Goal: Task Accomplishment & Management: Complete application form

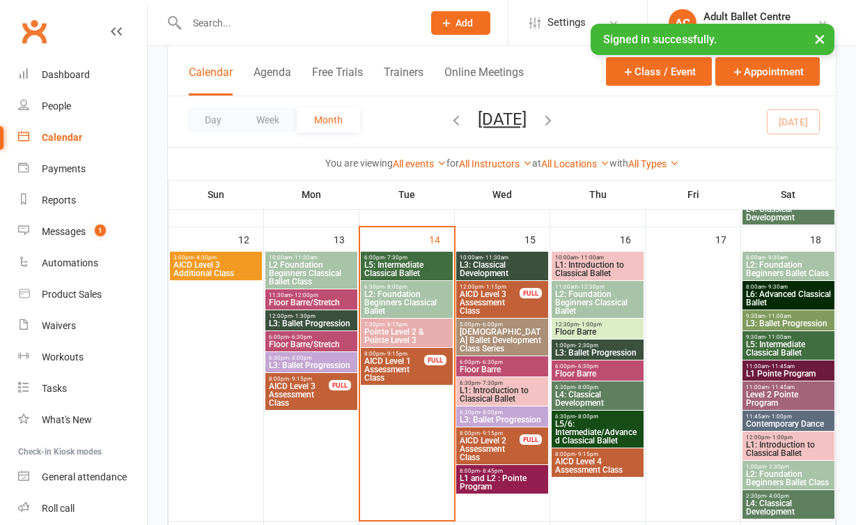
scroll to position [669, 0]
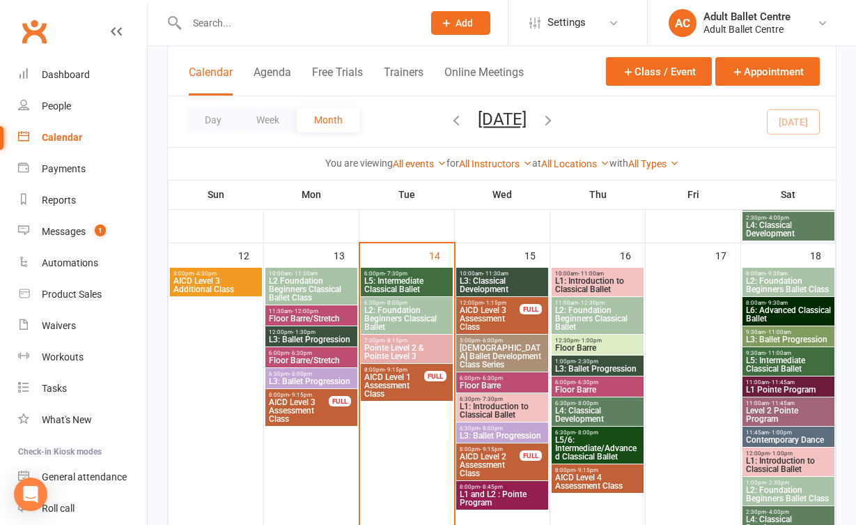
click at [397, 279] on span "L5: Intermediate Classical Ballet" at bounding box center [407, 285] width 86 height 17
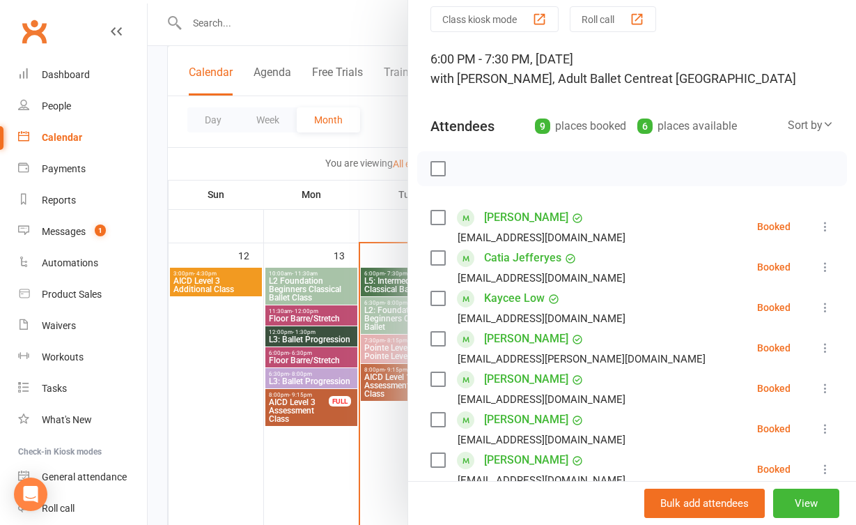
scroll to position [35, 0]
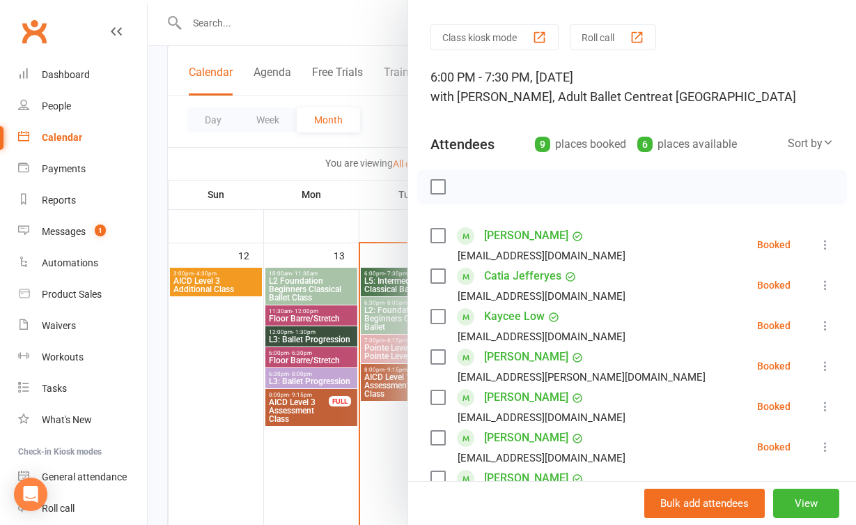
click at [379, 450] on div at bounding box center [502, 262] width 708 height 525
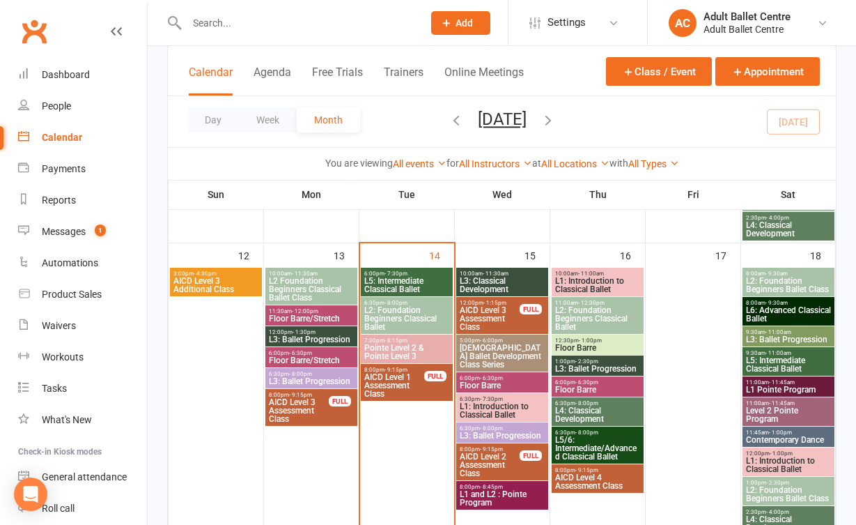
click at [278, 30] on input "text" at bounding box center [298, 23] width 231 height 20
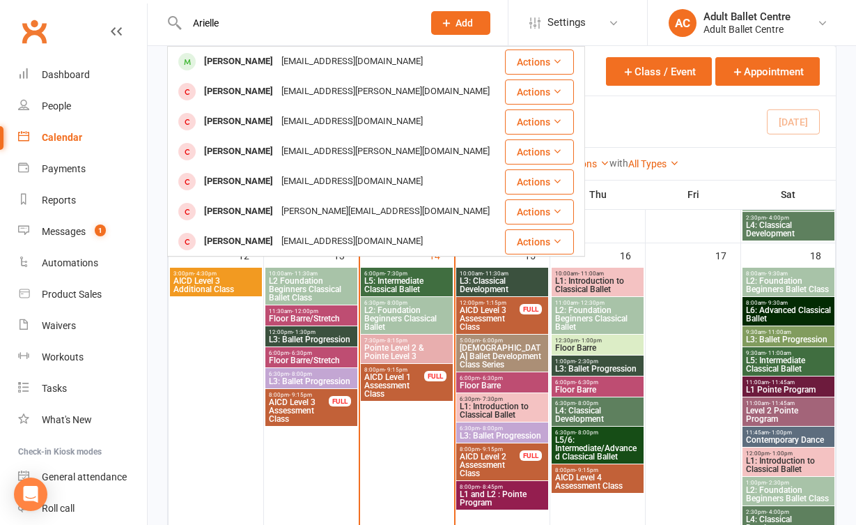
type input "Arielle"
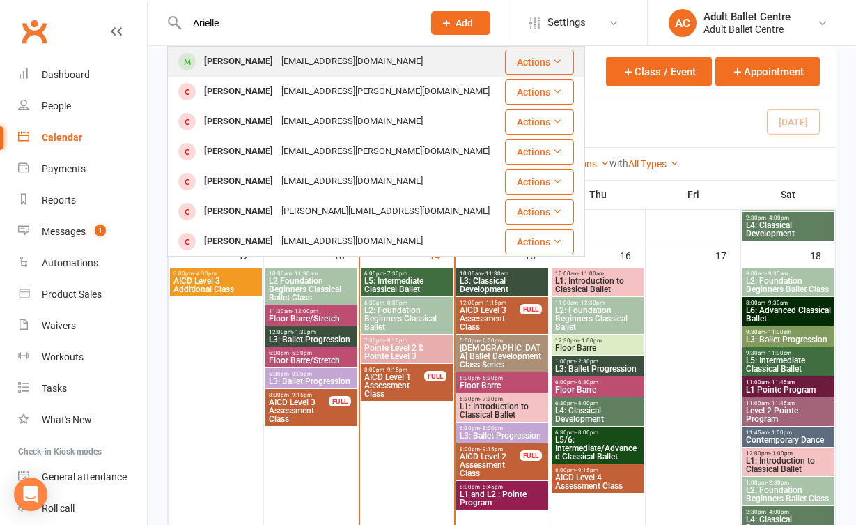
drag, startPoint x: 278, startPoint y: 30, endPoint x: 274, endPoint y: 59, distance: 28.8
click at [277, 59] on div "abeneli@me.com" at bounding box center [352, 62] width 150 height 20
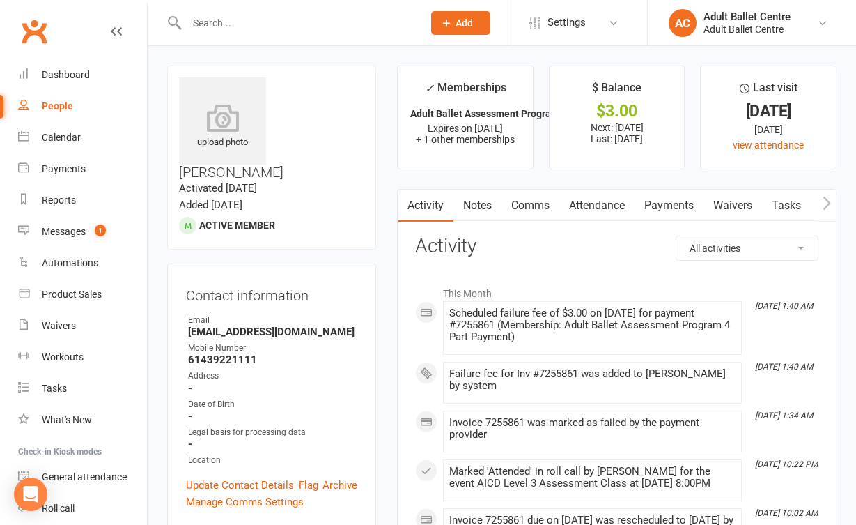
click at [666, 211] on link "Payments" at bounding box center [669, 205] width 69 height 32
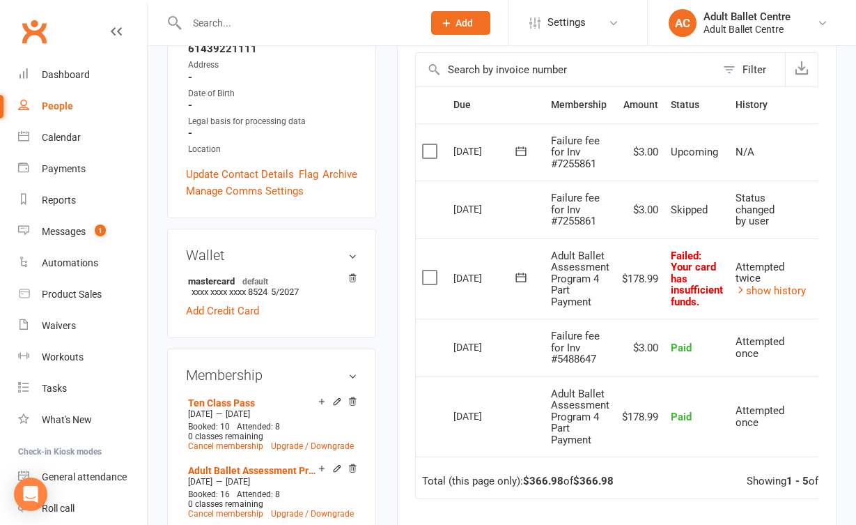
scroll to position [312, 0]
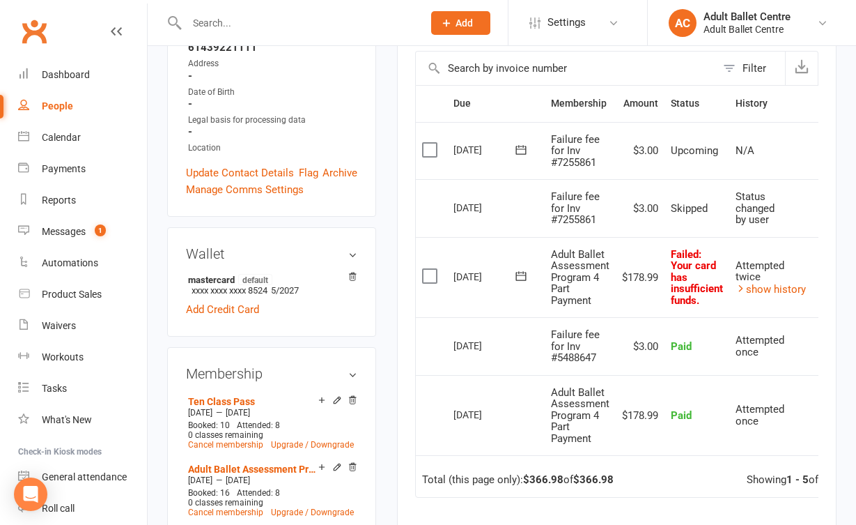
click at [513, 271] on button at bounding box center [521, 276] width 28 height 15
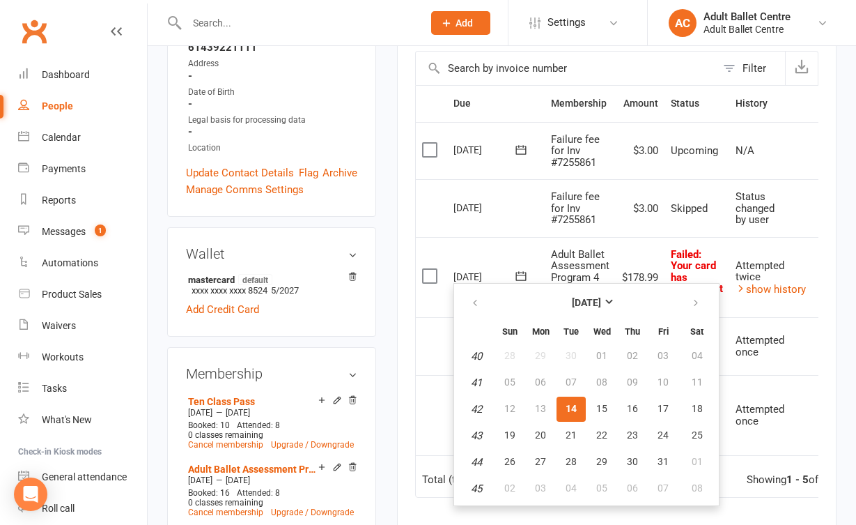
click at [576, 408] on span "14" at bounding box center [571, 408] width 11 height 11
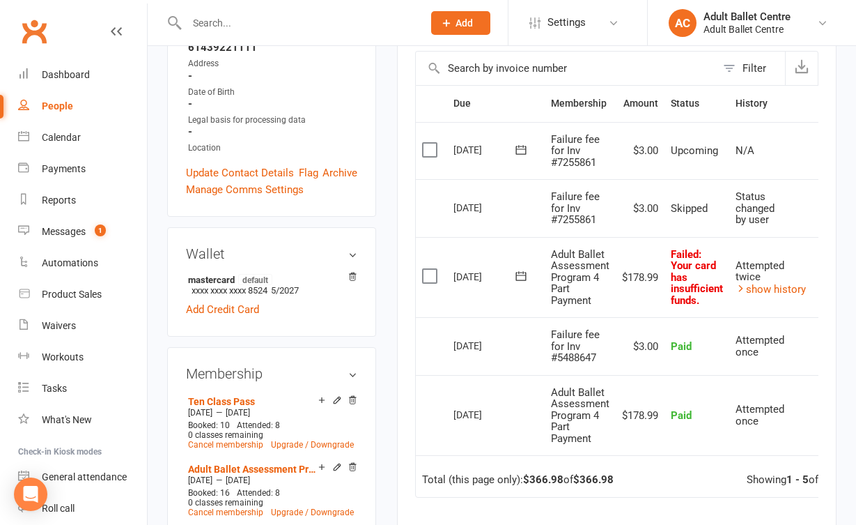
click at [523, 274] on icon at bounding box center [521, 276] width 14 height 14
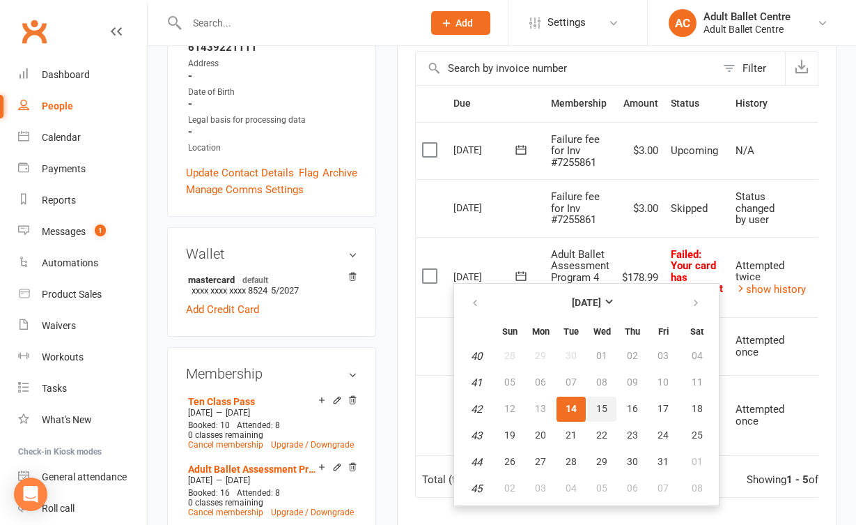
click at [593, 405] on button "15" at bounding box center [601, 408] width 29 height 25
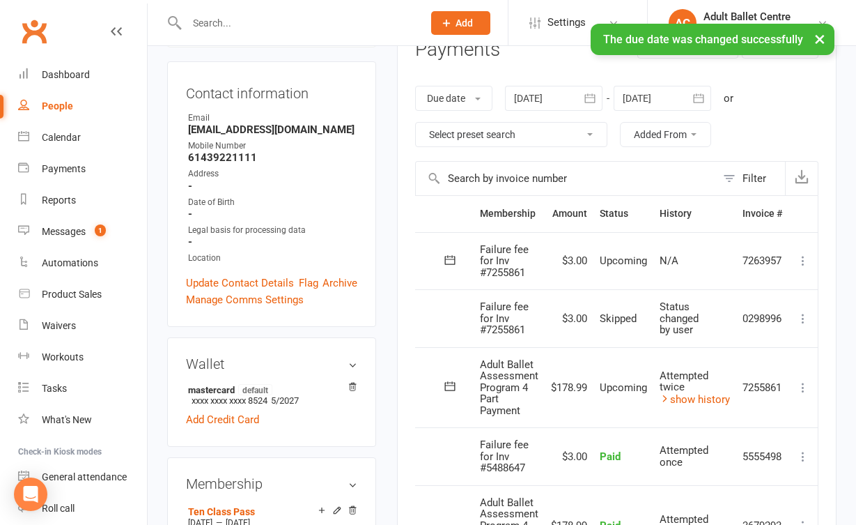
scroll to position [0, 75]
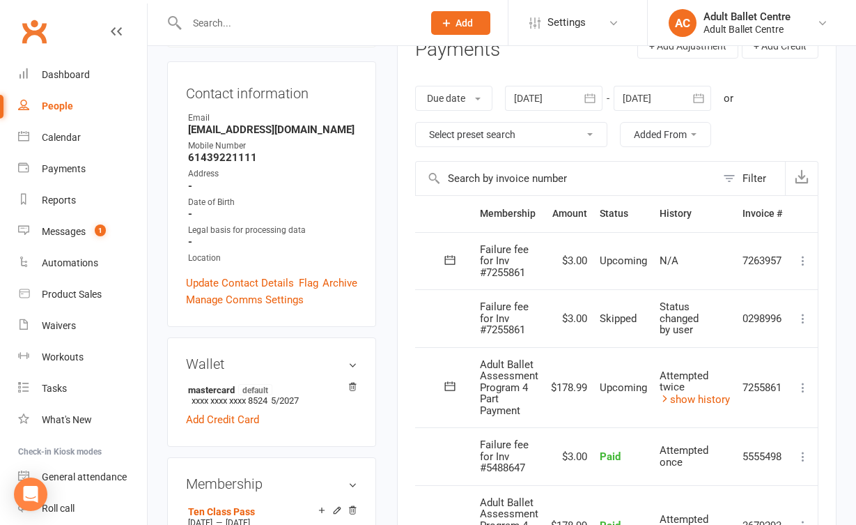
click at [800, 263] on icon at bounding box center [803, 261] width 14 height 14
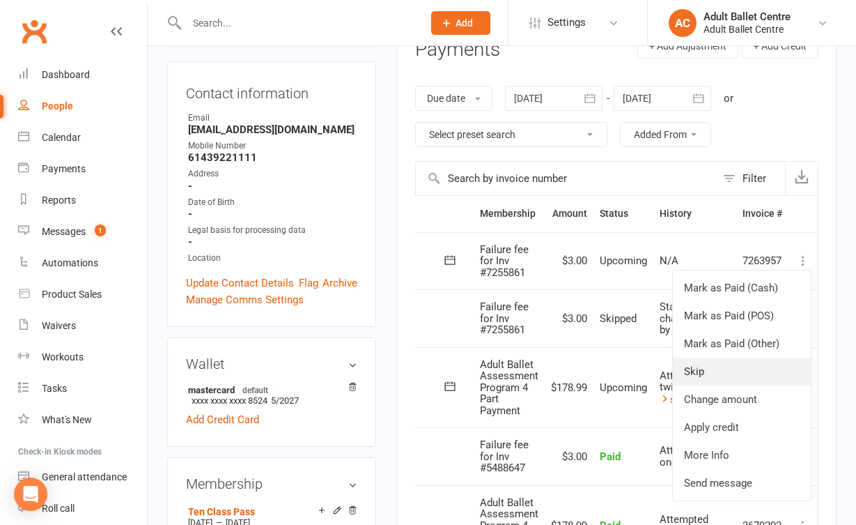
click at [740, 380] on link "Skip" at bounding box center [742, 371] width 138 height 28
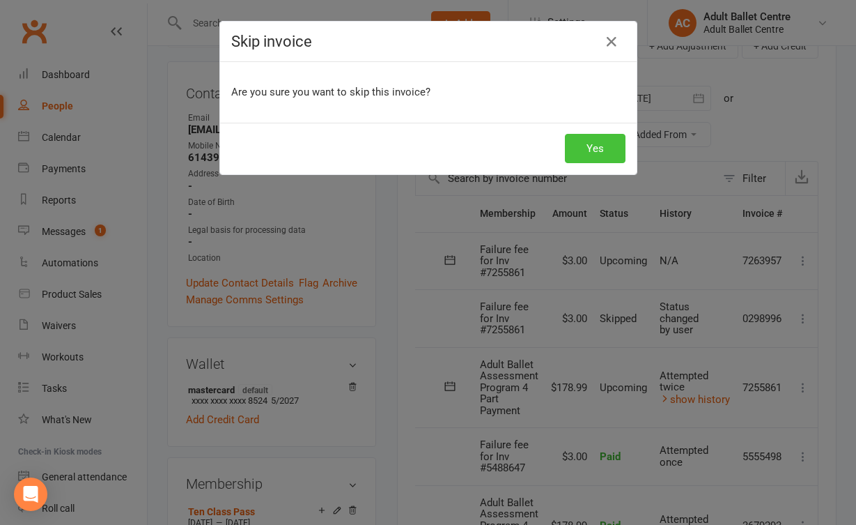
click at [605, 155] on button "Yes" at bounding box center [595, 148] width 61 height 29
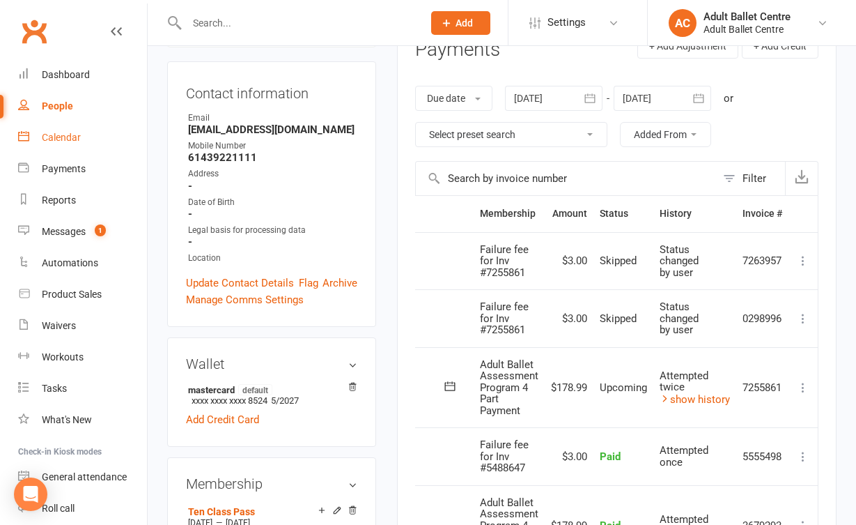
click at [63, 143] on link "Calendar" at bounding box center [82, 137] width 129 height 31
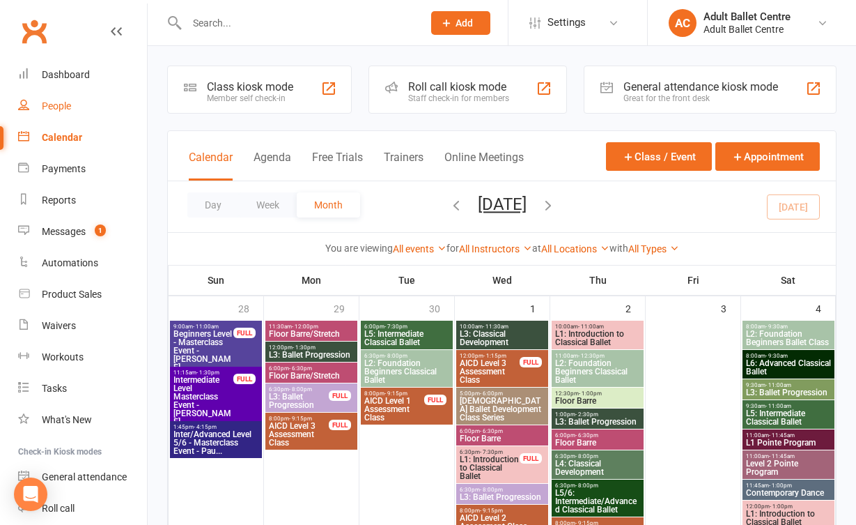
click at [75, 104] on link "People" at bounding box center [82, 106] width 129 height 31
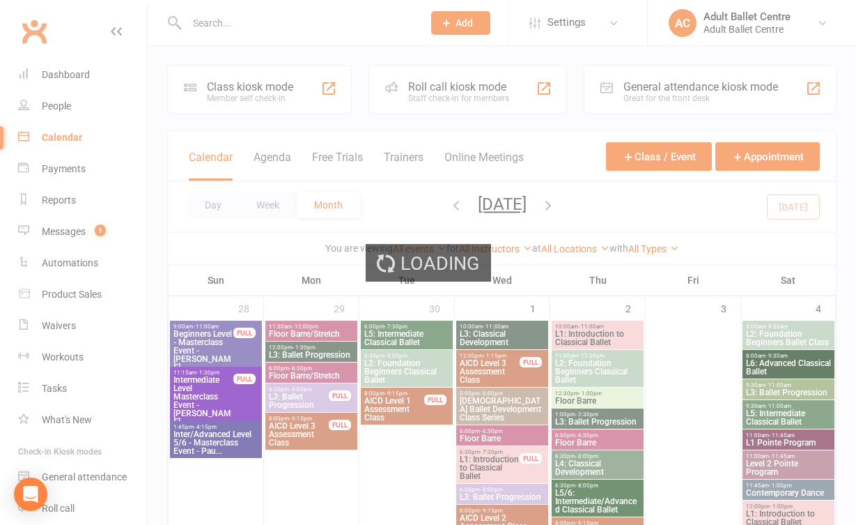
select select "100"
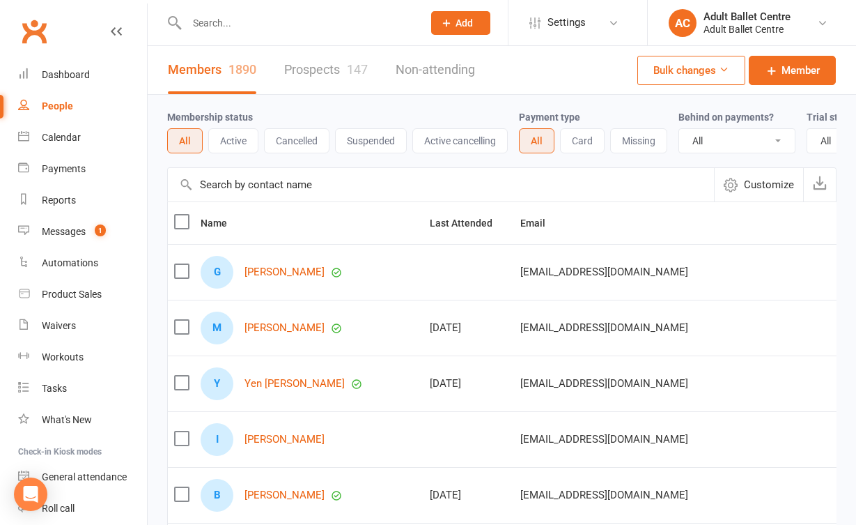
click at [82, 95] on link "People" at bounding box center [82, 106] width 129 height 31
click at [82, 77] on div "Dashboard" at bounding box center [66, 74] width 48 height 11
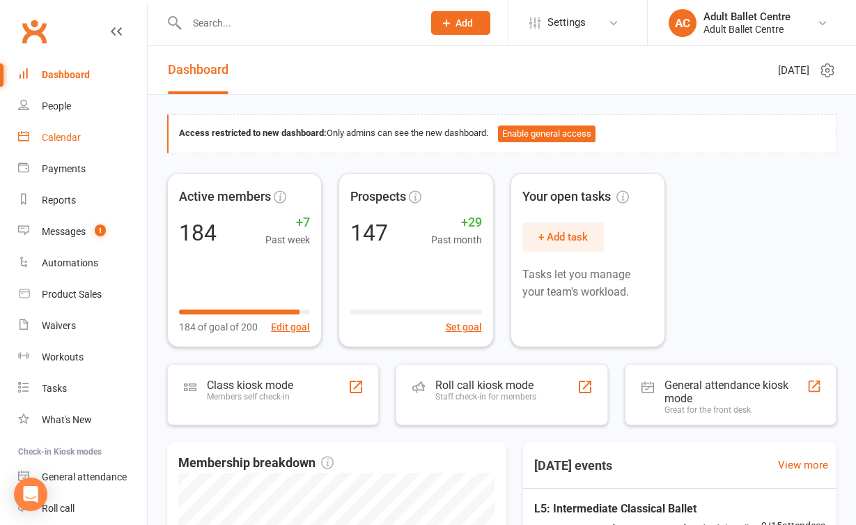
click at [85, 148] on link "Calendar" at bounding box center [82, 137] width 129 height 31
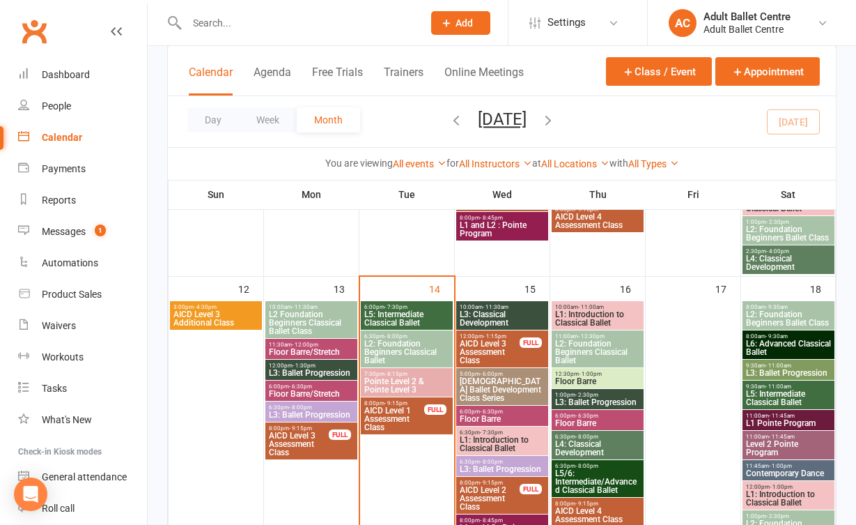
scroll to position [672, 0]
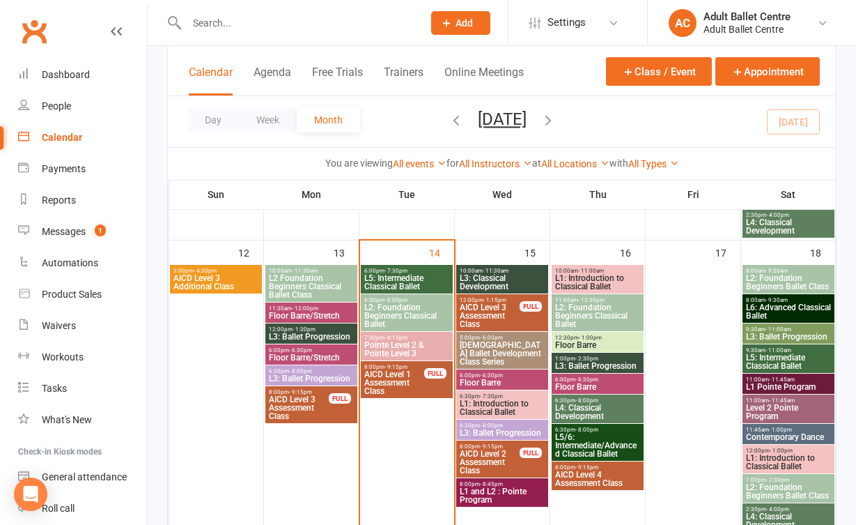
click at [403, 351] on span "Pointe Level 2 & Pointe Level 3" at bounding box center [407, 349] width 86 height 17
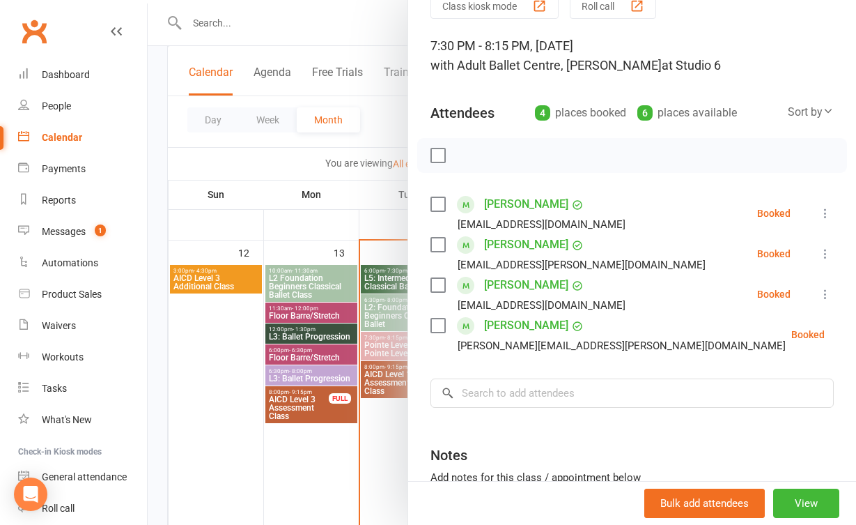
scroll to position [73, 0]
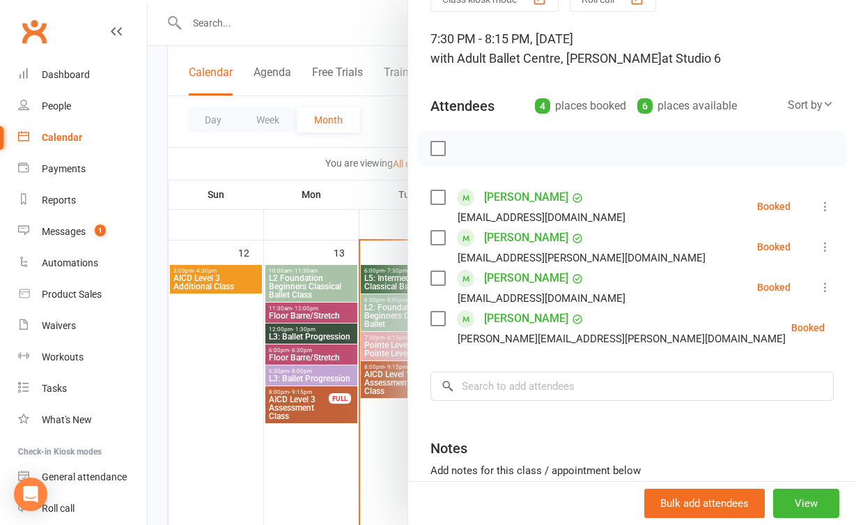
click at [373, 427] on div at bounding box center [502, 262] width 708 height 525
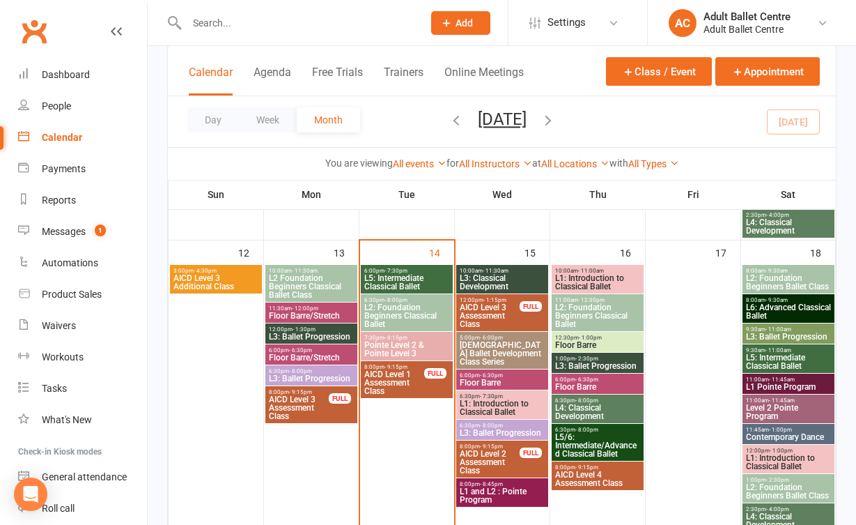
click at [58, 3] on react-component at bounding box center [206, 22] width 413 height 45
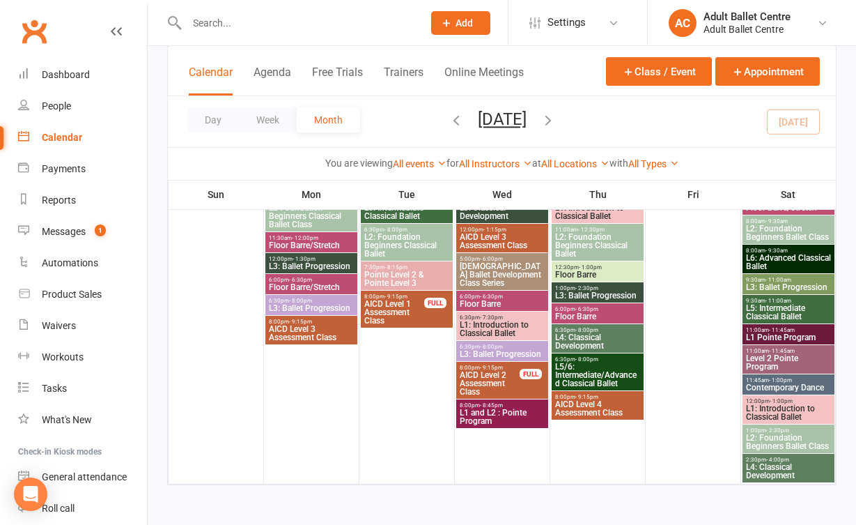
scroll to position [1656, 0]
click at [556, 116] on icon "button" at bounding box center [548, 119] width 15 height 15
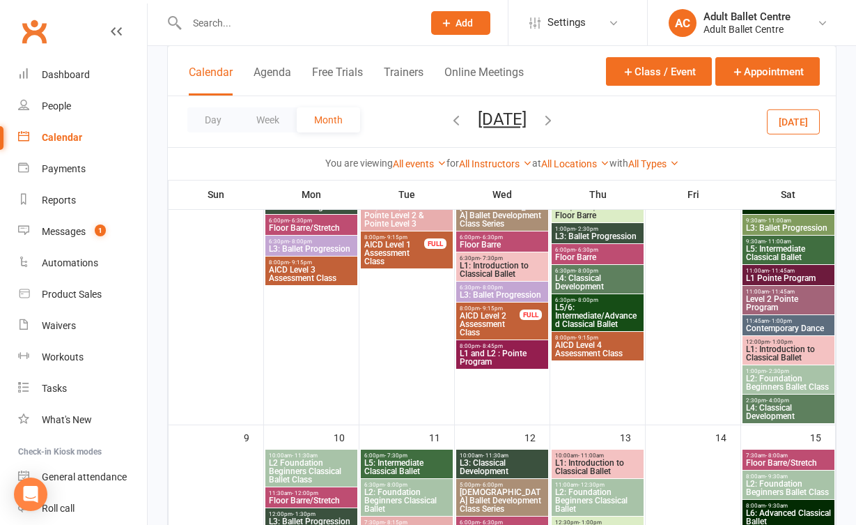
scroll to position [293, 0]
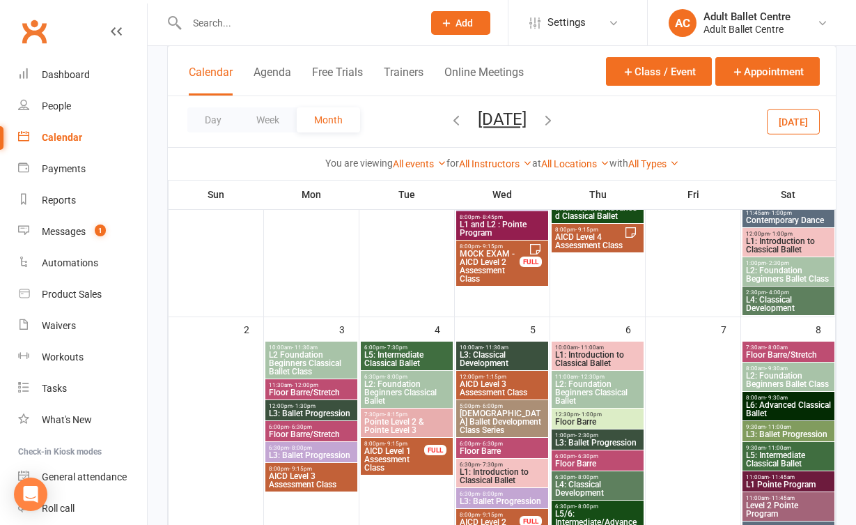
click at [782, 136] on div "Day Week Month November 2025 October 2025 Sun Mon Tue Wed Thu Fri Sat 28 29 30 …" at bounding box center [502, 121] width 668 height 51
click at [785, 123] on button "Today" at bounding box center [793, 121] width 53 height 25
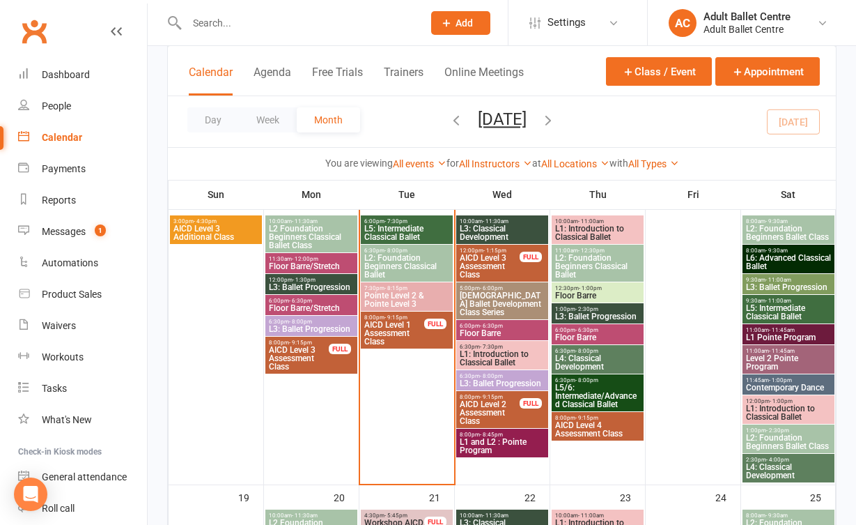
scroll to position [715, 0]
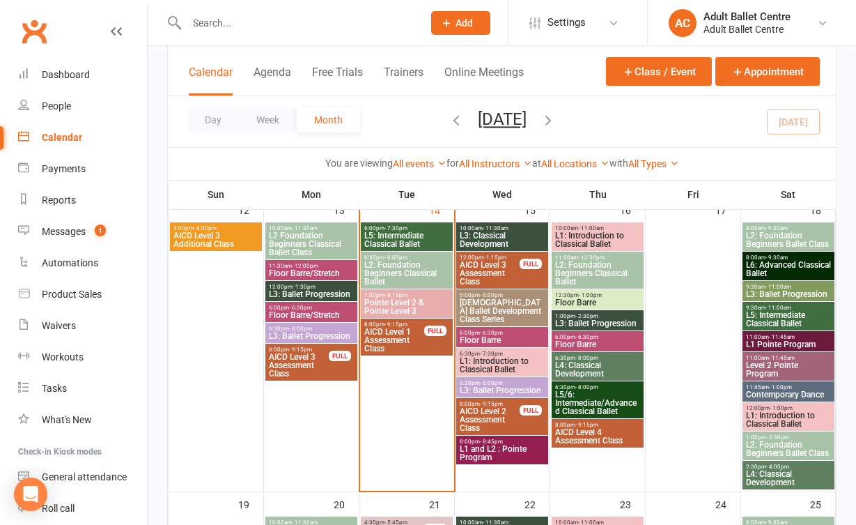
click at [396, 293] on span "- 8:15pm" at bounding box center [396, 295] width 23 height 6
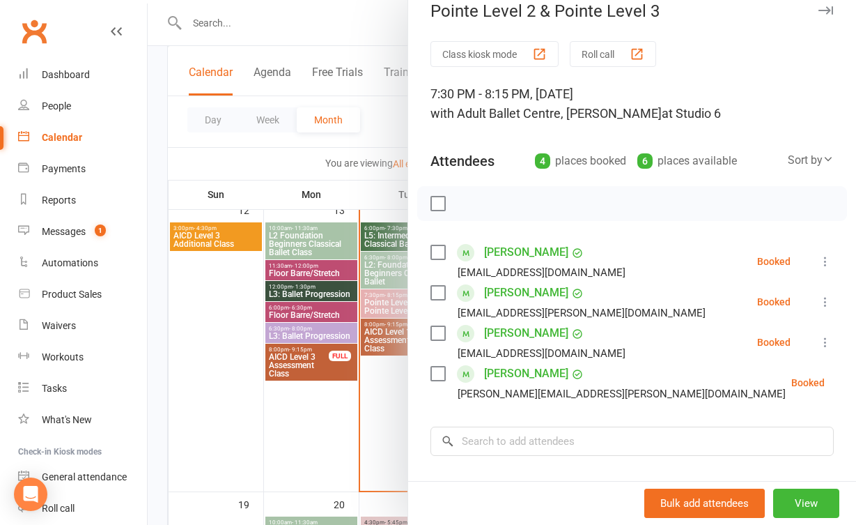
scroll to position [23, 0]
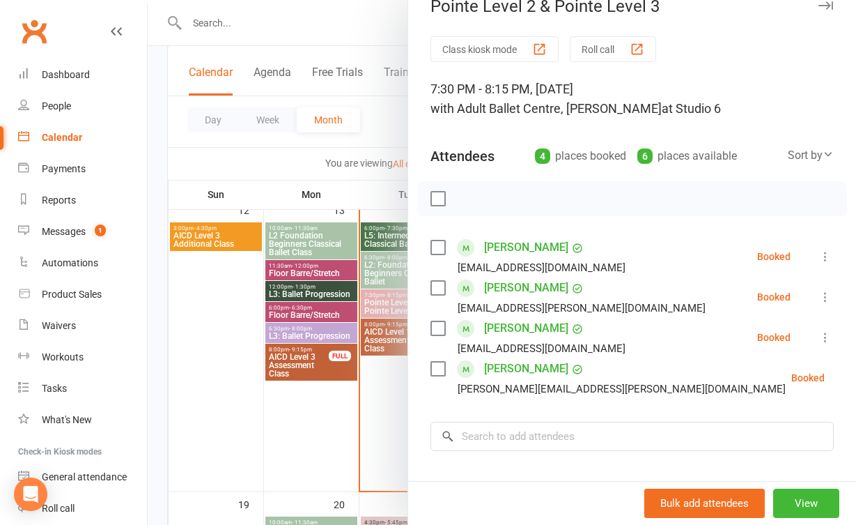
click at [369, 398] on div at bounding box center [502, 262] width 708 height 525
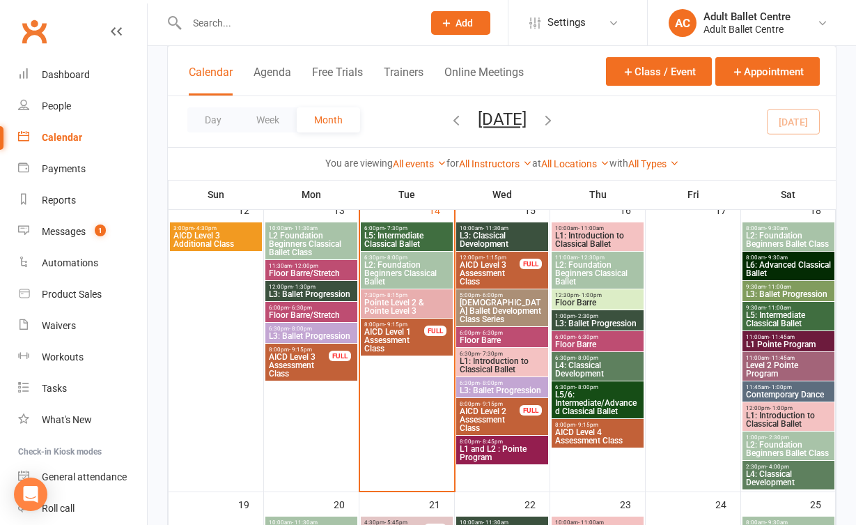
click at [404, 275] on span "L2: Foundation Beginners Classical Ballet" at bounding box center [407, 273] width 86 height 25
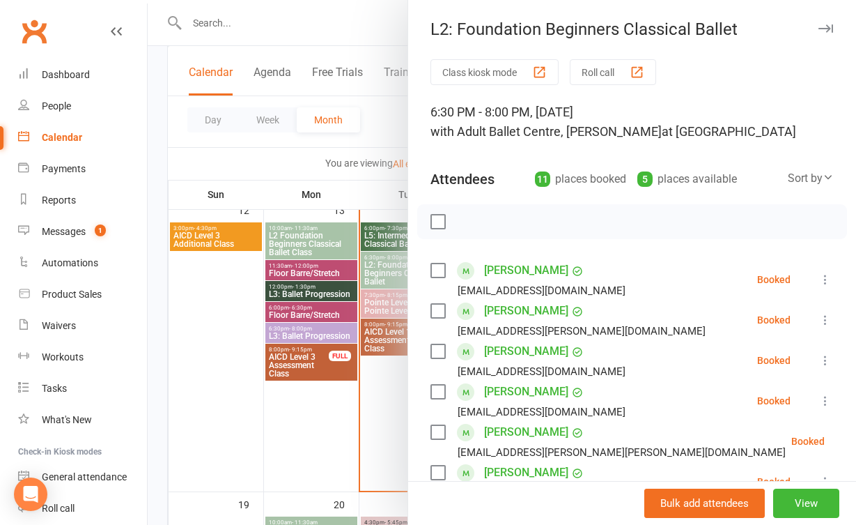
scroll to position [0, 0]
click at [375, 391] on div at bounding box center [502, 262] width 708 height 525
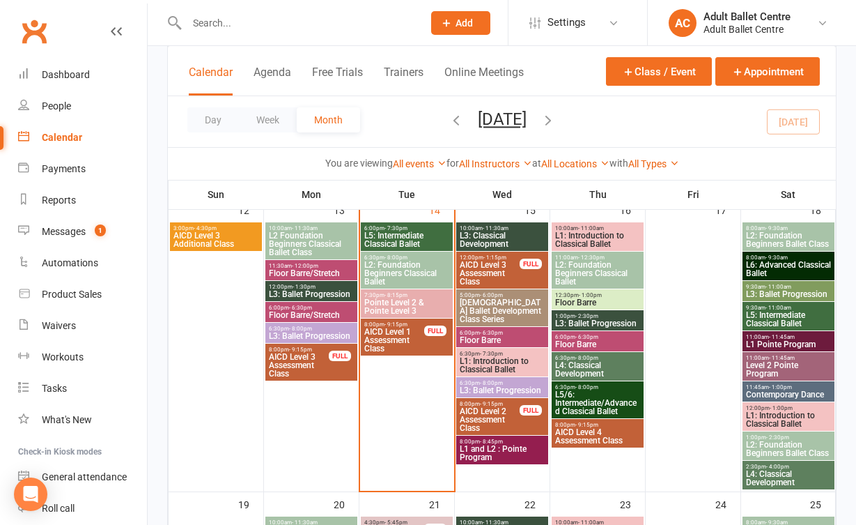
click at [403, 239] on span "L5: Intermediate Classical Ballet" at bounding box center [407, 239] width 86 height 17
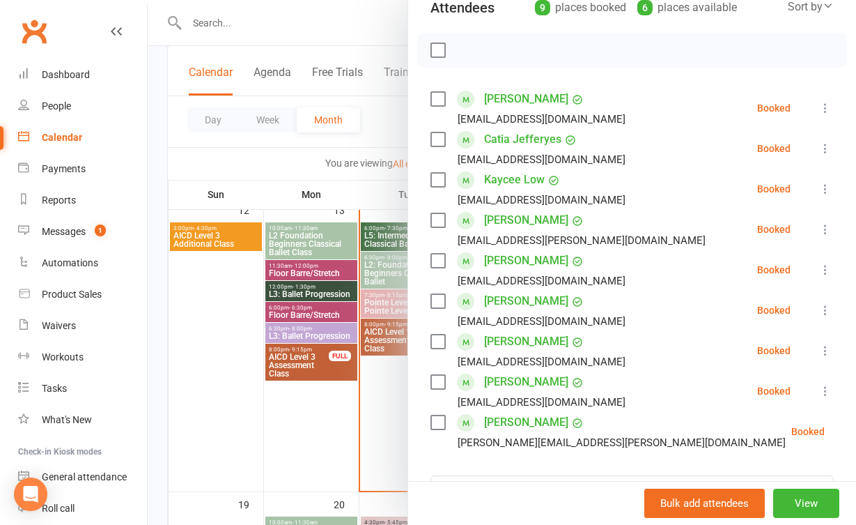
scroll to position [196, 0]
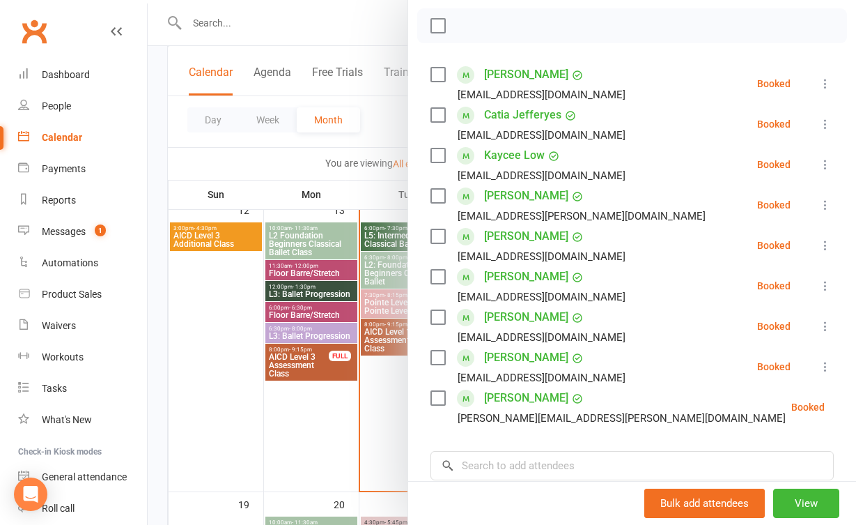
click at [385, 437] on div at bounding box center [502, 262] width 708 height 525
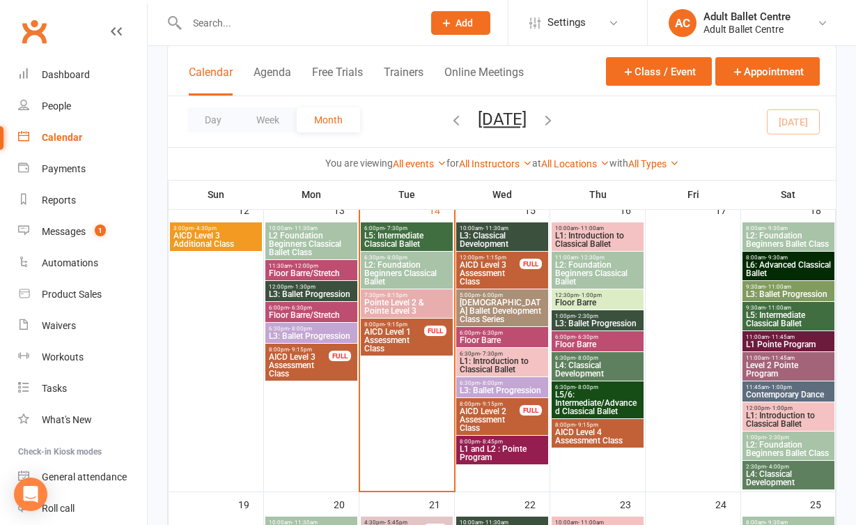
click at [500, 239] on span "L3: Classical Development" at bounding box center [502, 239] width 86 height 17
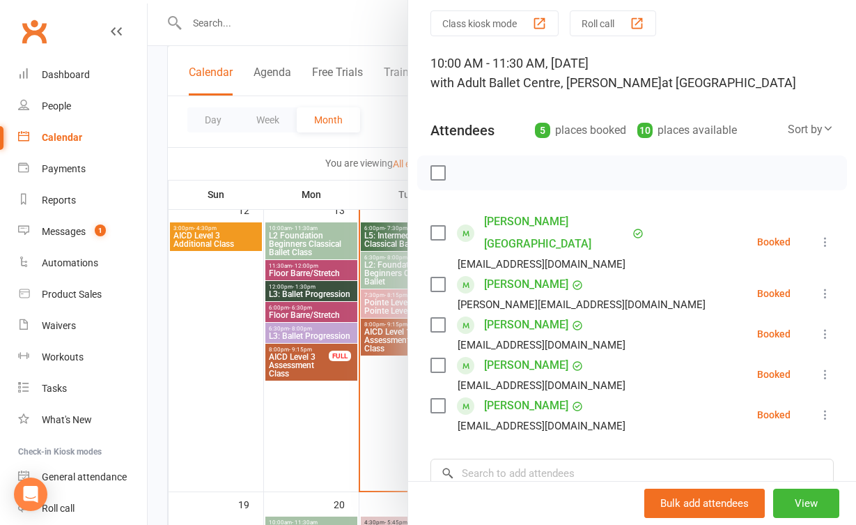
scroll to position [49, 0]
click at [384, 437] on div at bounding box center [502, 262] width 708 height 525
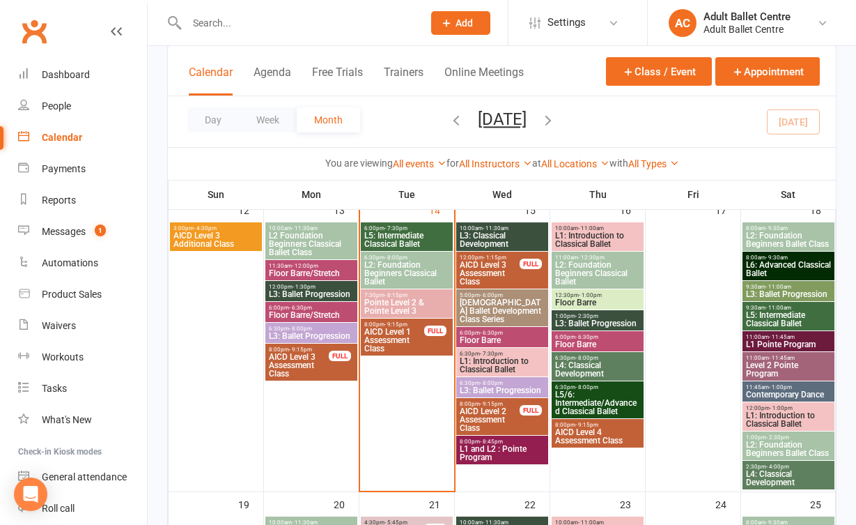
click at [587, 391] on span "L5/6: Intermediate/Advanced Classical Ballet" at bounding box center [597, 402] width 86 height 25
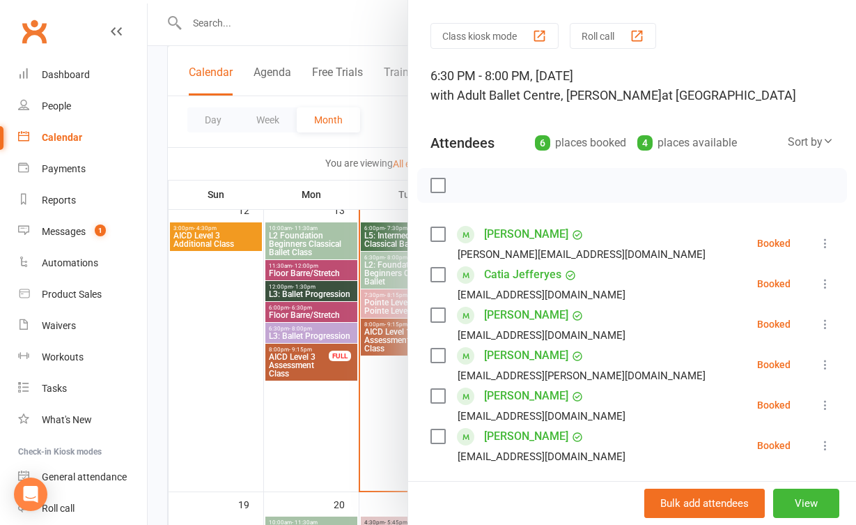
scroll to position [32, 0]
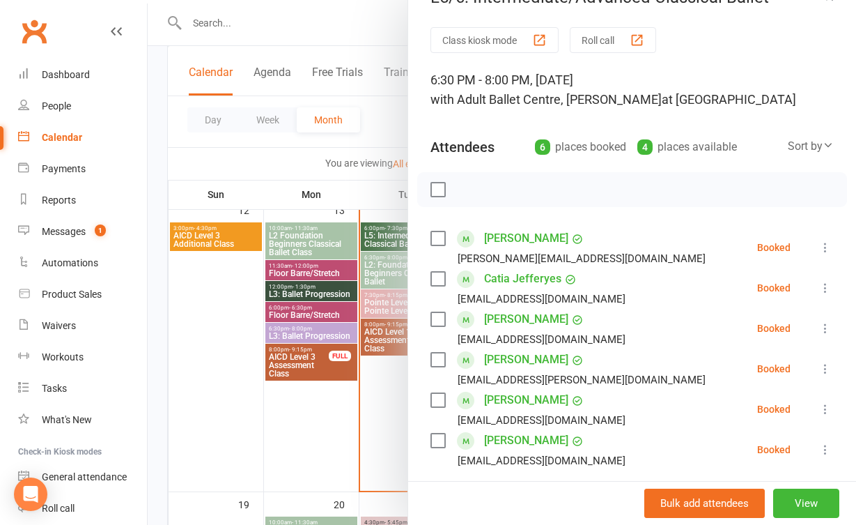
click at [379, 415] on div at bounding box center [502, 262] width 708 height 525
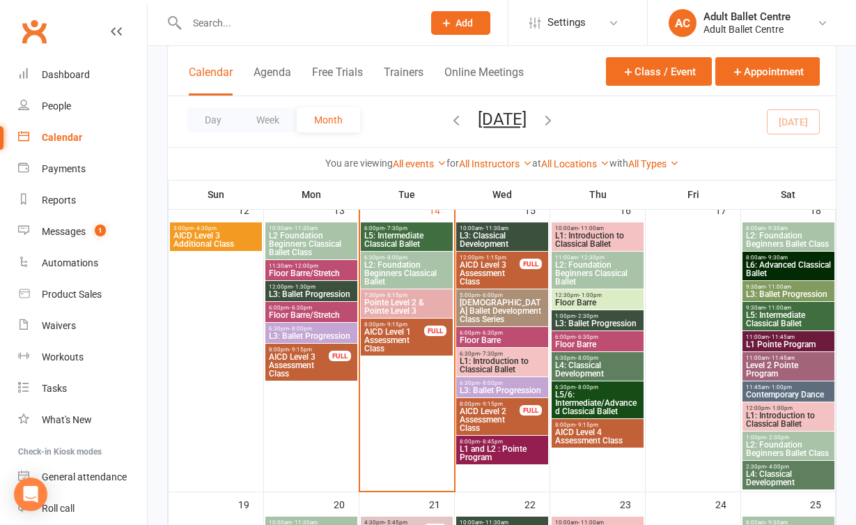
click at [405, 242] on span "L5: Intermediate Classical Ballet" at bounding box center [407, 239] width 86 height 17
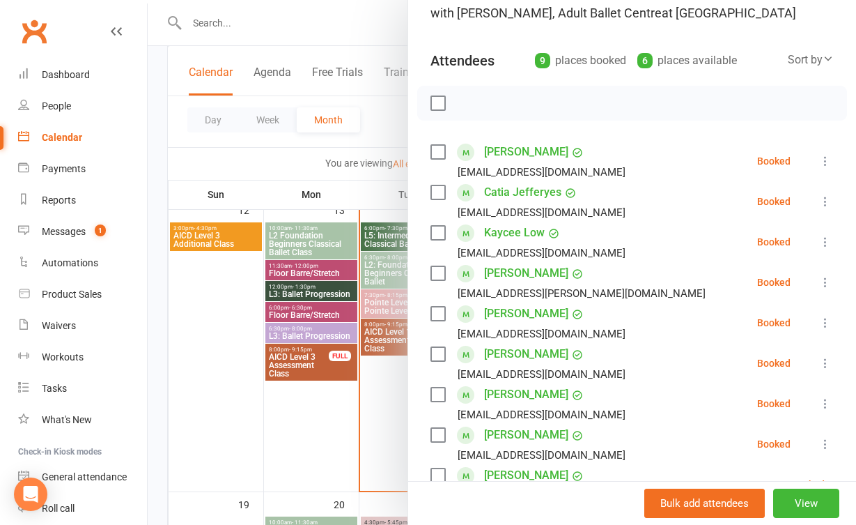
scroll to position [118, 0]
click at [353, 442] on div at bounding box center [502, 262] width 708 height 525
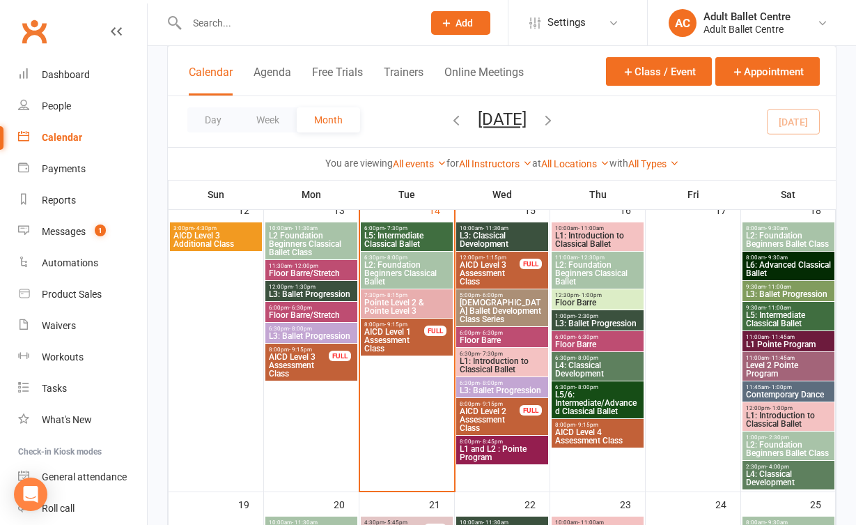
click at [614, 340] on span "Floor Barre" at bounding box center [597, 344] width 86 height 8
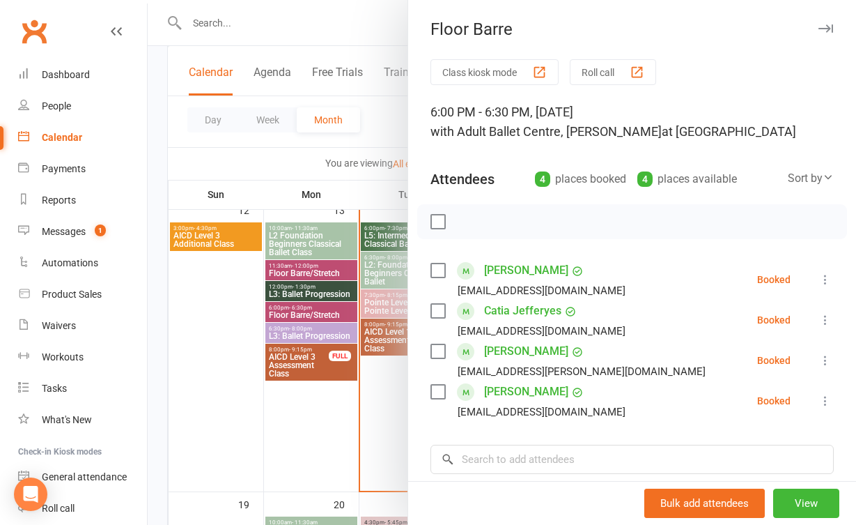
click at [374, 385] on div at bounding box center [502, 262] width 708 height 525
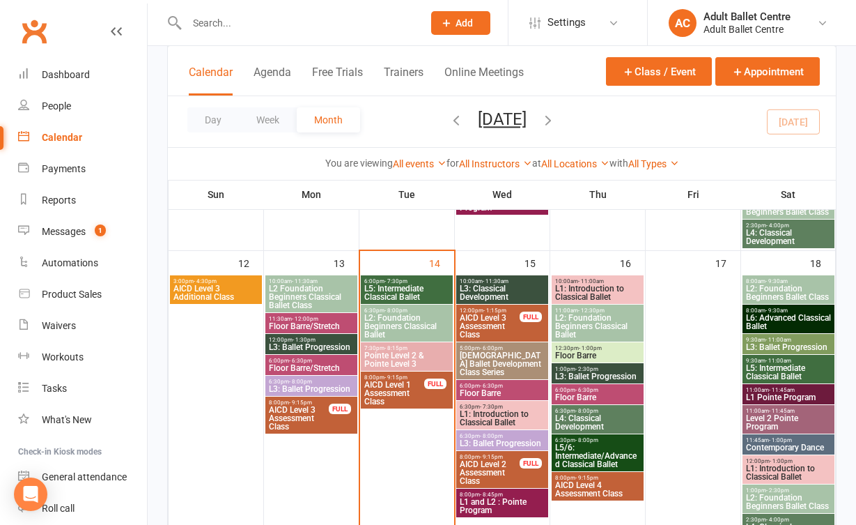
scroll to position [660, 0]
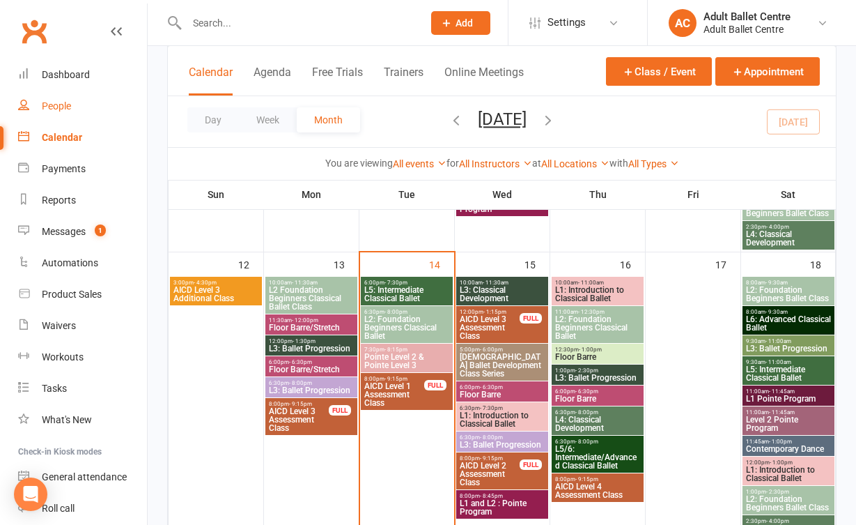
click at [83, 109] on link "People" at bounding box center [82, 106] width 129 height 31
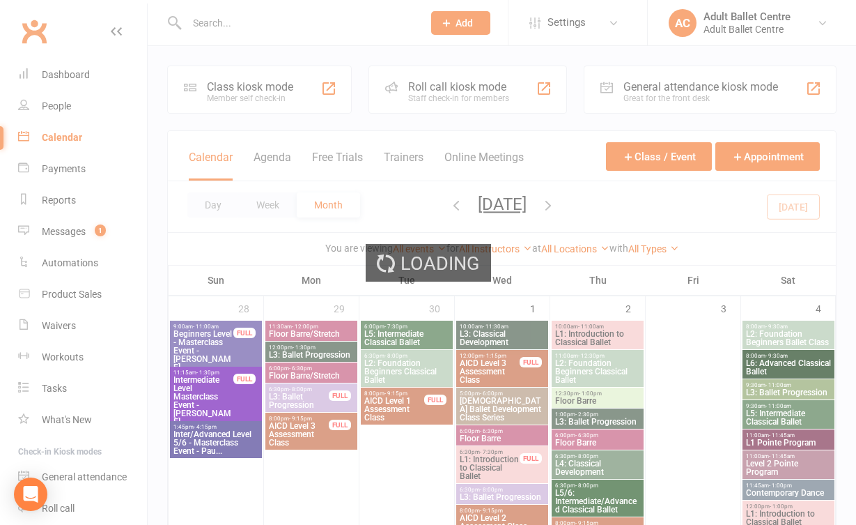
select select "100"
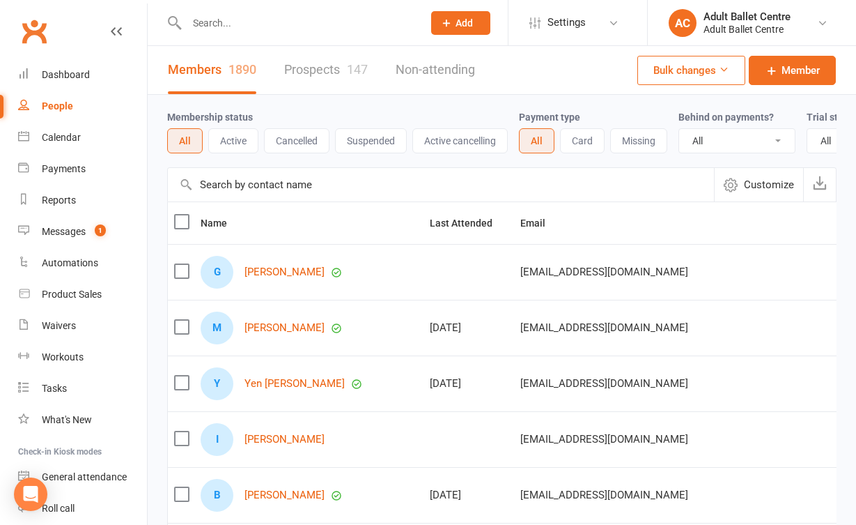
click at [345, 76] on link "Prospects 147" at bounding box center [326, 70] width 84 height 48
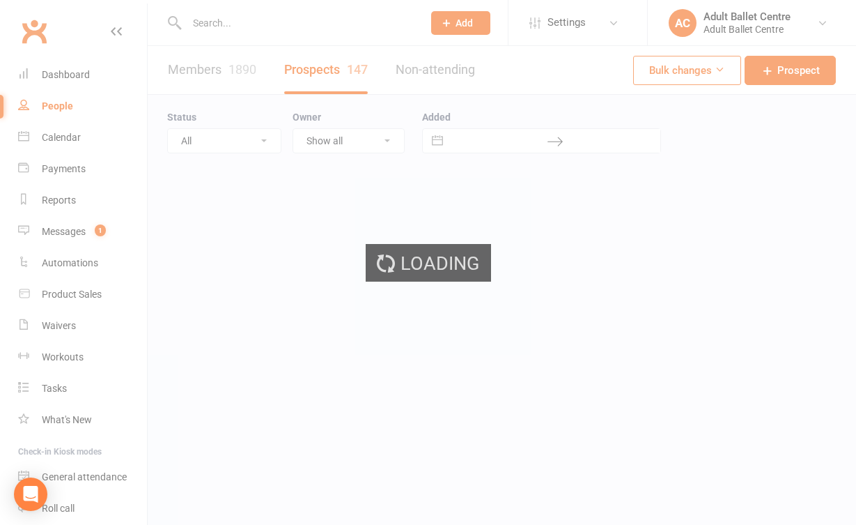
select select "100"
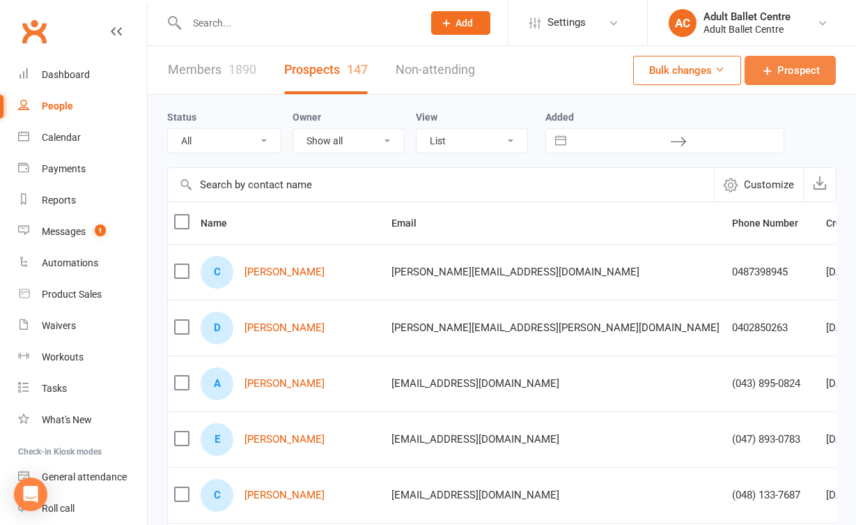
click at [796, 74] on span "Prospect" at bounding box center [798, 70] width 42 height 17
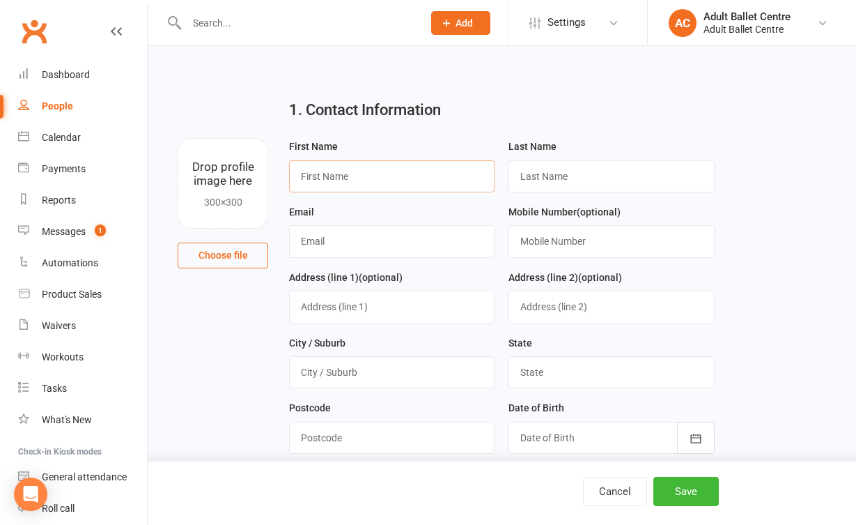
paste input "Braedi"
type input "Braedi"
paste input "Cervi"
type input "Cervi"
paste input "braedigrace@gmail.com"
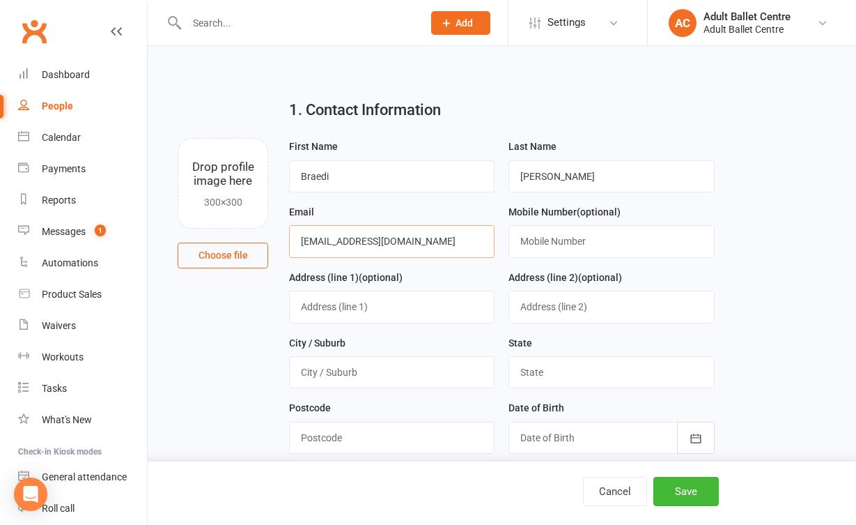
type input "braedigrace@gmail.com"
paste input "(049) 019-4752"
type input "(049) 019-4752"
paste input "2/17 warriston st Brighton"
type input "2/17 warriston st Brighton"
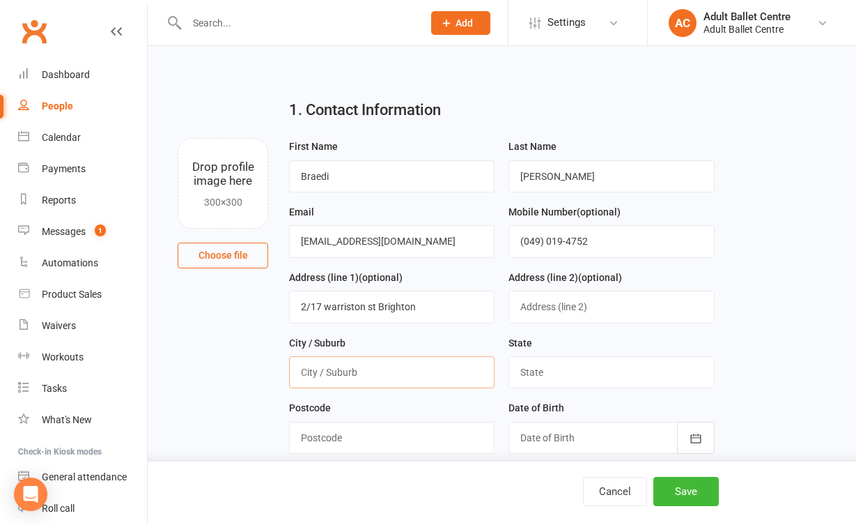
paste input "Melbourne"
type input "M"
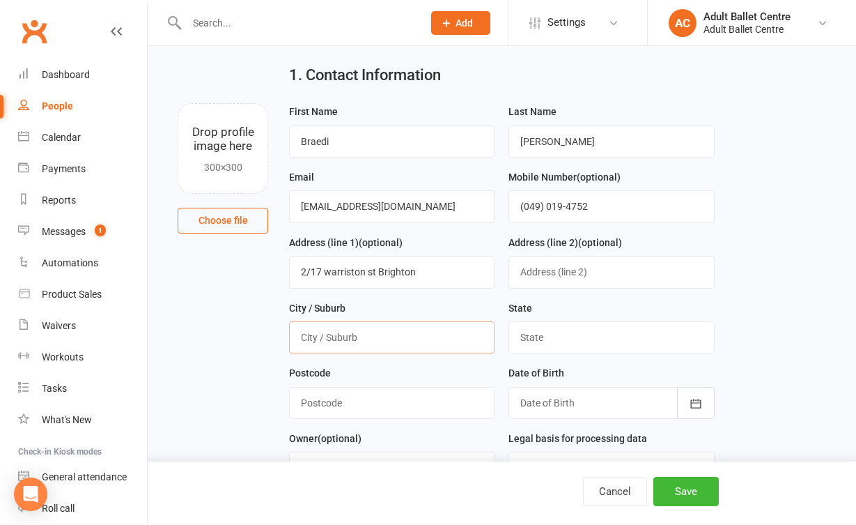
scroll to position [52, 0]
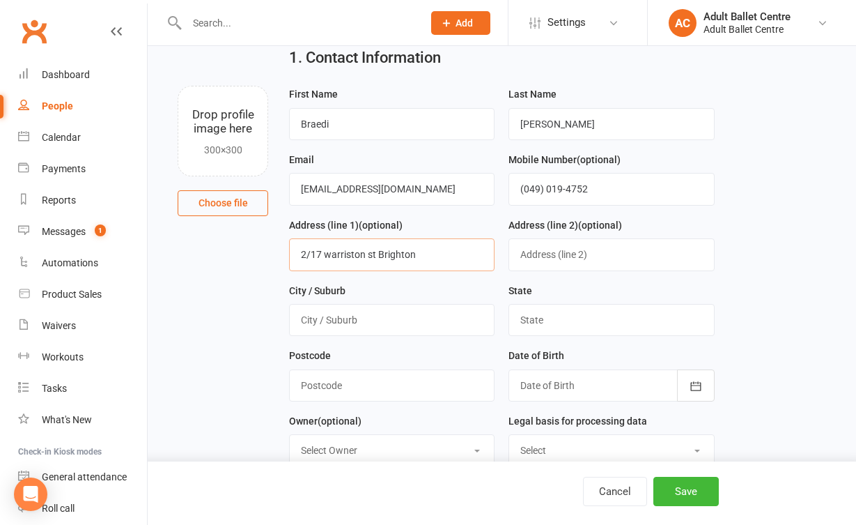
drag, startPoint x: 420, startPoint y: 257, endPoint x: 378, endPoint y: 254, distance: 41.9
click at [378, 254] on input "2/17 warriston st Brighton" at bounding box center [391, 254] width 205 height 32
type input "2/17 warriston st"
click at [347, 311] on input "text" at bounding box center [391, 320] width 205 height 32
paste input "Brighton"
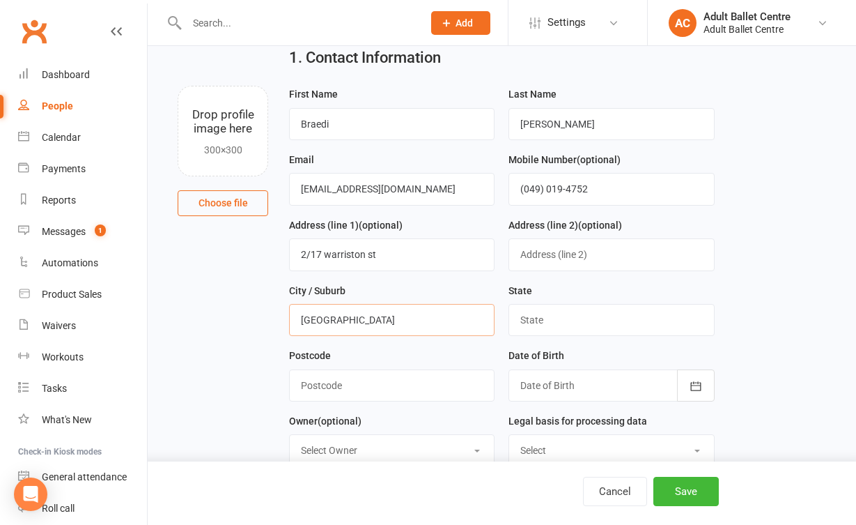
type input "Brighton"
click at [408, 343] on div "City / Suburb Brighton" at bounding box center [391, 314] width 219 height 65
type input "VIC"
paste input "3186"
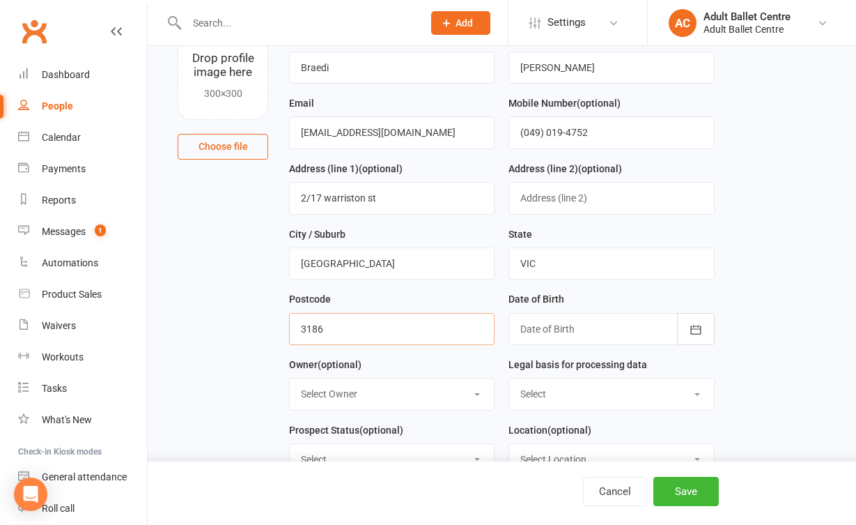
scroll to position [185, 0]
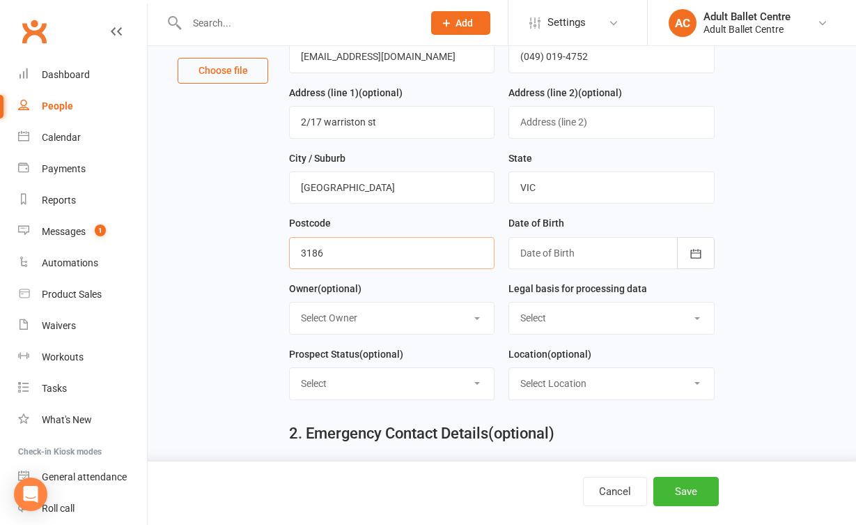
type input "3186"
click at [551, 253] on div at bounding box center [611, 253] width 205 height 32
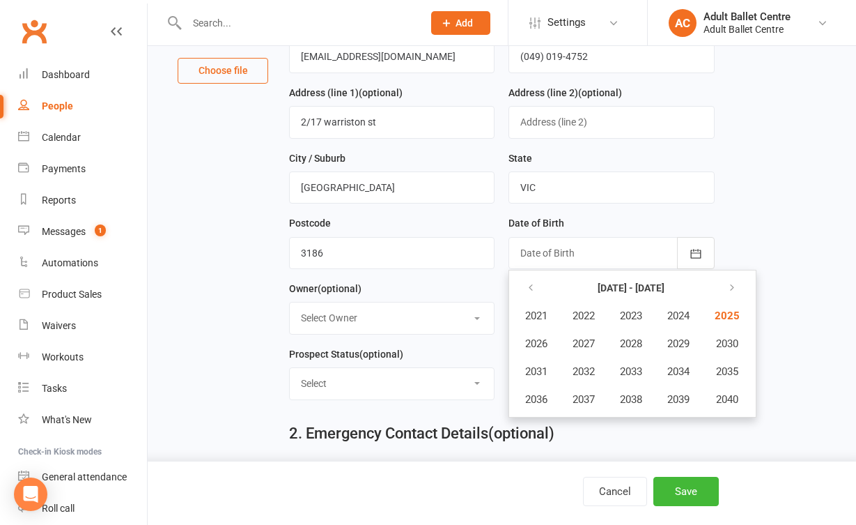
click at [467, 273] on div "Postcode 3186" at bounding box center [391, 247] width 219 height 65
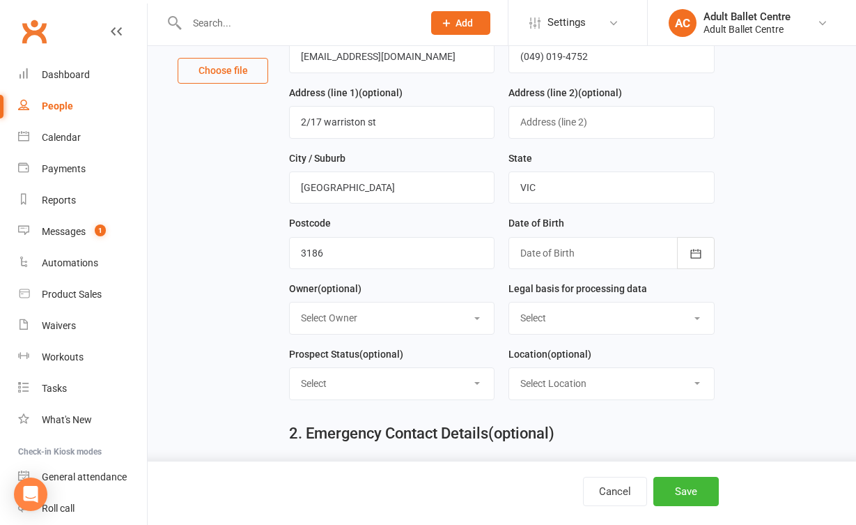
click at [532, 254] on div at bounding box center [611, 253] width 205 height 32
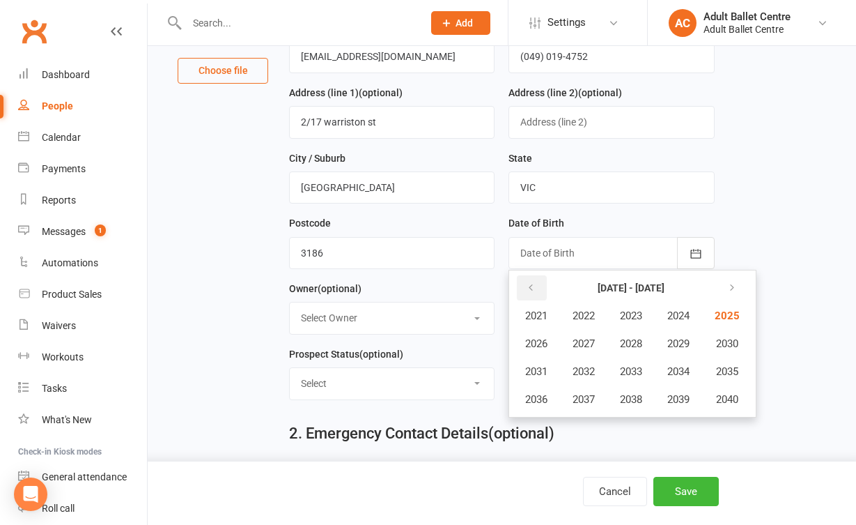
click at [539, 282] on button "button" at bounding box center [532, 287] width 30 height 25
click at [630, 304] on button "2003" at bounding box center [631, 315] width 46 height 26
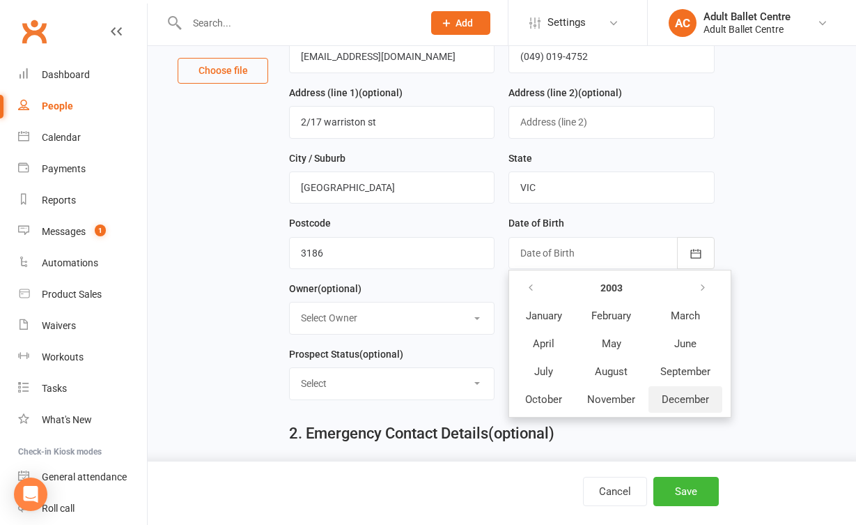
click at [691, 396] on span "December" at bounding box center [685, 399] width 47 height 13
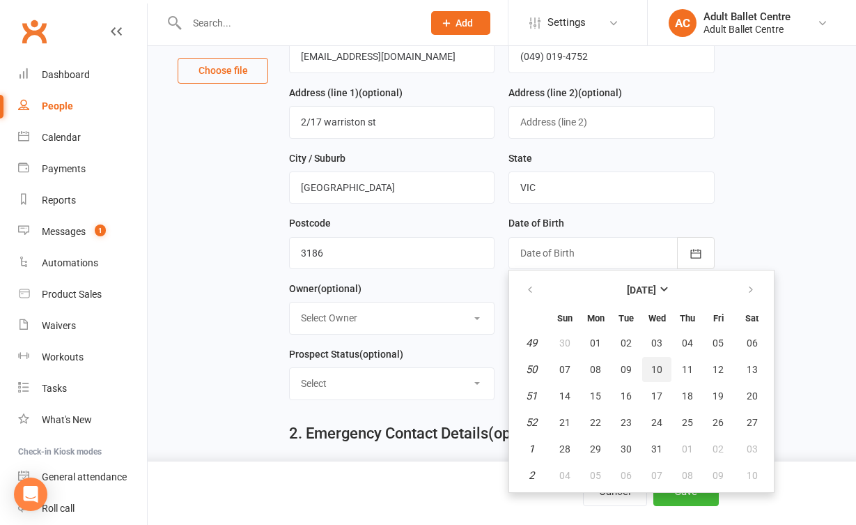
click at [653, 375] on button "10" at bounding box center [656, 369] width 29 height 25
type input "10 Dec 2003"
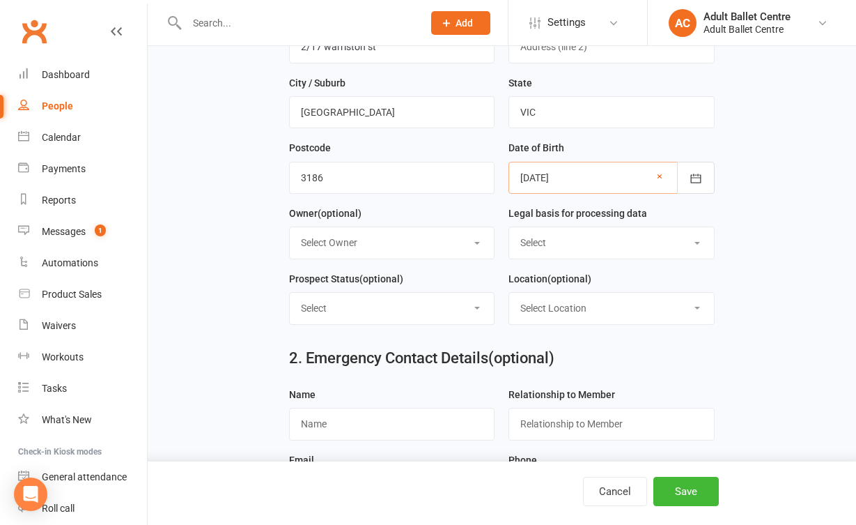
scroll to position [278, 0]
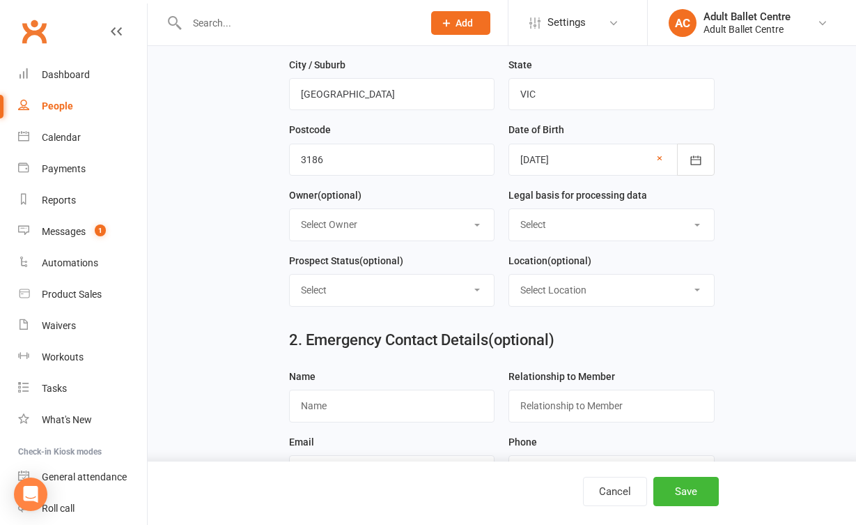
select select "Consent provided by contact"
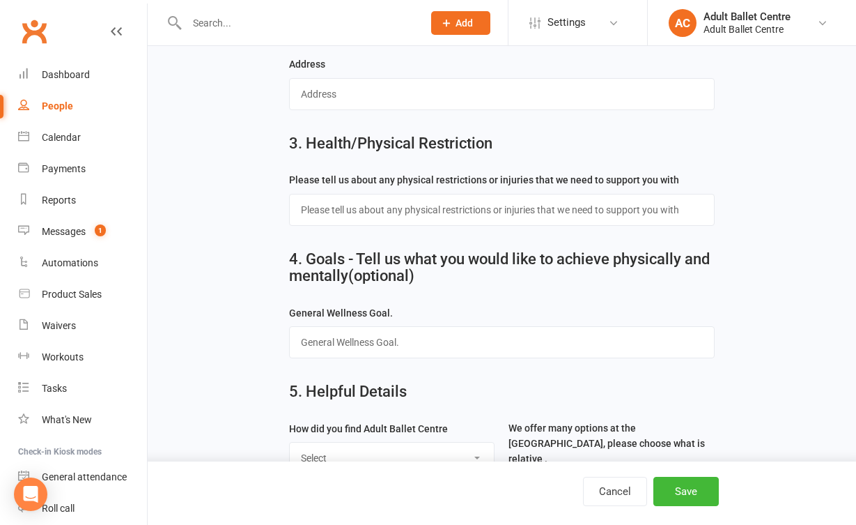
scroll to position [724, 0]
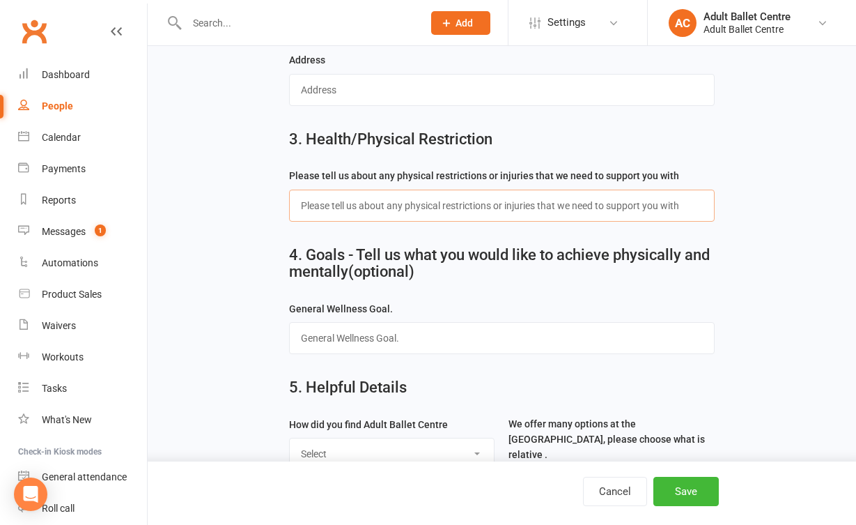
click at [380, 196] on input "text" at bounding box center [502, 205] width 426 height 32
paste input "No, I don't have any injuries"
type input "No, I don't have any injuries"
click at [346, 322] on input "text" at bounding box center [502, 338] width 426 height 32
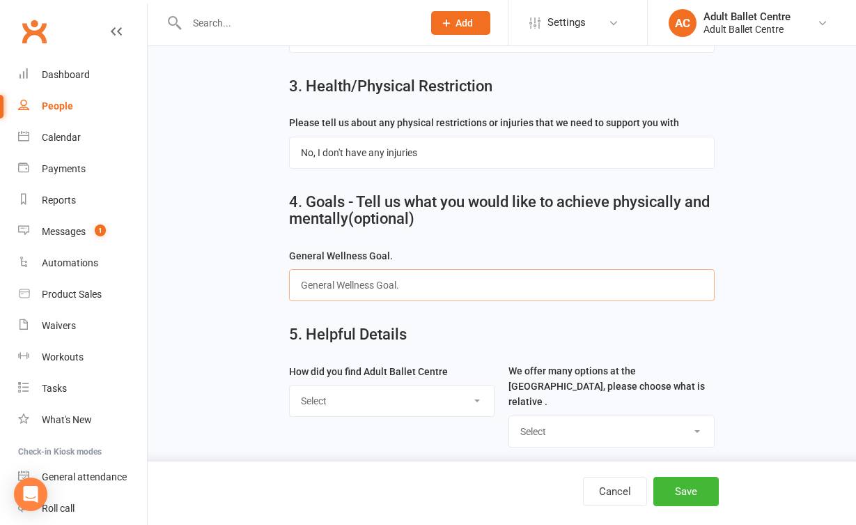
scroll to position [777, 0]
click at [417, 385] on div "Select Google Social Media Refereed by a friend Referred by a medical practitio…" at bounding box center [391, 401] width 205 height 32
select select "Google"
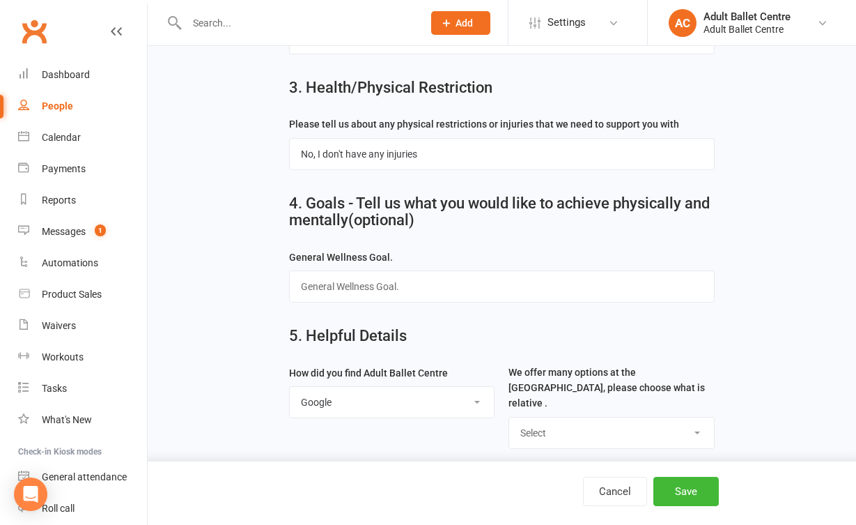
click at [475, 327] on h2 "5. Helpful Details" at bounding box center [502, 335] width 426 height 17
select select "Ballet Classes"
click at [692, 492] on button "Save" at bounding box center [685, 490] width 65 height 29
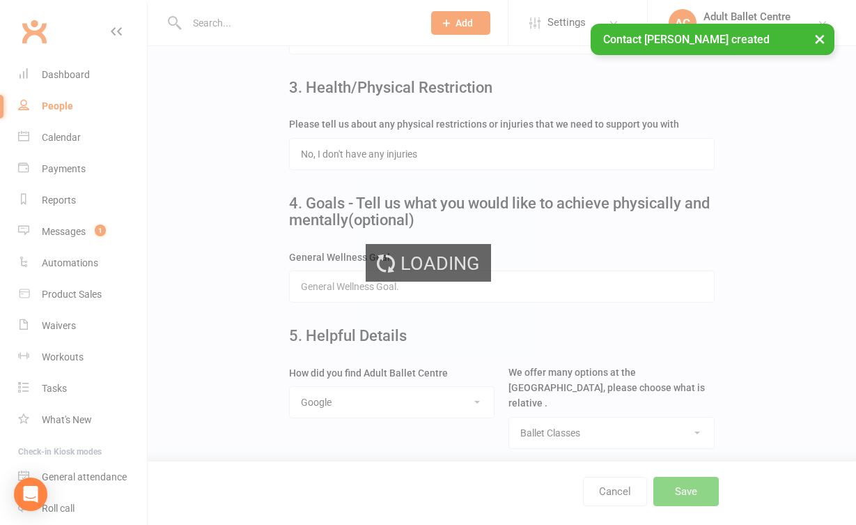
scroll to position [0, 0]
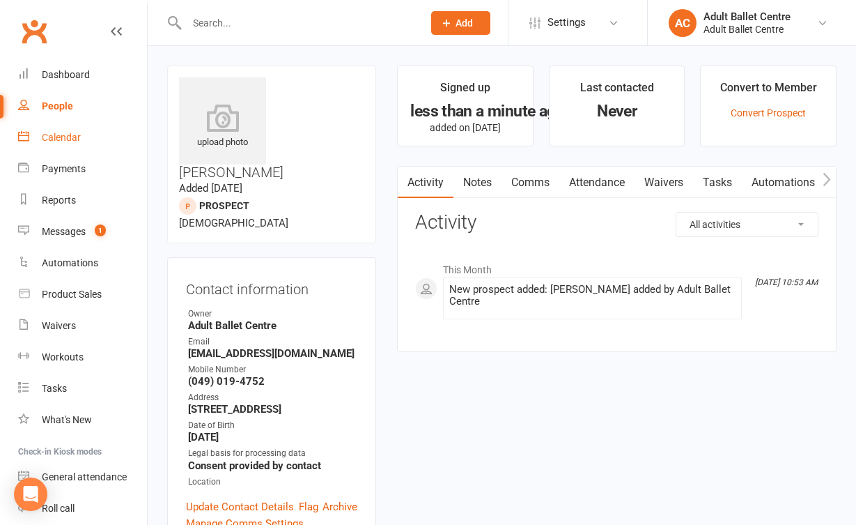
click at [71, 130] on link "Calendar" at bounding box center [82, 137] width 129 height 31
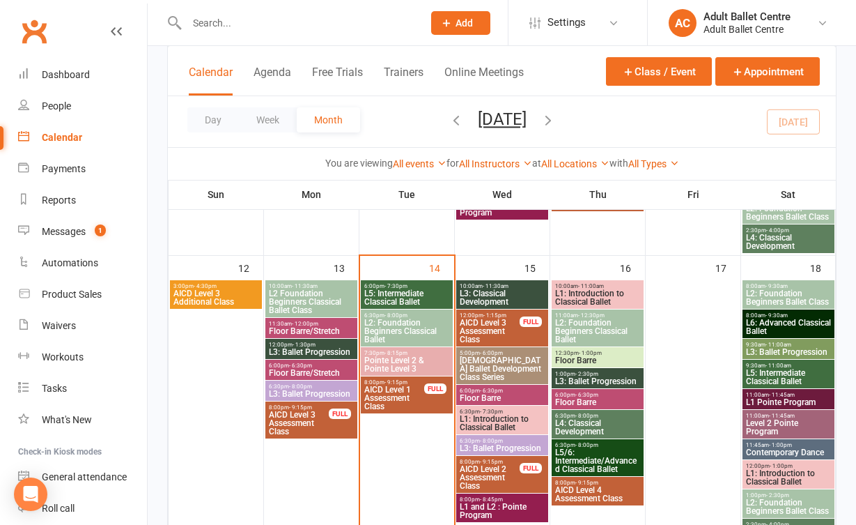
scroll to position [659, 0]
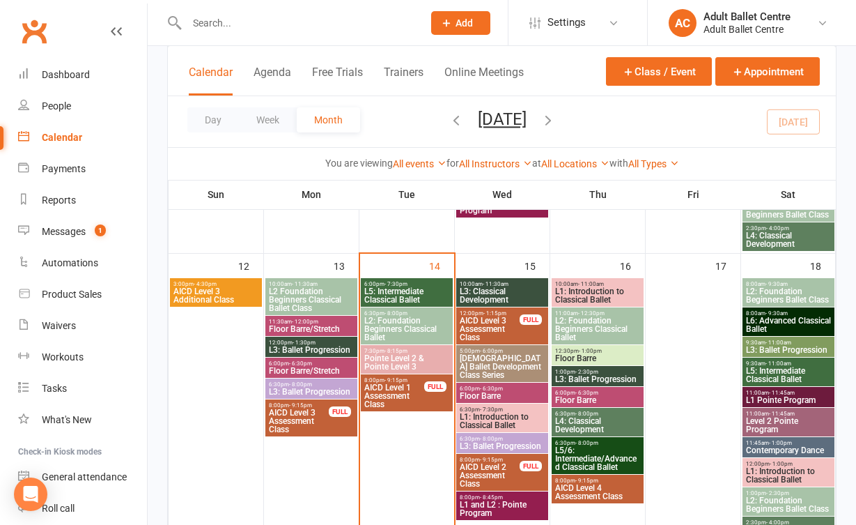
click at [593, 319] on span "L2: Foundation Beginners Classical Ballet" at bounding box center [597, 328] width 86 height 25
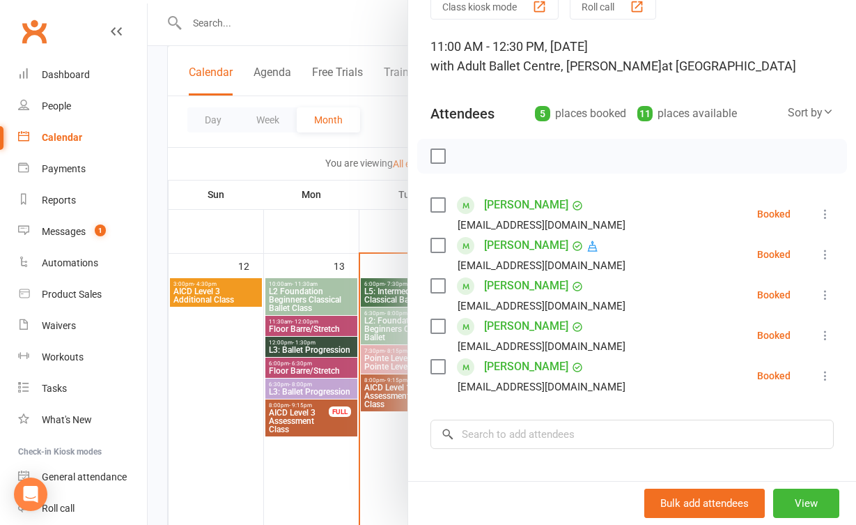
scroll to position [83, 0]
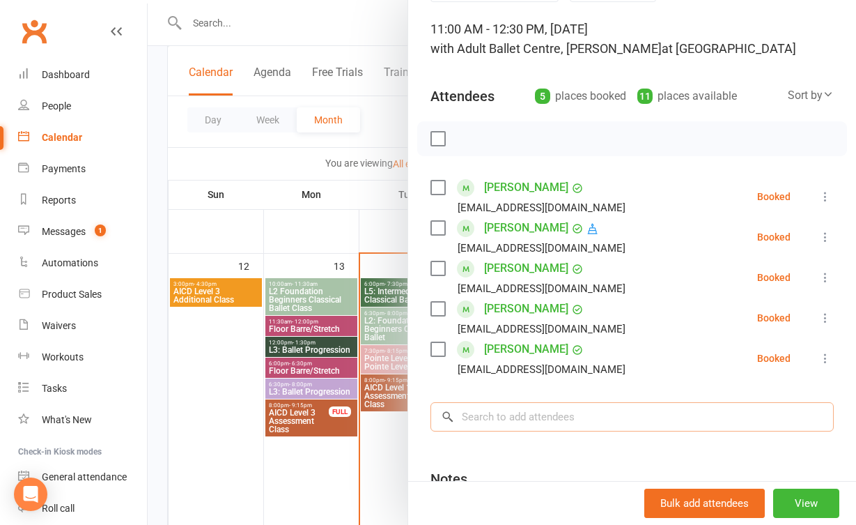
click at [551, 419] on input "search" at bounding box center [631, 416] width 403 height 29
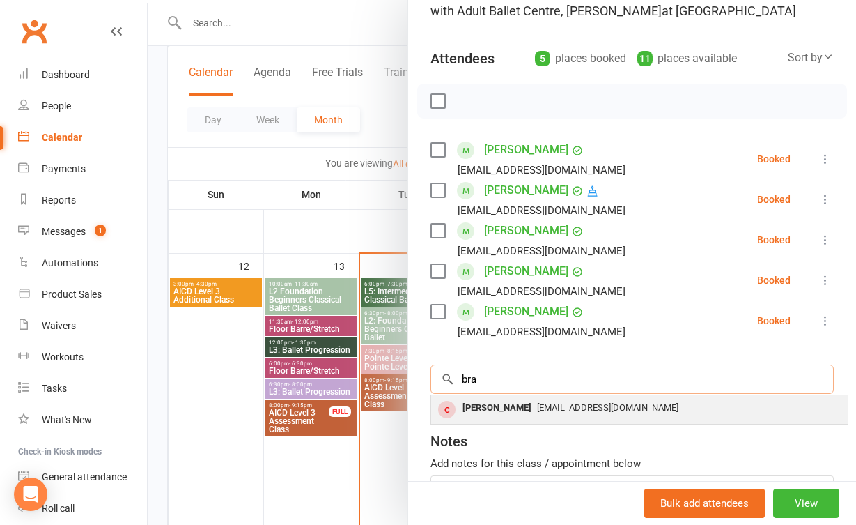
scroll to position [134, 0]
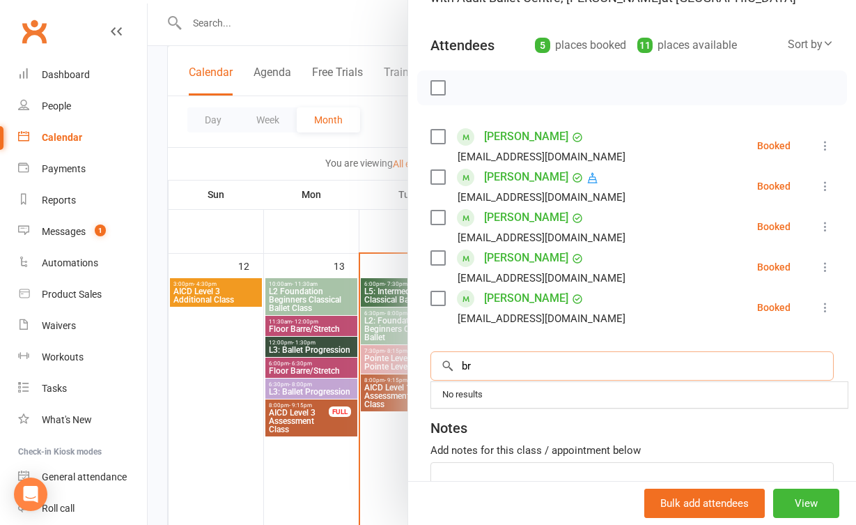
type input "b"
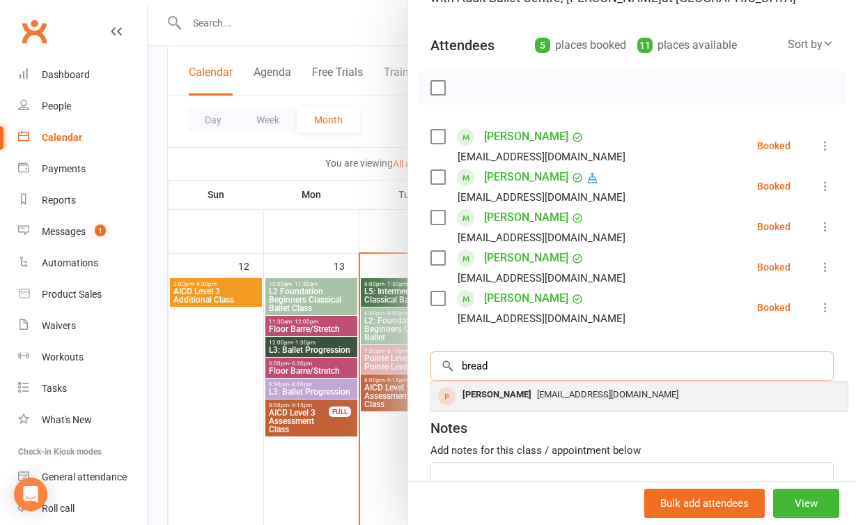
type input "bread"
drag, startPoint x: 476, startPoint y: 389, endPoint x: 487, endPoint y: 398, distance: 14.4
click at [487, 398] on div "Braedi Cervi" at bounding box center [497, 395] width 80 height 20
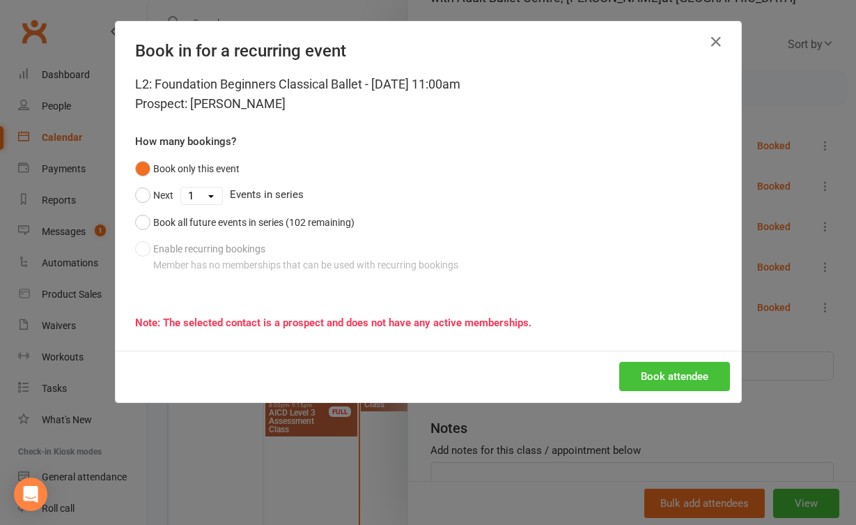
click at [659, 378] on button "Book attendee" at bounding box center [674, 376] width 111 height 29
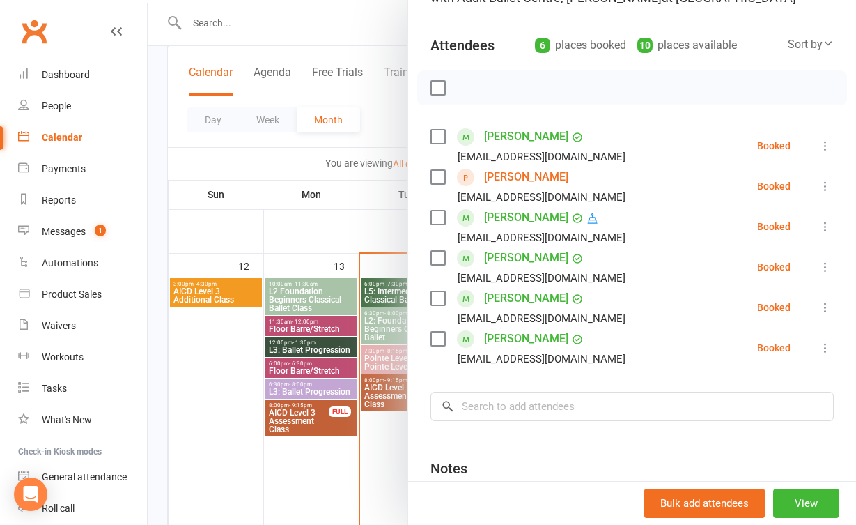
click at [286, 230] on div at bounding box center [502, 262] width 708 height 525
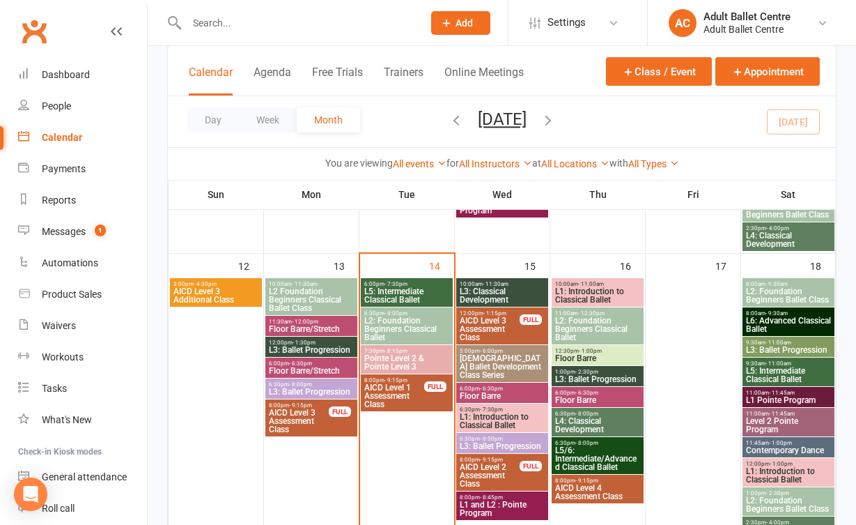
click at [434, 363] on span "Pointe Level 2 & Pointe Level 3" at bounding box center [407, 362] width 86 height 17
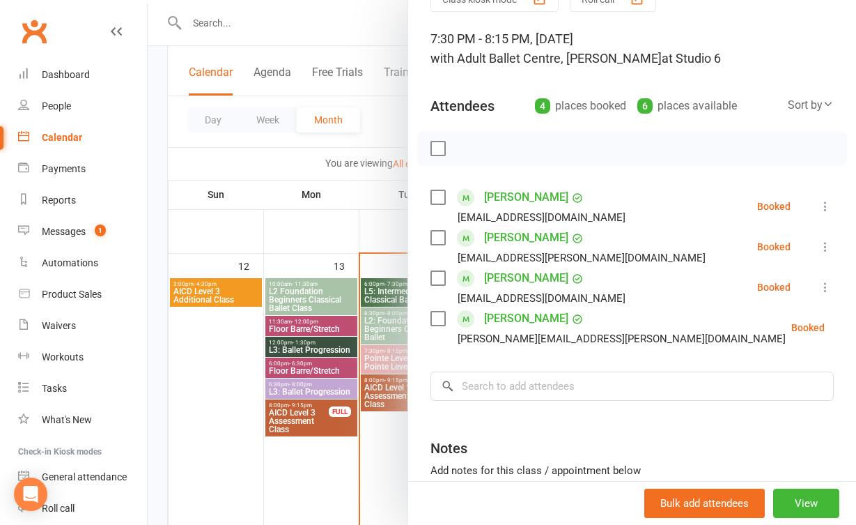
scroll to position [92, 0]
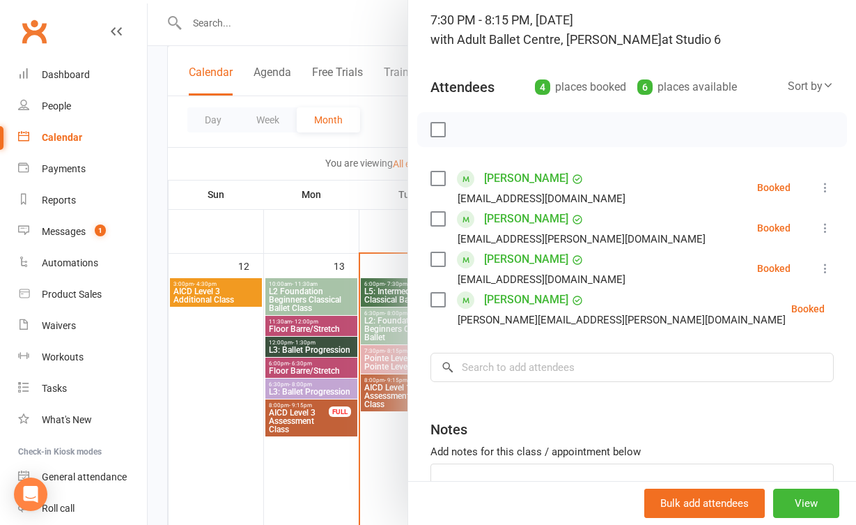
click at [363, 410] on div at bounding box center [502, 262] width 708 height 525
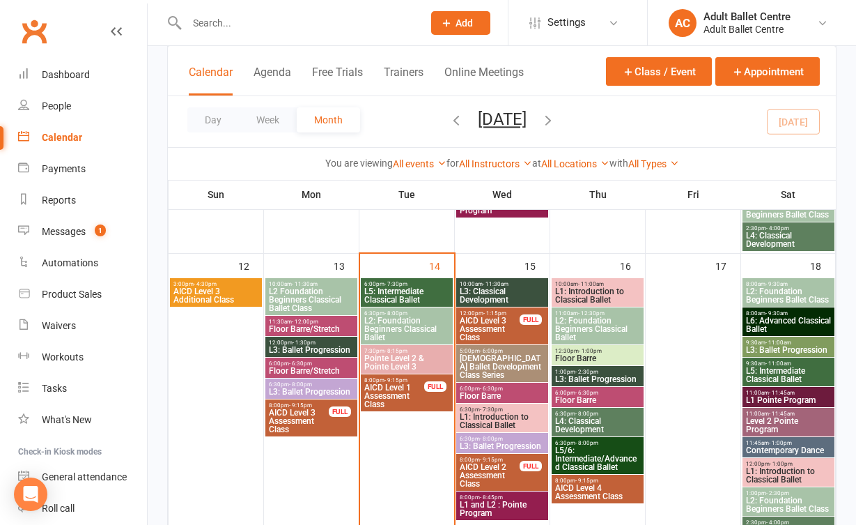
click at [381, 290] on span "L5: Intermediate Classical Ballet" at bounding box center [407, 295] width 86 height 17
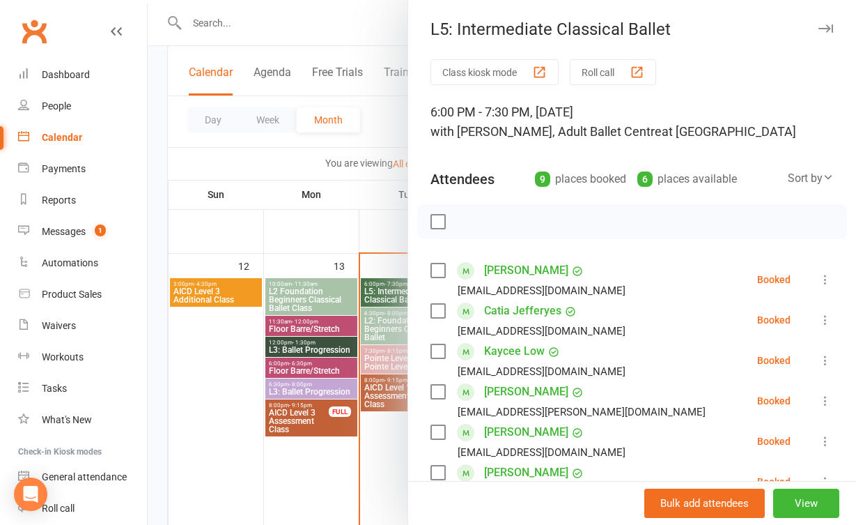
scroll to position [0, 0]
click at [379, 510] on div at bounding box center [502, 262] width 708 height 525
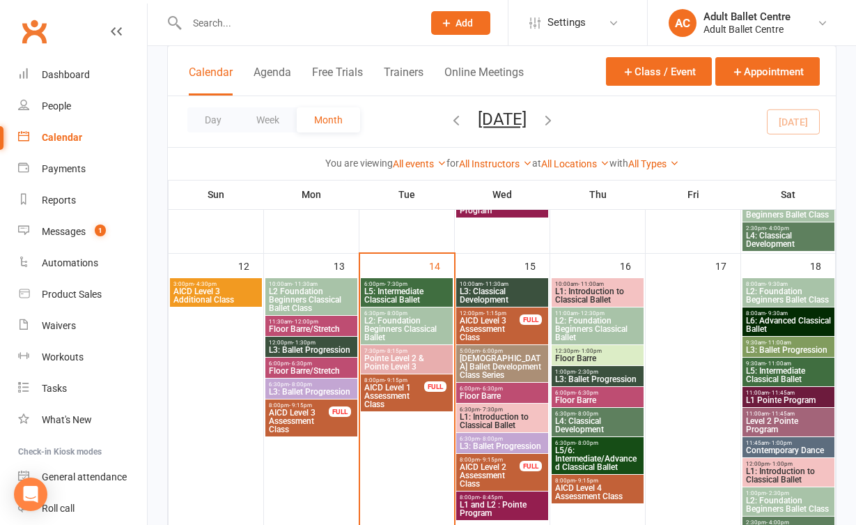
click at [399, 323] on span "L2: Foundation Beginners Classical Ballet" at bounding box center [407, 328] width 86 height 25
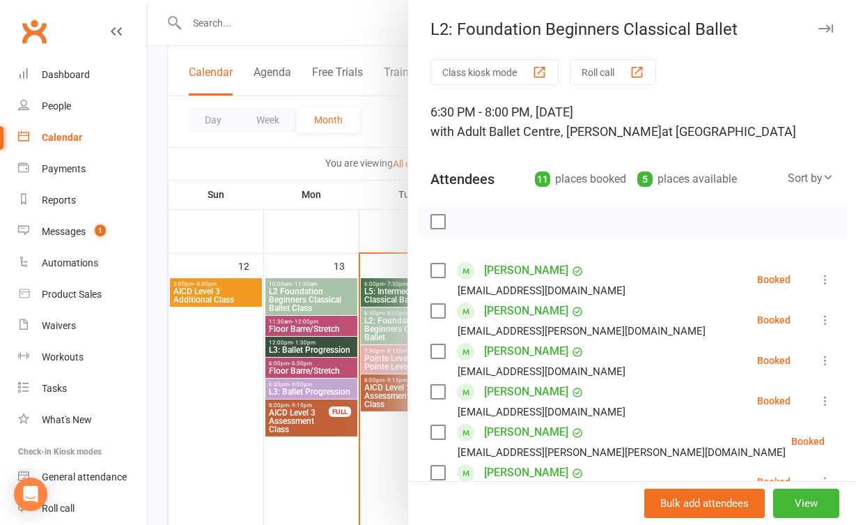
click at [371, 443] on div at bounding box center [502, 262] width 708 height 525
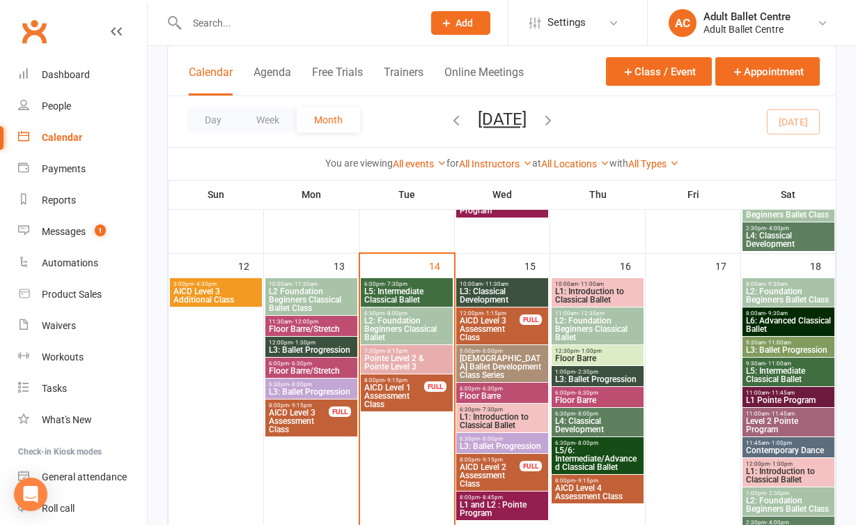
click at [414, 327] on span "L2: Foundation Beginners Classical Ballet" at bounding box center [407, 328] width 86 height 25
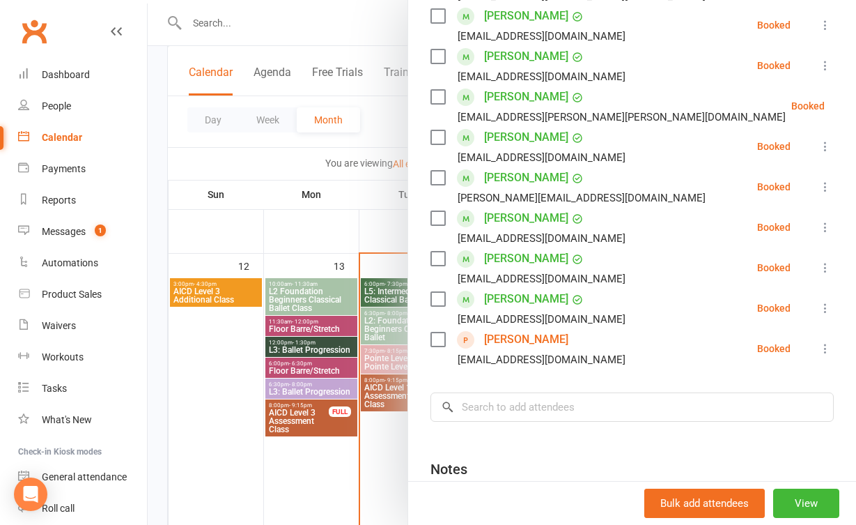
scroll to position [337, 0]
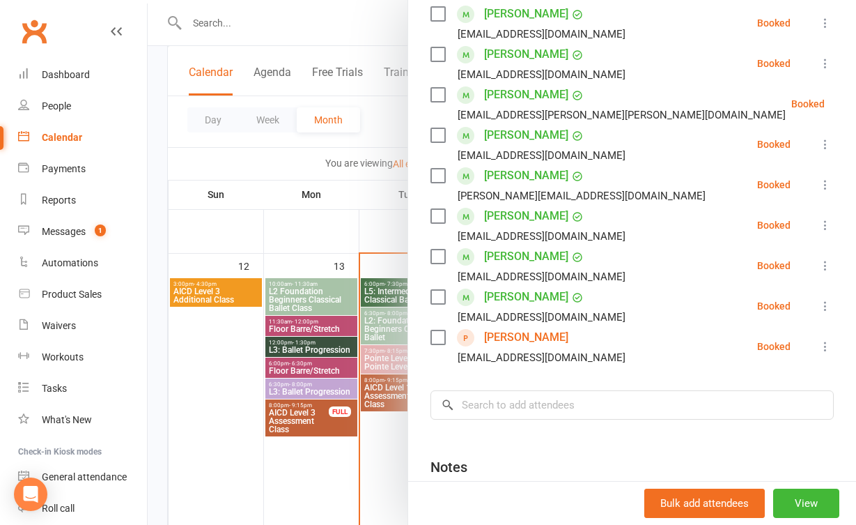
click at [400, 481] on div at bounding box center [502, 262] width 708 height 525
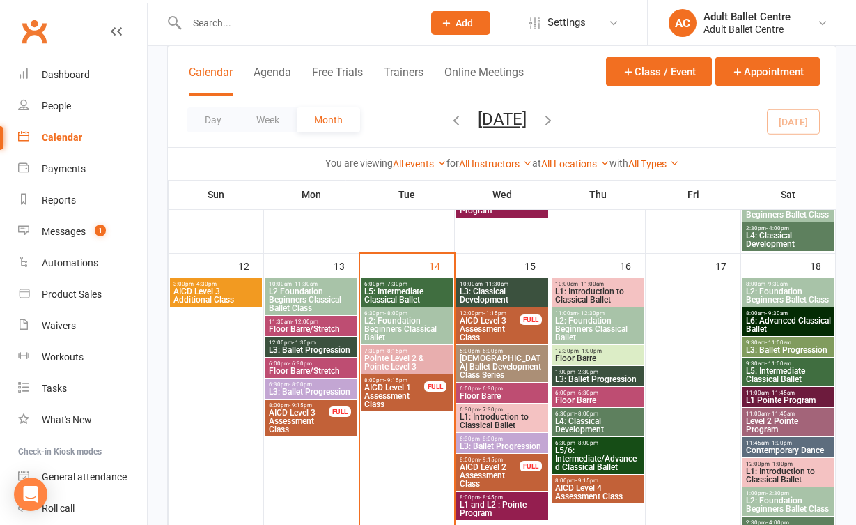
click at [507, 302] on span "L3: Classical Development" at bounding box center [502, 295] width 86 height 17
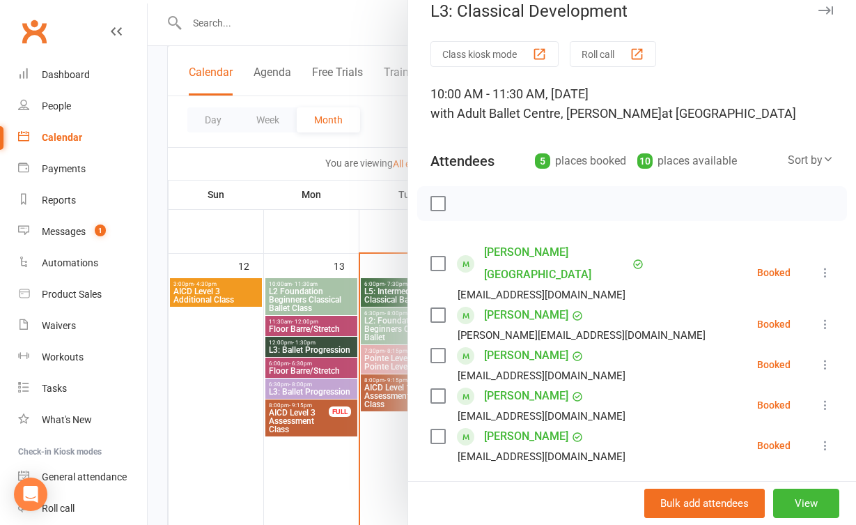
scroll to position [24, 0]
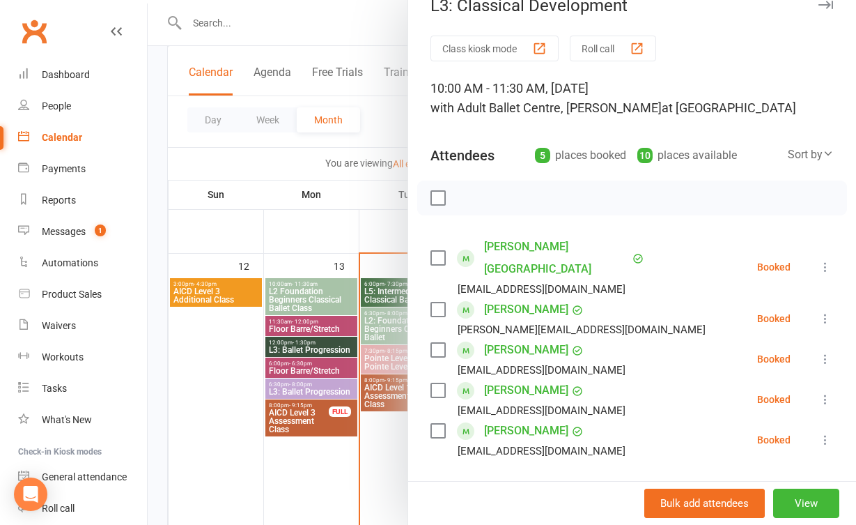
click at [398, 448] on div at bounding box center [502, 262] width 708 height 525
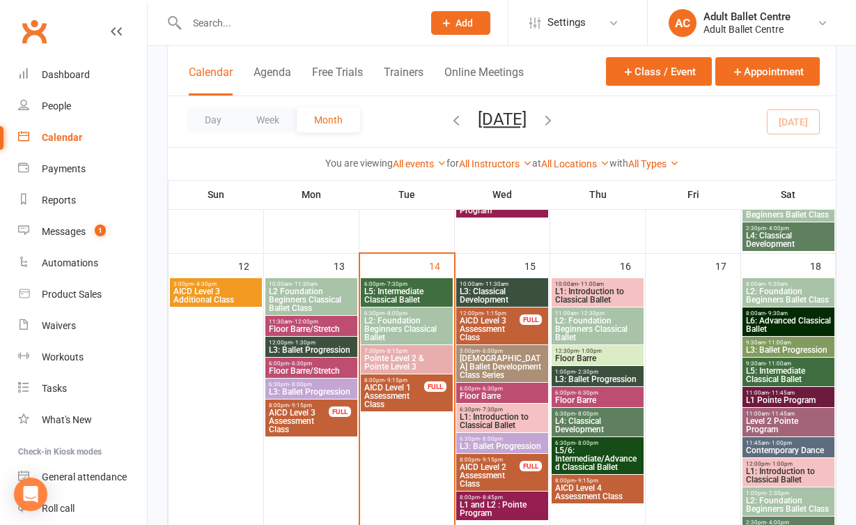
click at [508, 442] on span "L3: Ballet Progression" at bounding box center [502, 446] width 86 height 8
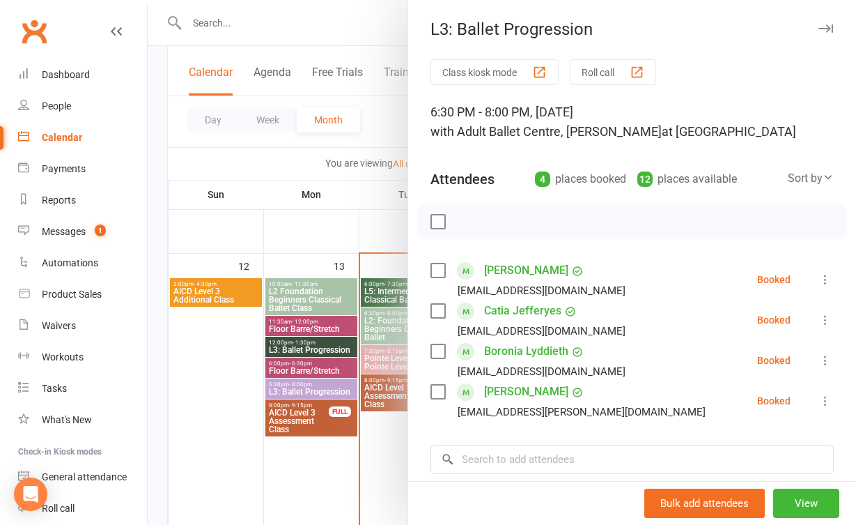
click at [354, 469] on div at bounding box center [502, 262] width 708 height 525
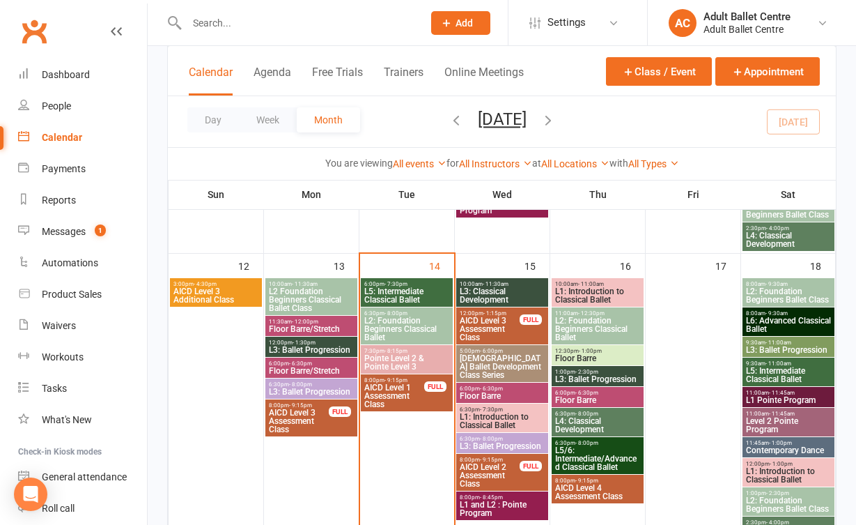
click at [415, 359] on span "Pointe Level 2 & Pointe Level 3" at bounding box center [407, 362] width 86 height 17
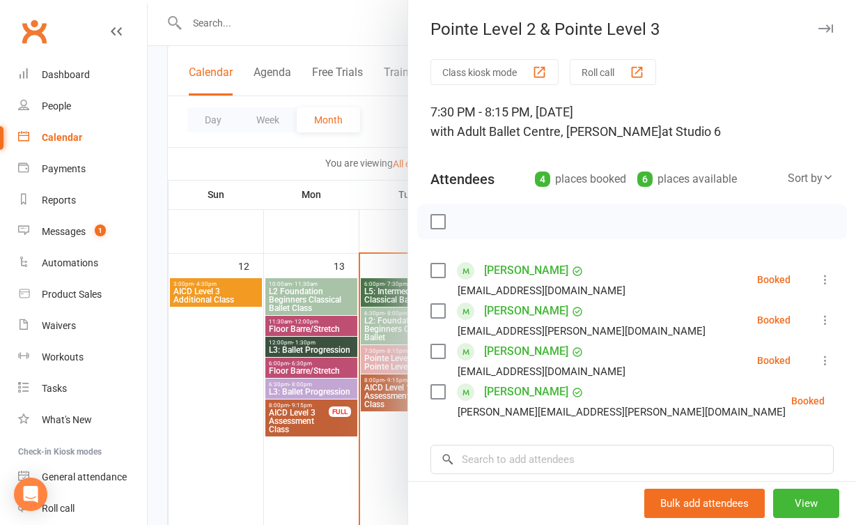
click at [379, 453] on div at bounding box center [502, 262] width 708 height 525
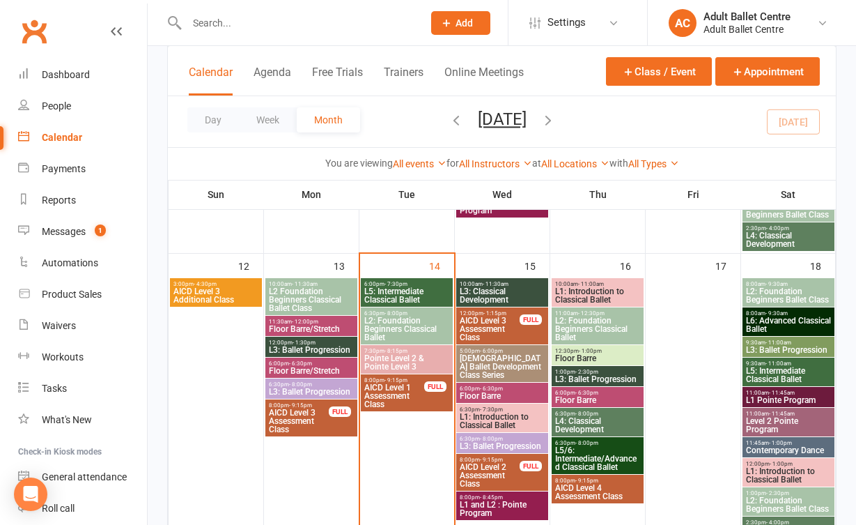
click at [394, 302] on span "L5: Intermediate Classical Ballet" at bounding box center [407, 295] width 86 height 17
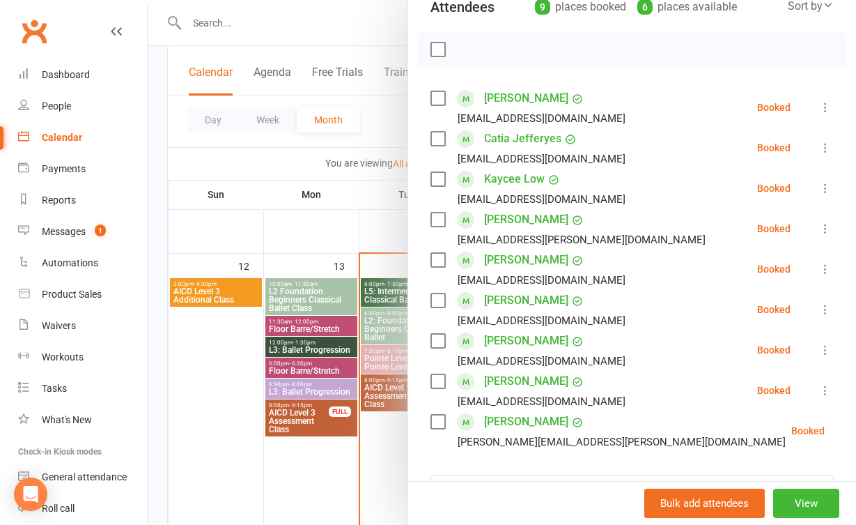
scroll to position [182, 0]
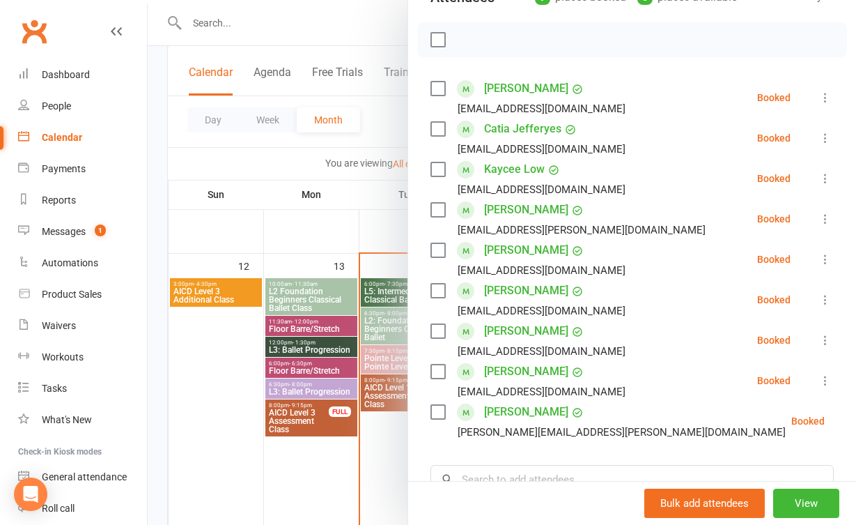
click at [401, 449] on div at bounding box center [502, 262] width 708 height 525
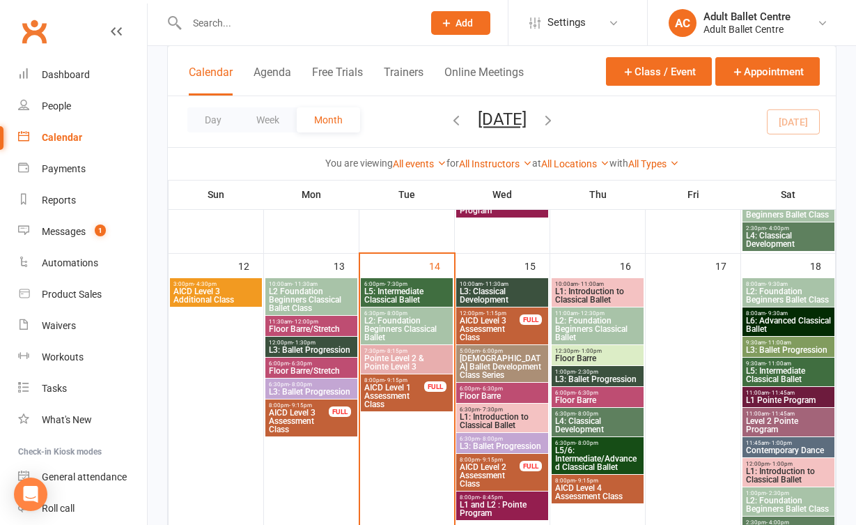
click at [411, 322] on span "L2: Foundation Beginners Classical Ballet" at bounding box center [407, 328] width 86 height 25
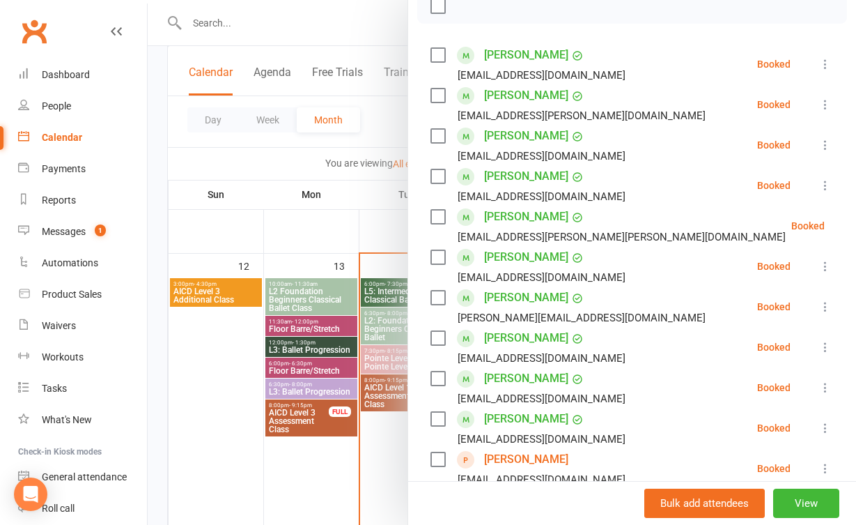
scroll to position [258, 0]
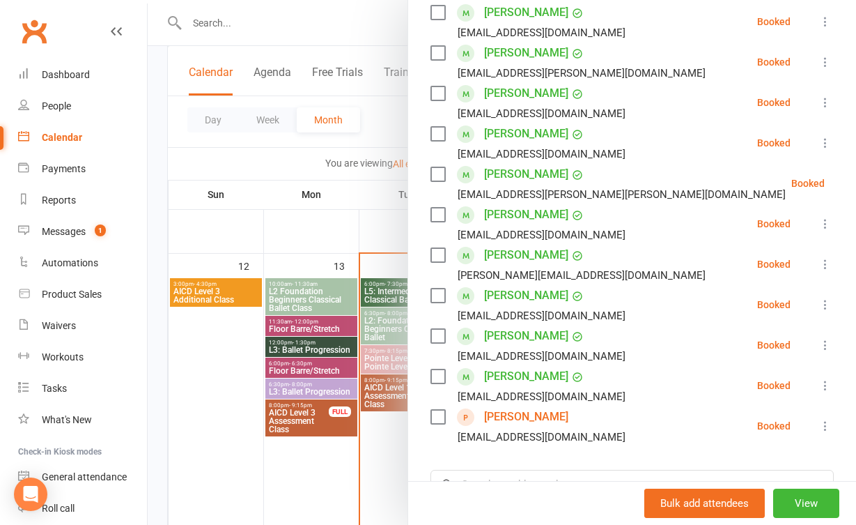
click at [391, 444] on div at bounding box center [502, 262] width 708 height 525
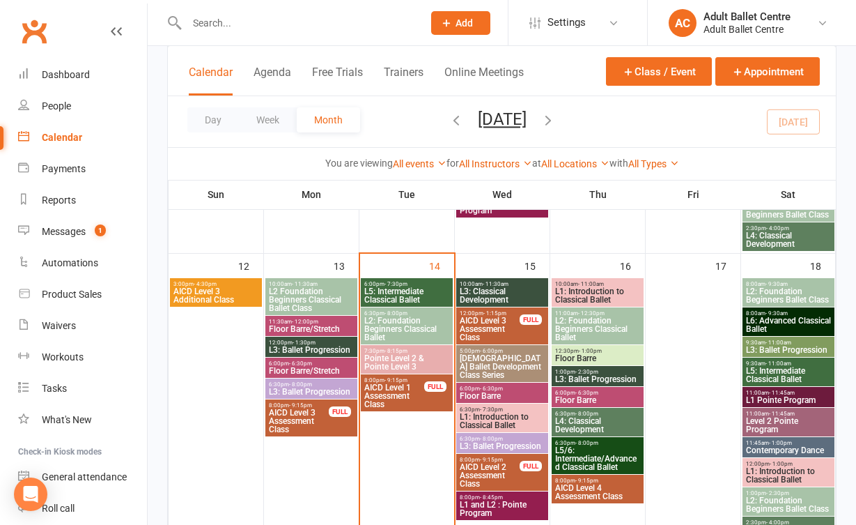
click at [485, 288] on span "L3: Classical Development" at bounding box center [502, 295] width 86 height 17
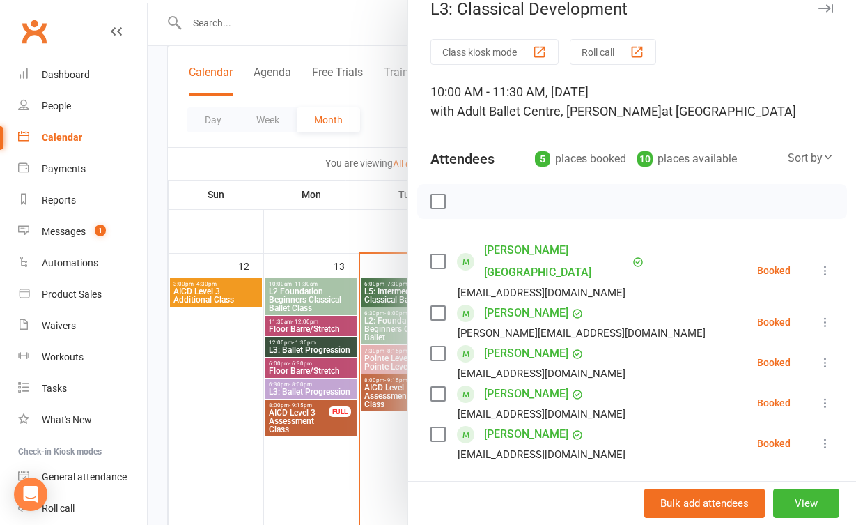
scroll to position [31, 0]
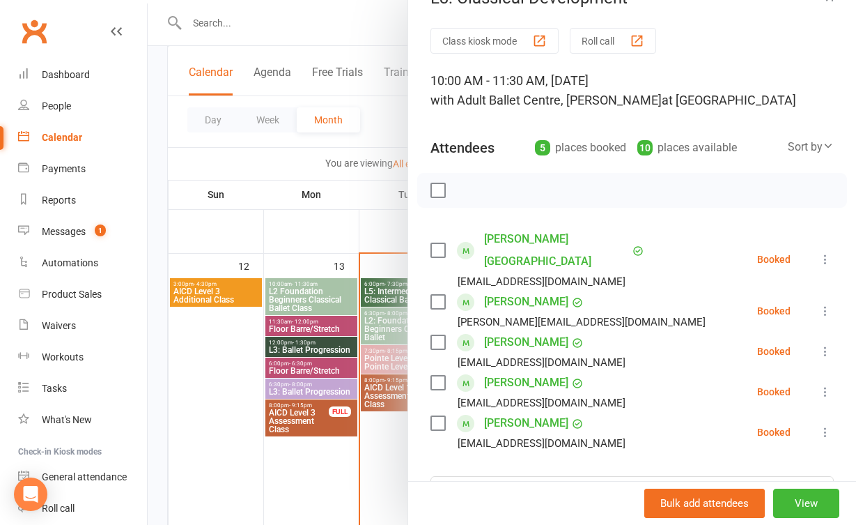
click at [398, 472] on div at bounding box center [502, 262] width 708 height 525
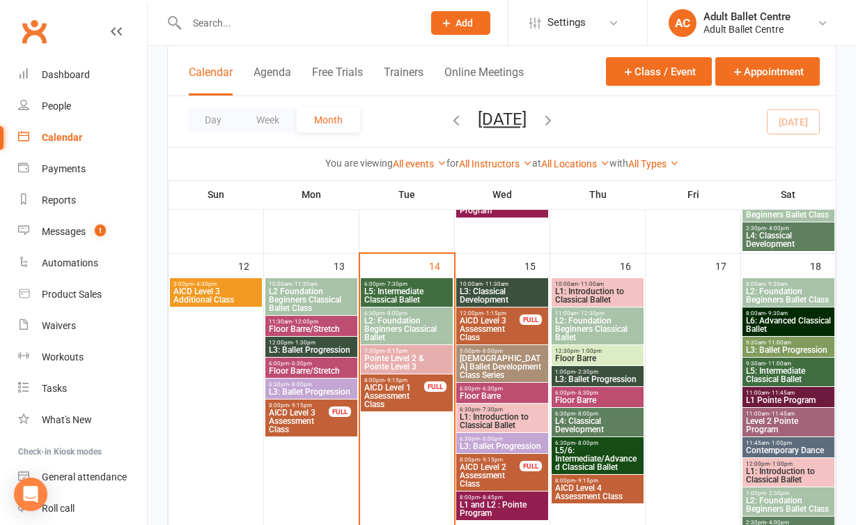
click at [508, 438] on span "6:30pm - 8:00pm" at bounding box center [502, 438] width 86 height 6
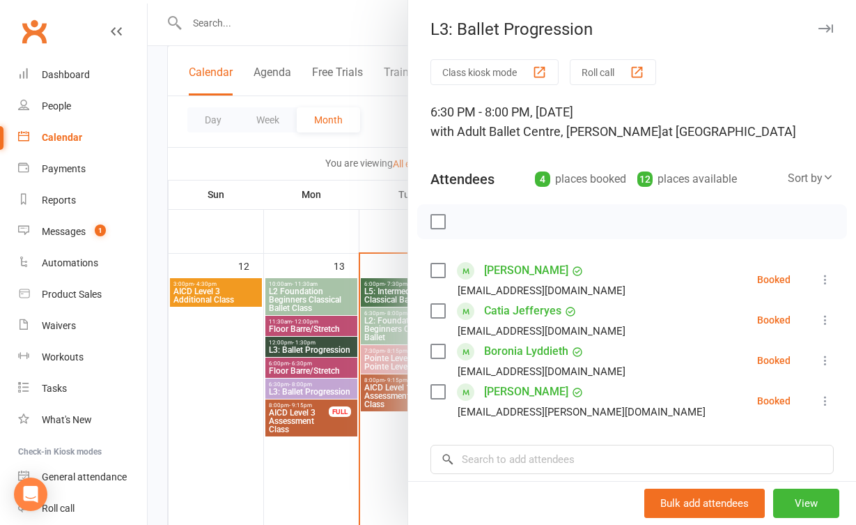
click at [385, 437] on div at bounding box center [502, 262] width 708 height 525
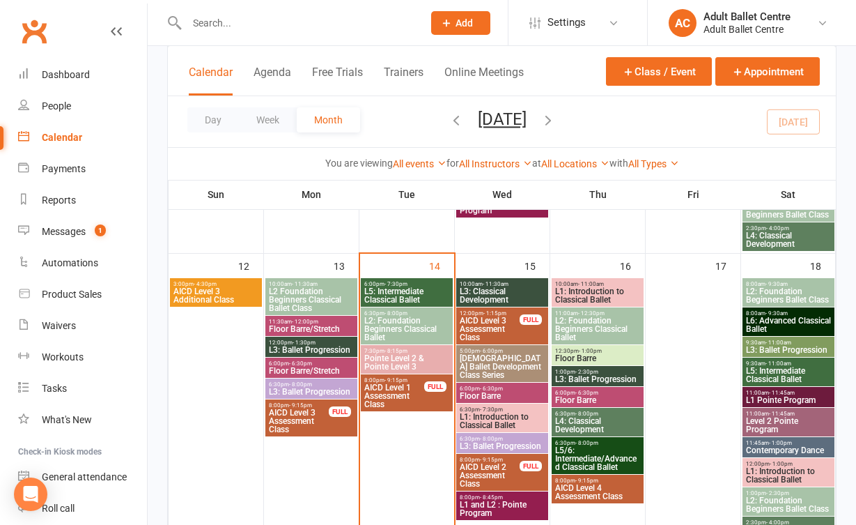
click at [474, 418] on span "L1: Introduction to Classical Ballet" at bounding box center [502, 420] width 86 height 17
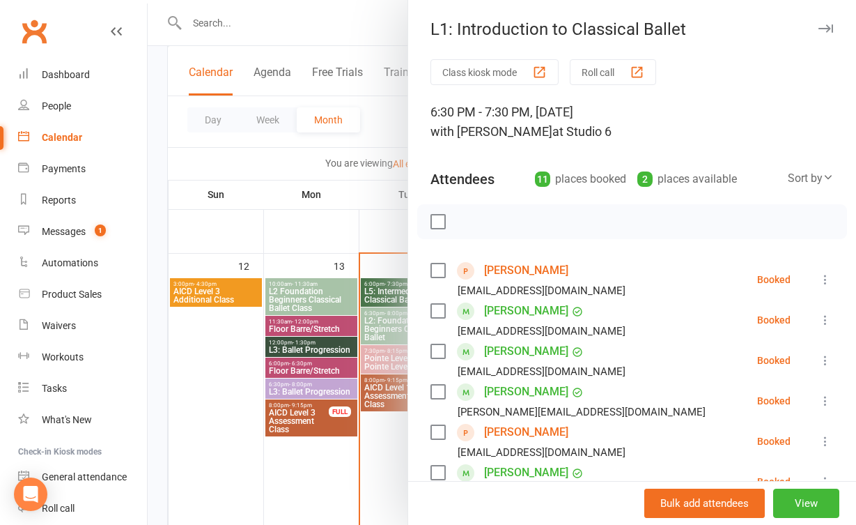
click at [398, 477] on div at bounding box center [502, 262] width 708 height 525
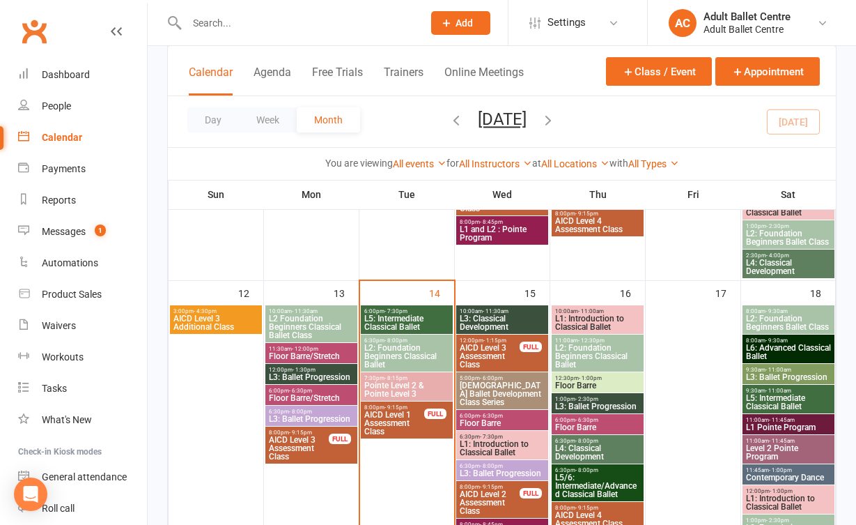
scroll to position [622, 0]
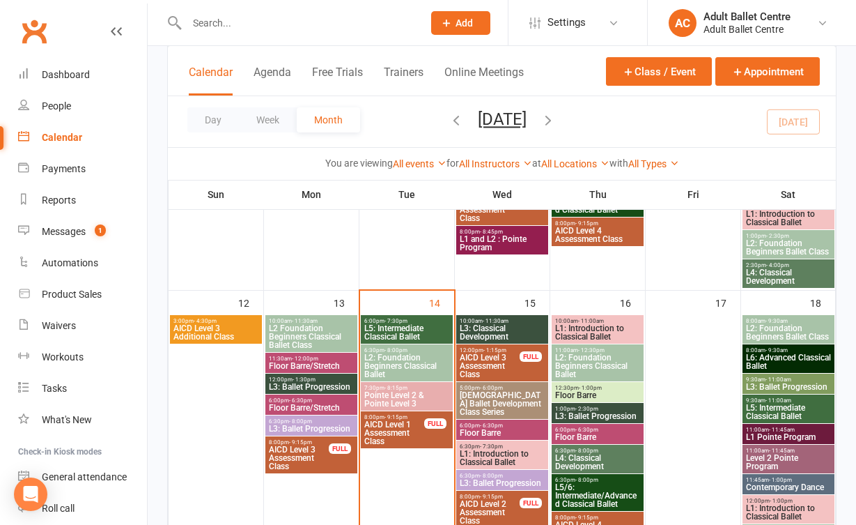
click at [407, 333] on span "L5: Intermediate Classical Ballet" at bounding box center [407, 332] width 86 height 17
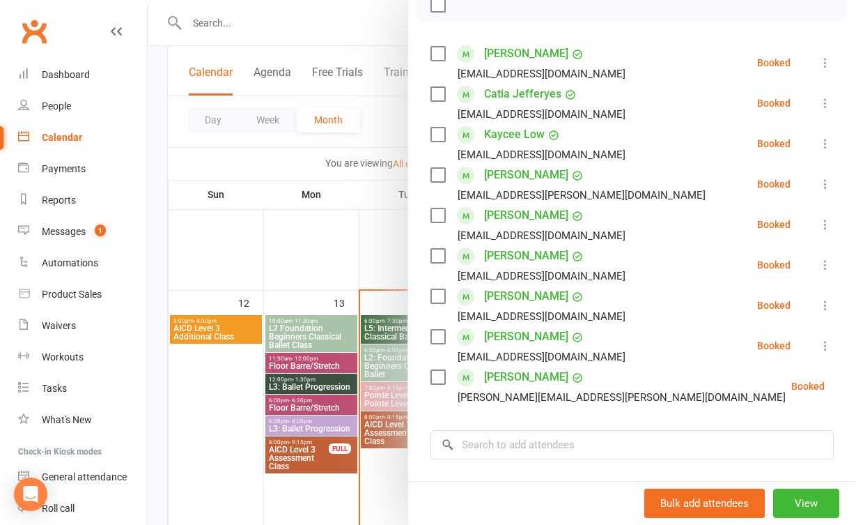
scroll to position [217, 0]
click at [368, 252] on div at bounding box center [502, 262] width 708 height 525
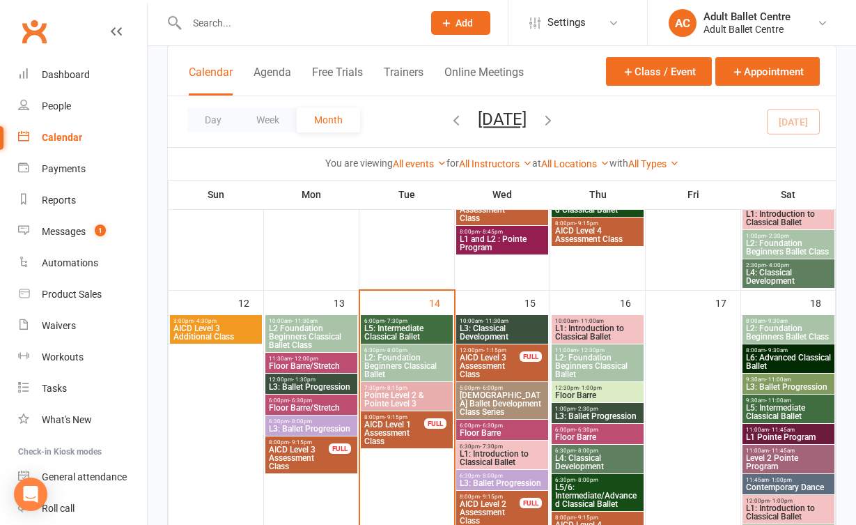
click at [387, 325] on span "L5: Intermediate Classical Ballet" at bounding box center [407, 332] width 86 height 17
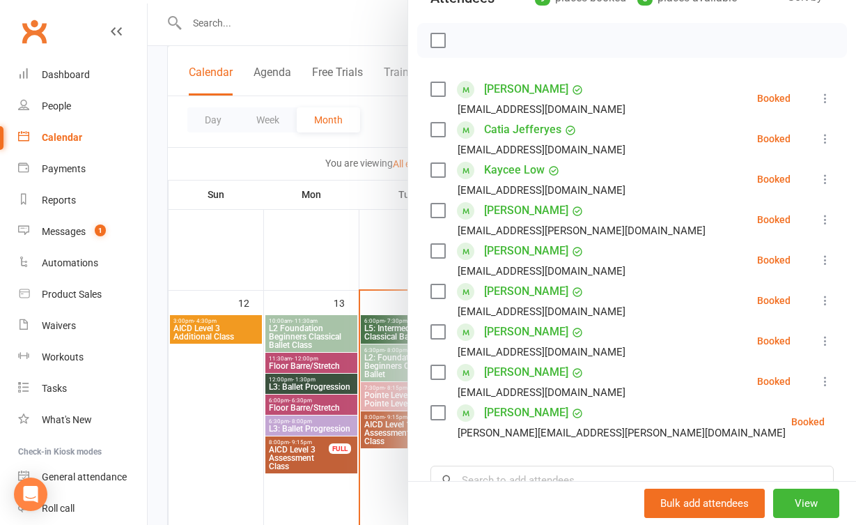
scroll to position [190, 0]
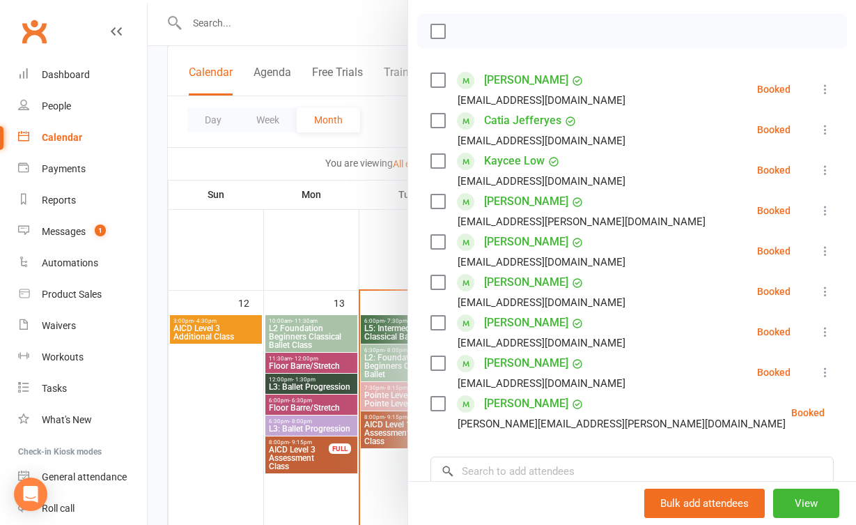
click at [329, 268] on div at bounding box center [502, 262] width 708 height 525
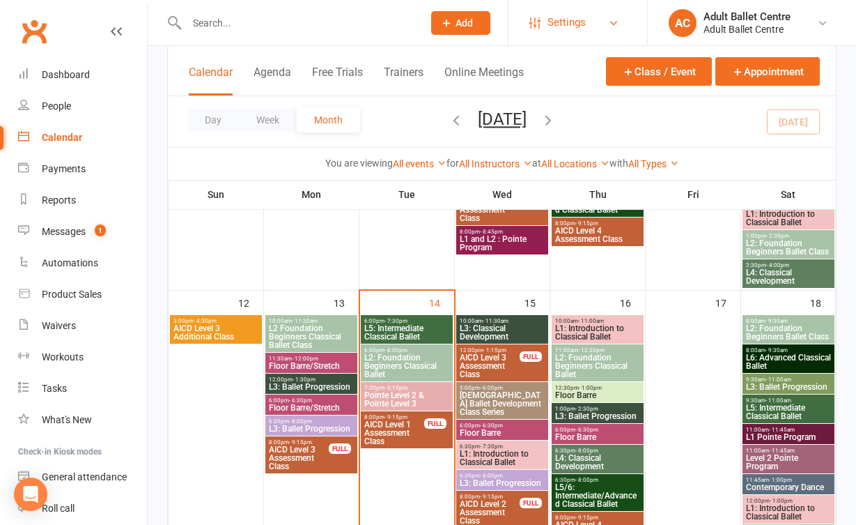
click at [598, 33] on link "Settings" at bounding box center [577, 22] width 97 height 31
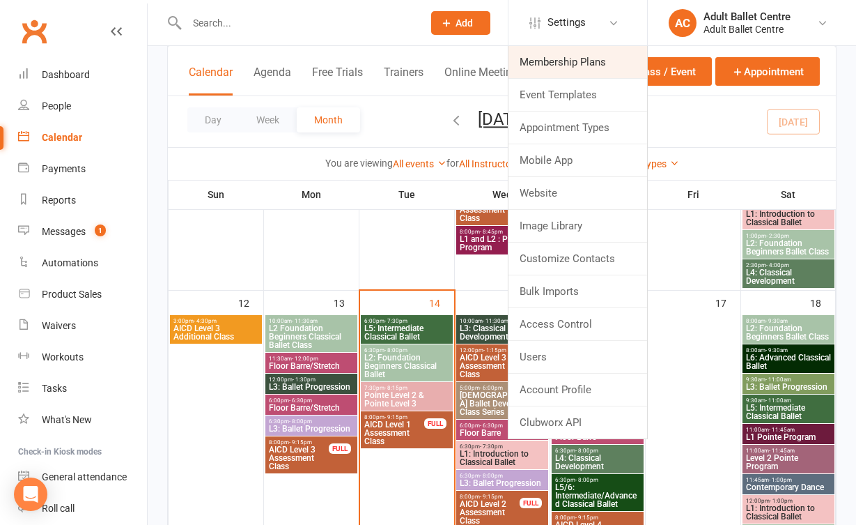
click at [550, 66] on link "Membership Plans" at bounding box center [578, 62] width 139 height 32
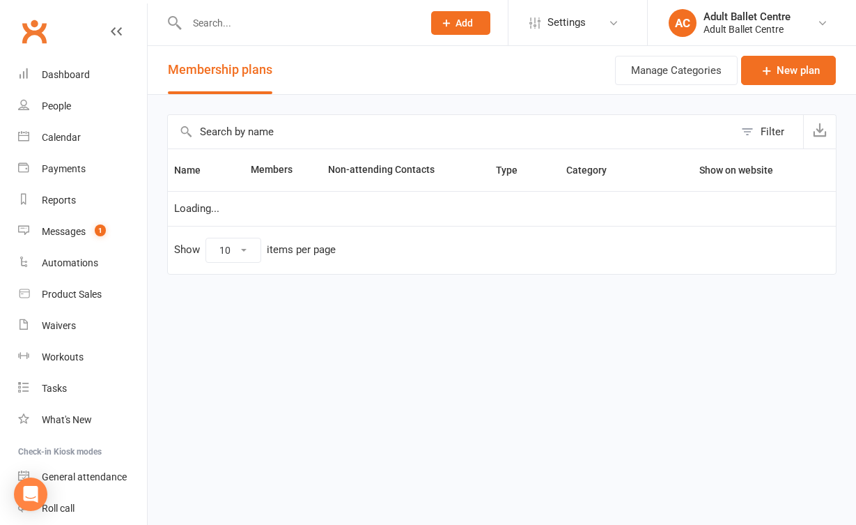
select select "50"
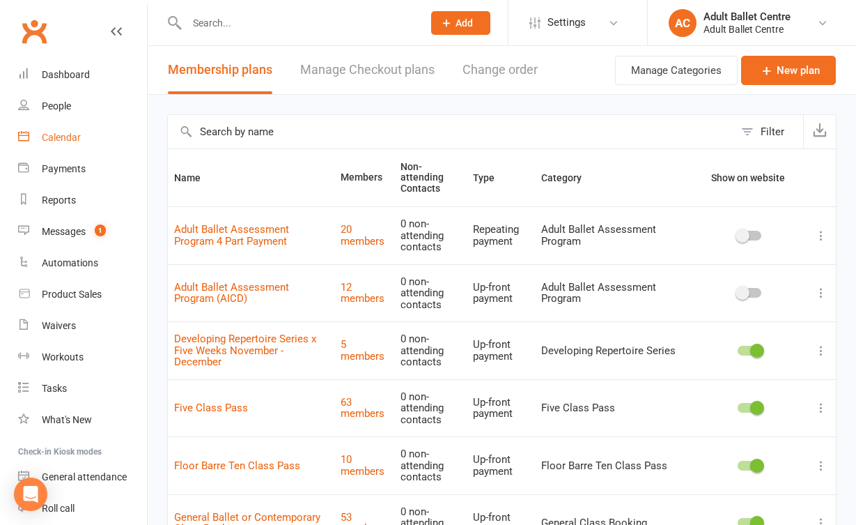
click at [79, 128] on link "Calendar" at bounding box center [82, 137] width 129 height 31
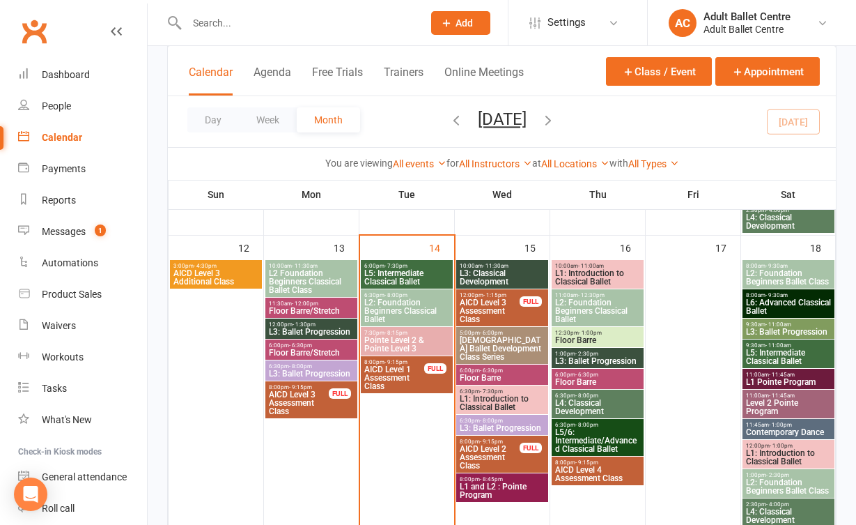
scroll to position [663, 0]
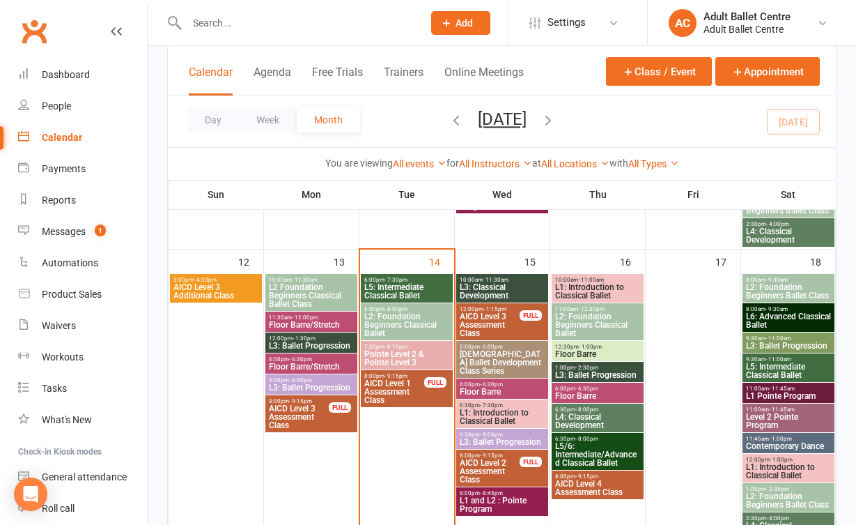
click at [403, 370] on div "8:00pm - 9:15pm AICD Level 1 Assessment Class FULL" at bounding box center [407, 388] width 92 height 37
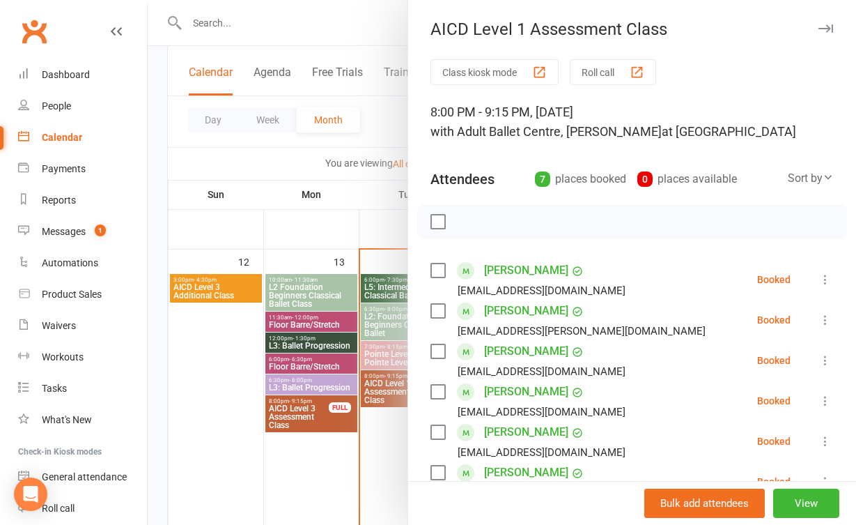
click at [359, 460] on div at bounding box center [502, 262] width 708 height 525
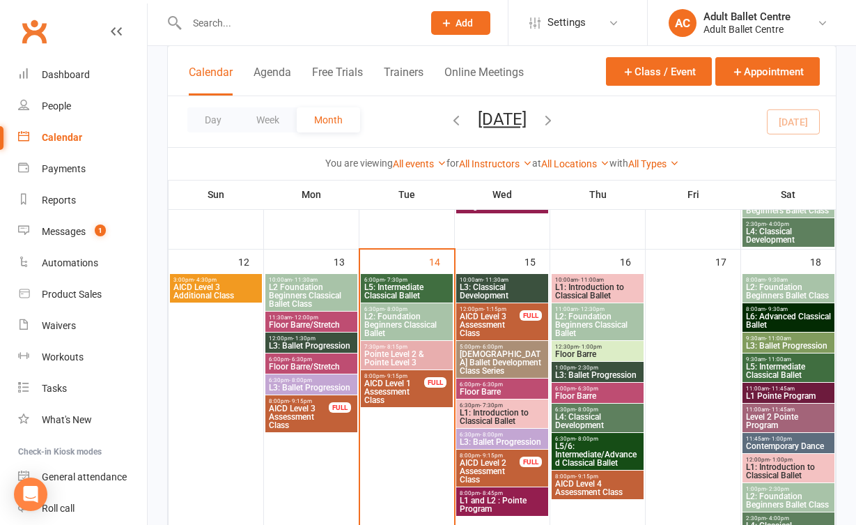
click at [381, 350] on span "Pointe Level 2 & Pointe Level 3" at bounding box center [407, 358] width 86 height 17
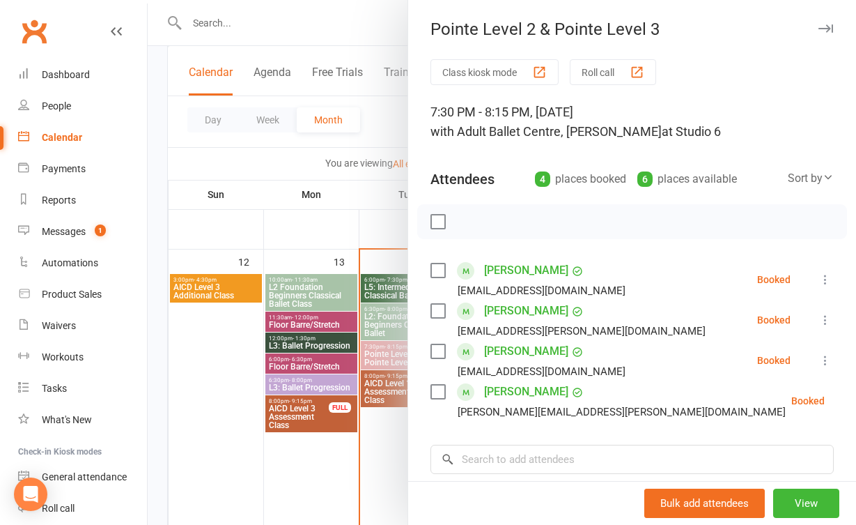
click at [374, 434] on div at bounding box center [502, 262] width 708 height 525
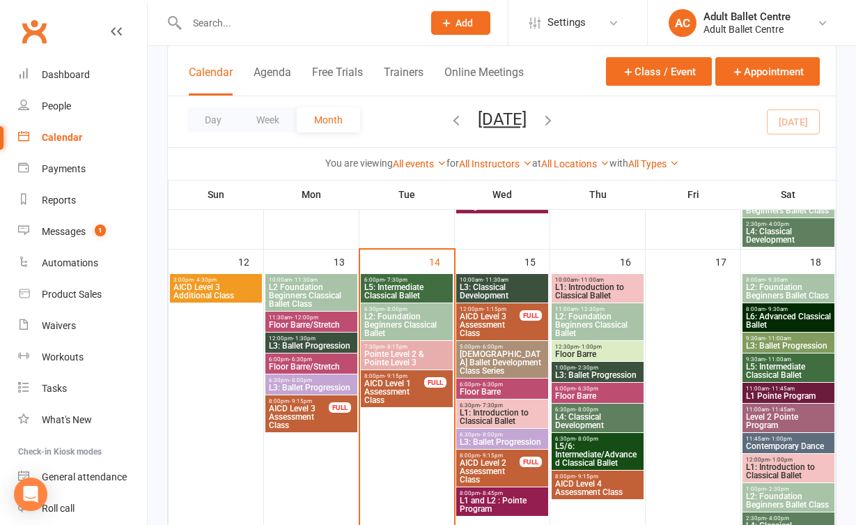
click at [394, 289] on span "L5: Intermediate Classical Ballet" at bounding box center [407, 291] width 86 height 17
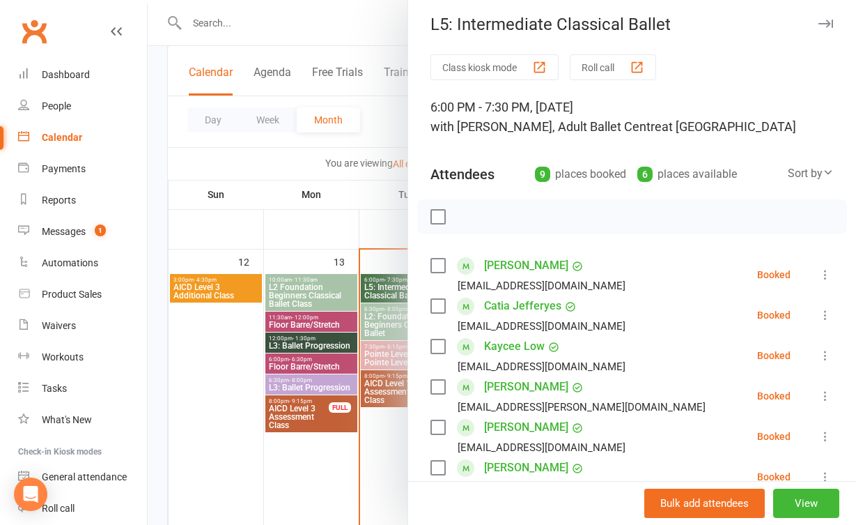
scroll to position [4, 0]
click at [381, 439] on div at bounding box center [502, 262] width 708 height 525
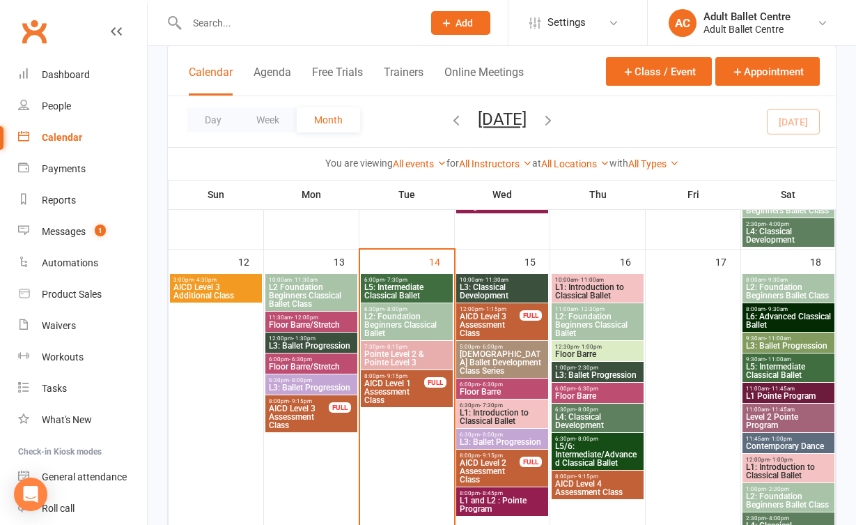
click at [390, 284] on span "L5: Intermediate Classical Ballet" at bounding box center [407, 291] width 86 height 17
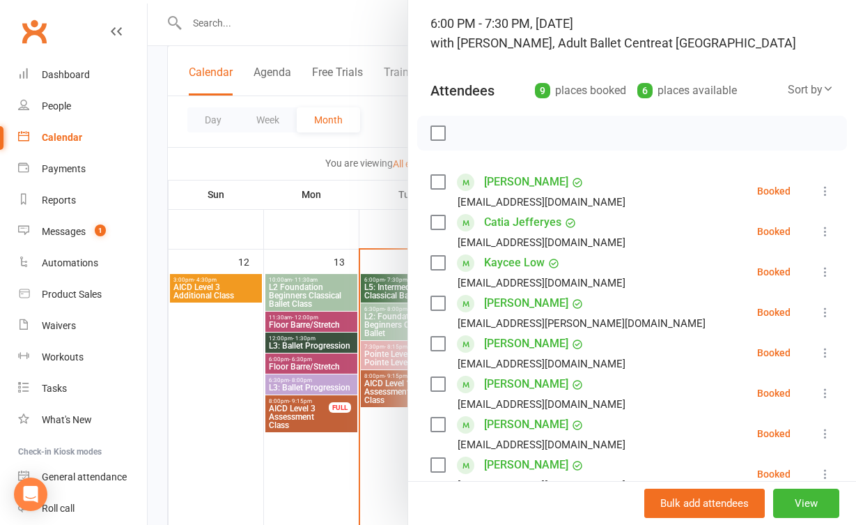
scroll to position [80, 0]
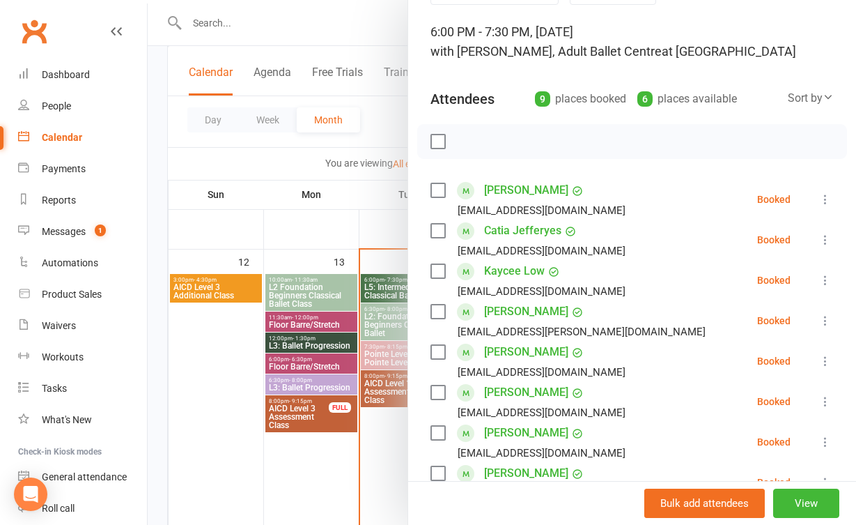
click at [385, 421] on div at bounding box center [502, 262] width 708 height 525
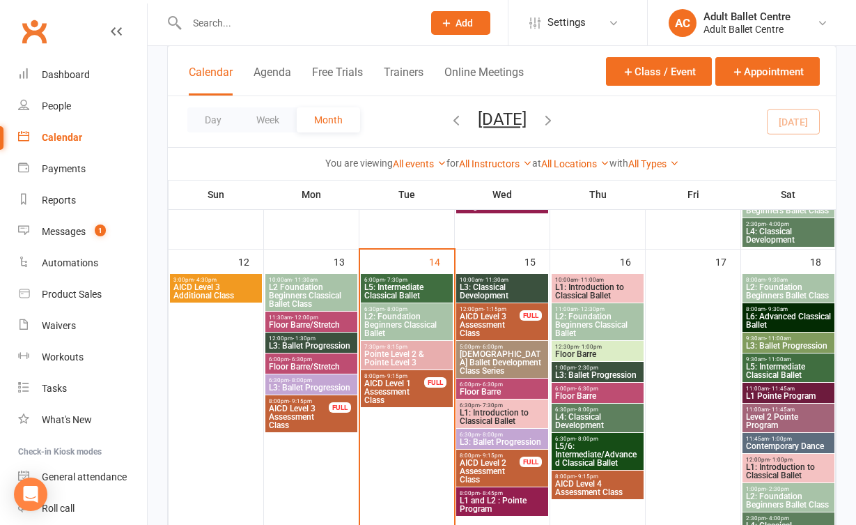
click at [480, 294] on span "L3: Classical Development" at bounding box center [502, 291] width 86 height 17
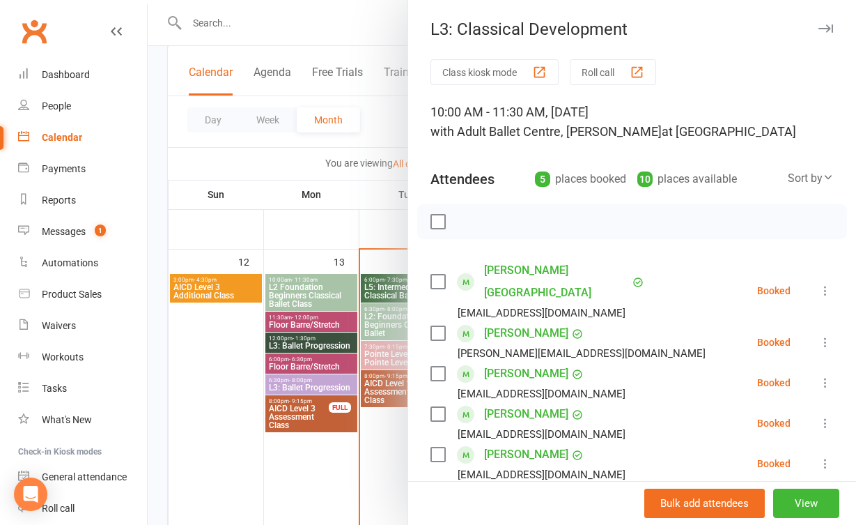
scroll to position [1, 0]
click at [371, 436] on div at bounding box center [502, 262] width 708 height 525
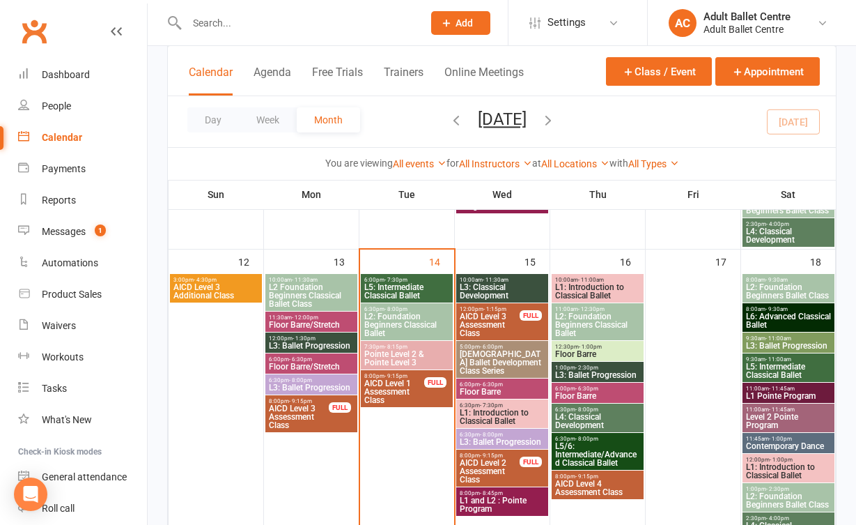
click at [518, 362] on span "Male Ballet Development Class Series" at bounding box center [502, 362] width 86 height 25
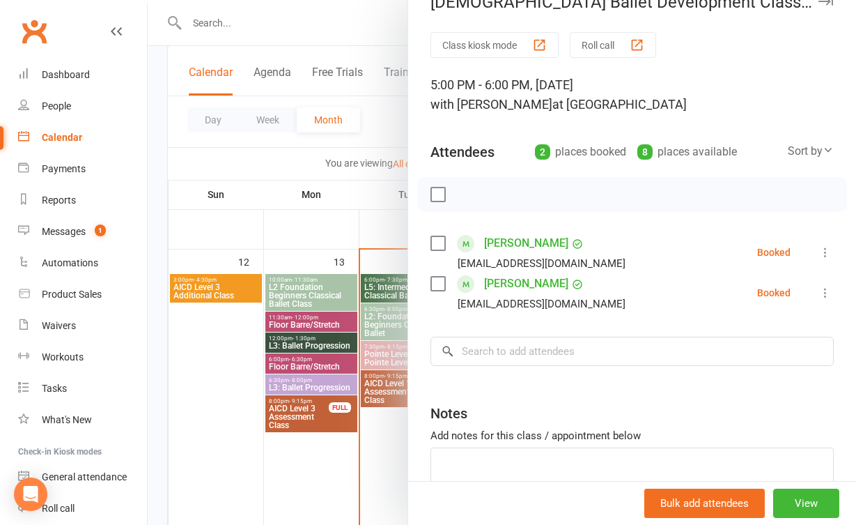
scroll to position [35, 0]
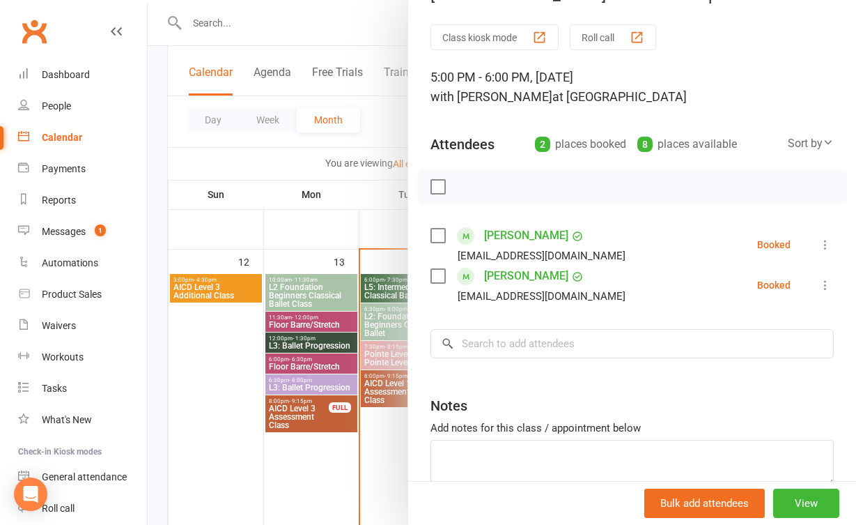
click at [395, 463] on div at bounding box center [502, 262] width 708 height 525
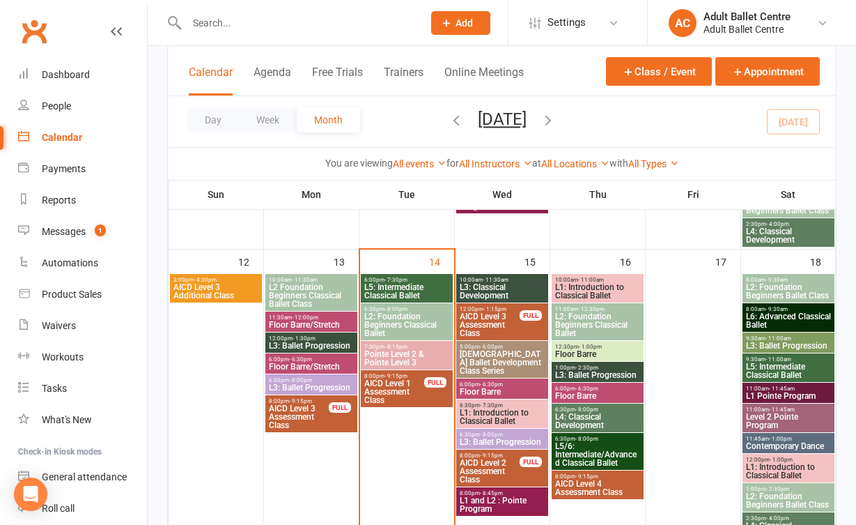
click at [488, 442] on span "L3: Ballet Progression" at bounding box center [502, 441] width 86 height 8
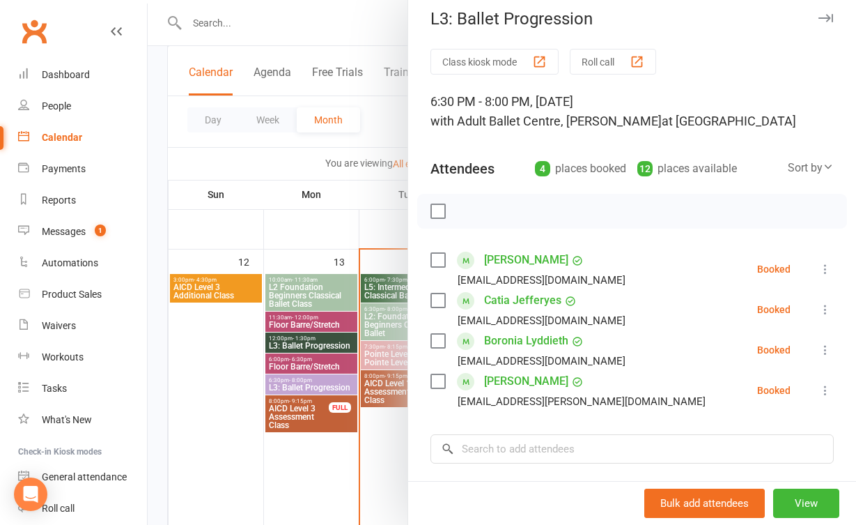
scroll to position [11, 0]
click at [376, 460] on div at bounding box center [502, 262] width 708 height 525
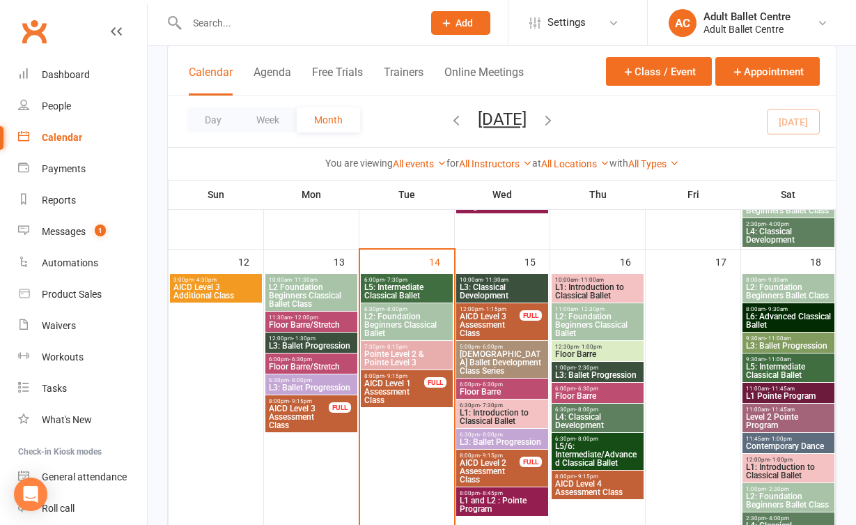
click at [486, 414] on span "L1: Introduction to Classical Ballet" at bounding box center [502, 416] width 86 height 17
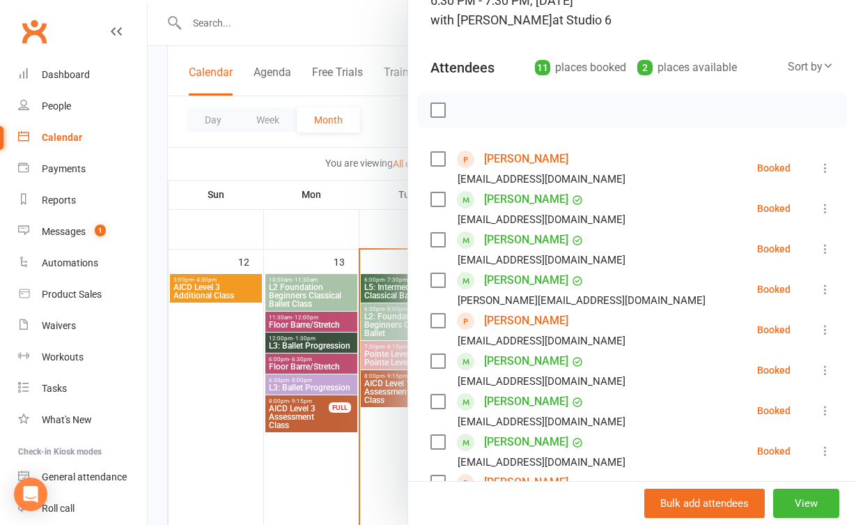
scroll to position [111, 0]
click at [365, 497] on div at bounding box center [502, 262] width 708 height 525
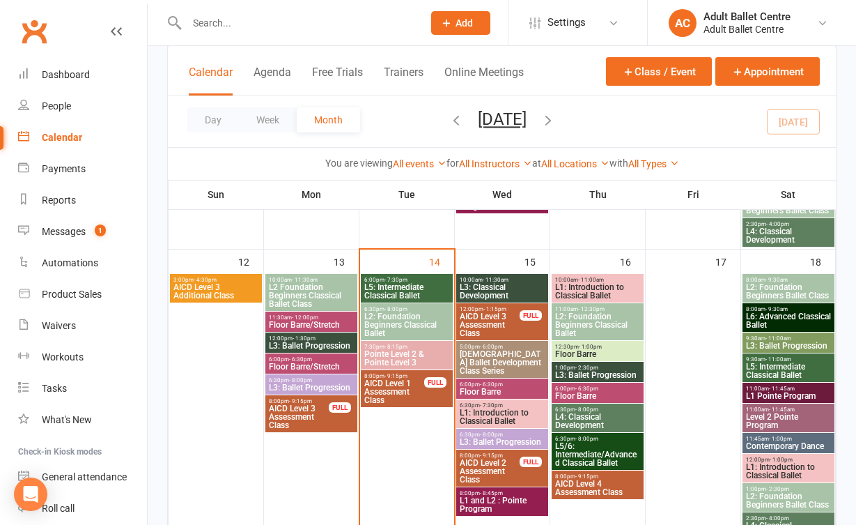
click at [515, 440] on span "L3: Ballet Progression" at bounding box center [502, 441] width 86 height 8
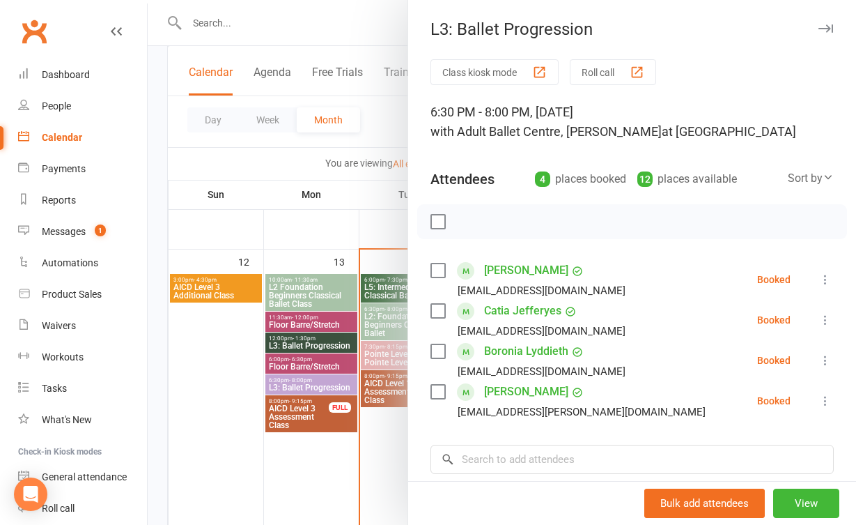
click at [393, 434] on div at bounding box center [502, 262] width 708 height 525
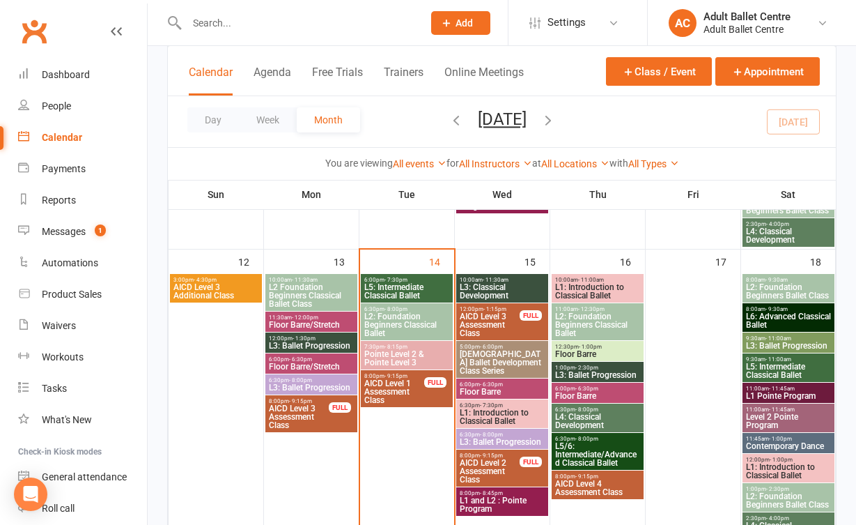
click at [598, 294] on span "L1: Introduction to Classical Ballet" at bounding box center [597, 291] width 86 height 17
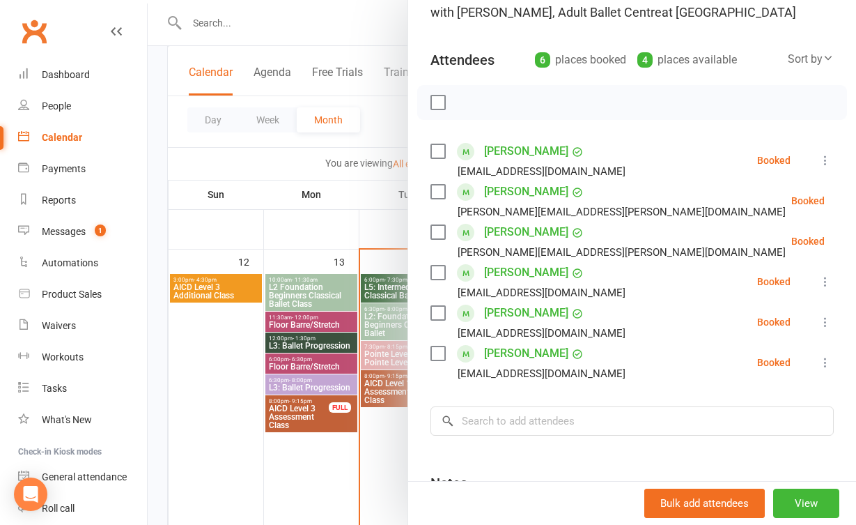
scroll to position [127, 0]
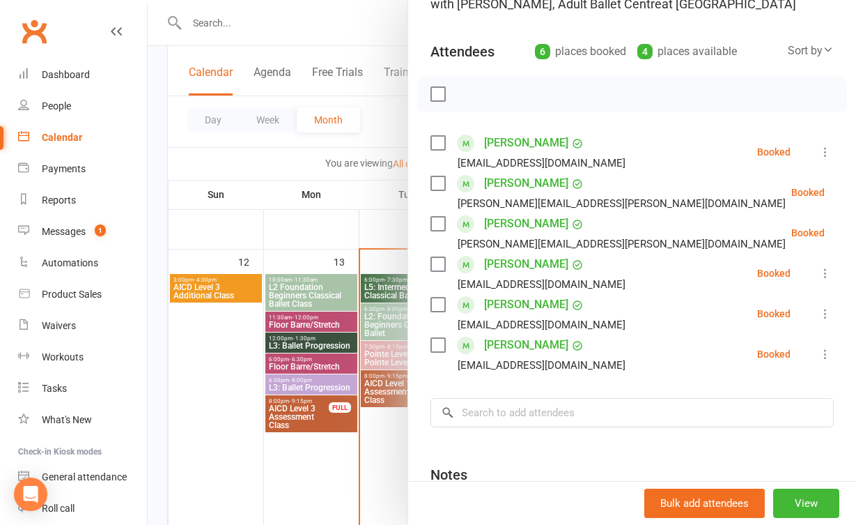
click at [359, 460] on div at bounding box center [502, 262] width 708 height 525
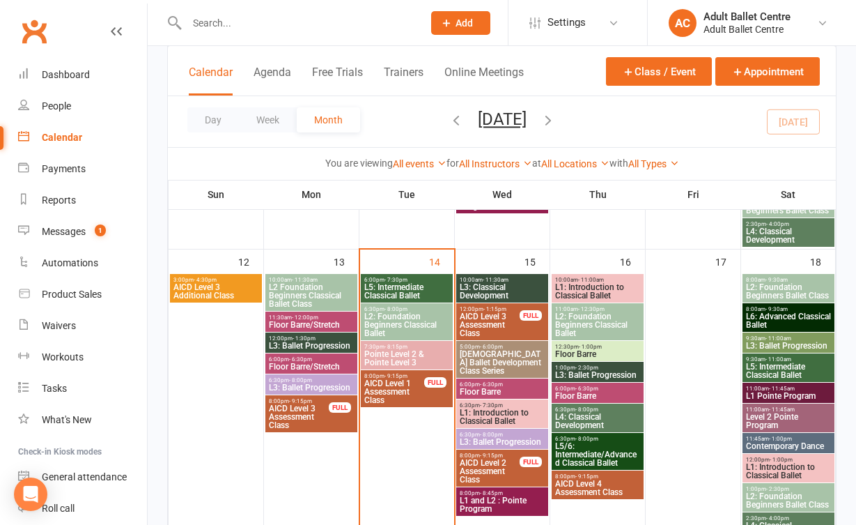
click at [387, 283] on span "L5: Intermediate Classical Ballet" at bounding box center [407, 291] width 86 height 17
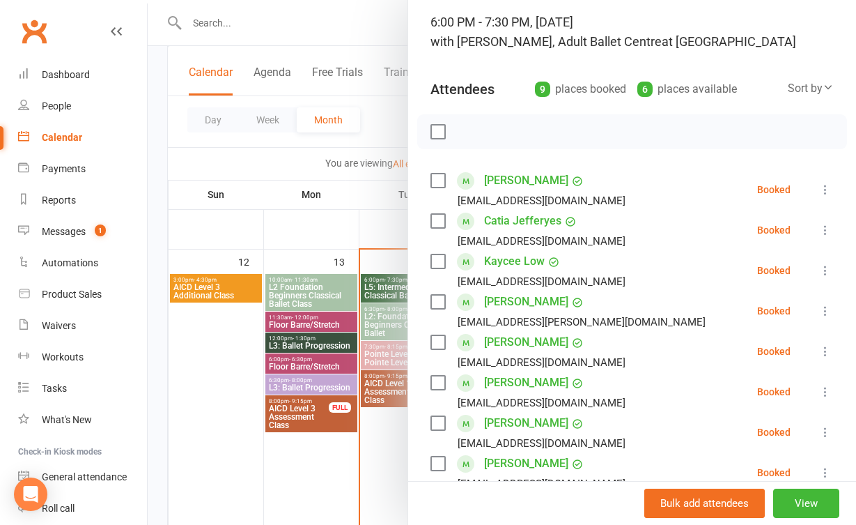
scroll to position [92, 0]
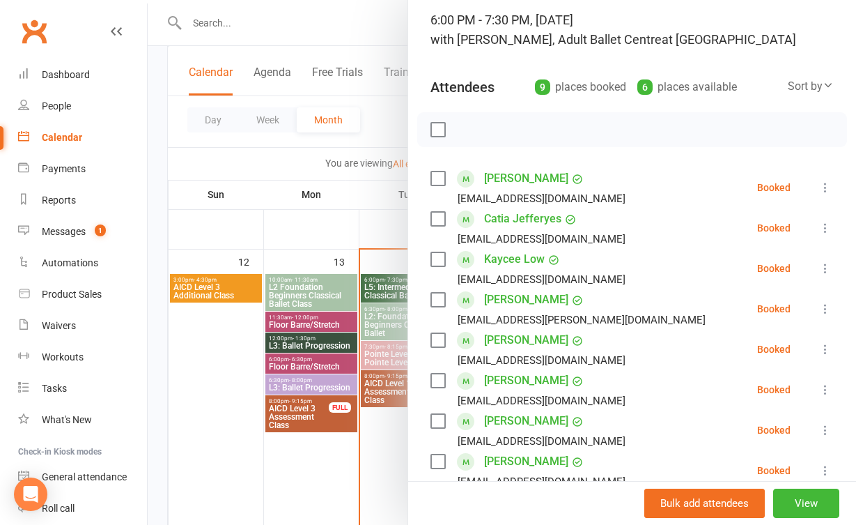
click at [353, 474] on div at bounding box center [502, 262] width 708 height 525
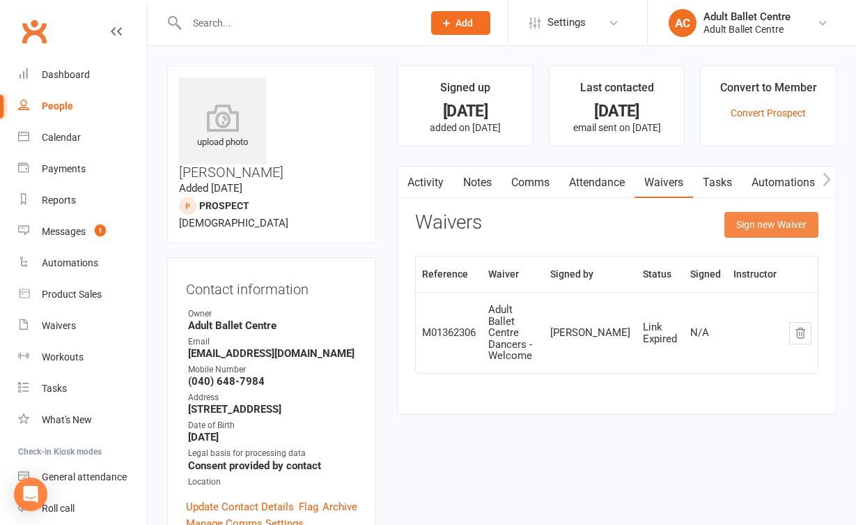
click at [761, 226] on button "Sign new Waiver" at bounding box center [771, 224] width 94 height 25
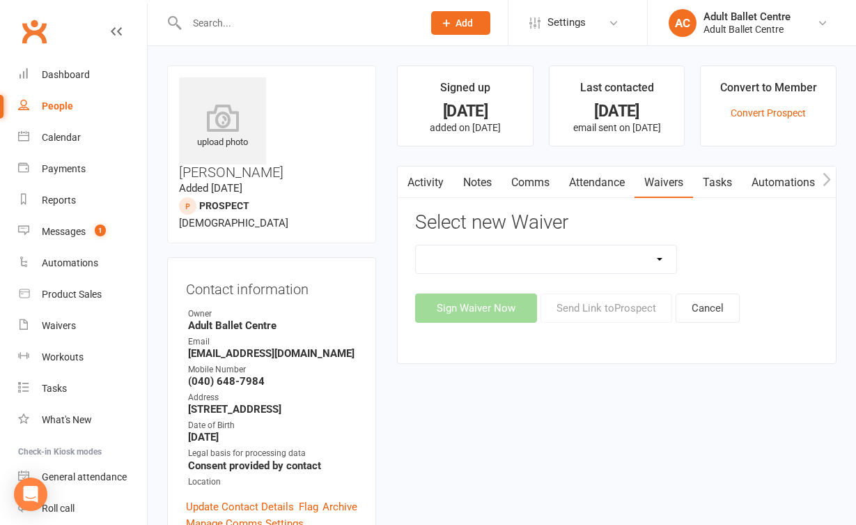
select select "13423"
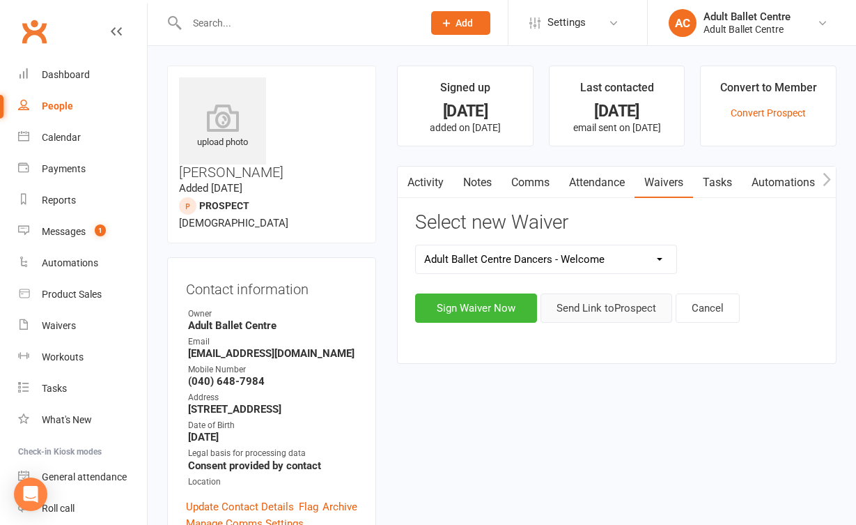
click at [584, 311] on button "Send Link to Prospect" at bounding box center [607, 307] width 132 height 29
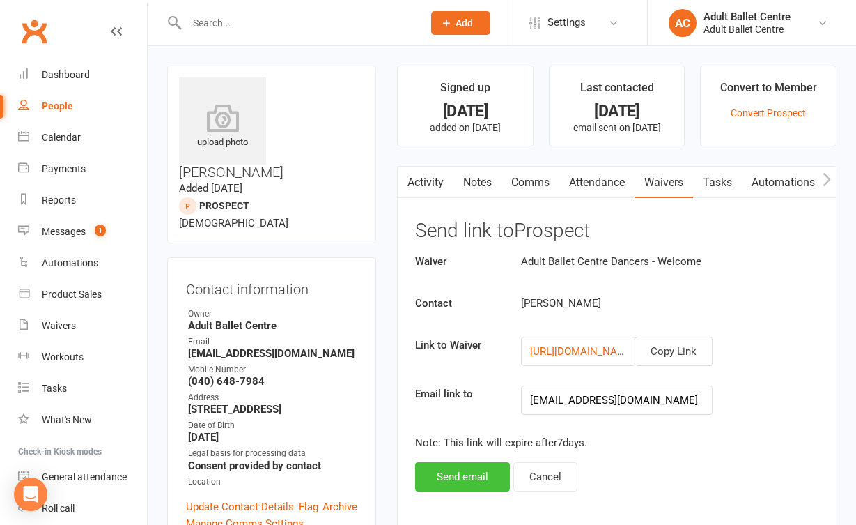
click at [463, 485] on button "Send email" at bounding box center [462, 476] width 95 height 29
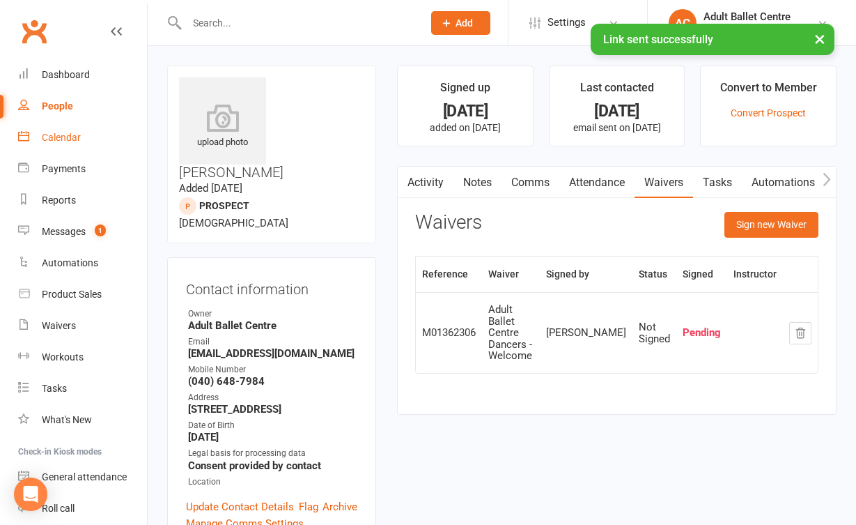
click at [92, 139] on link "Calendar" at bounding box center [82, 137] width 129 height 31
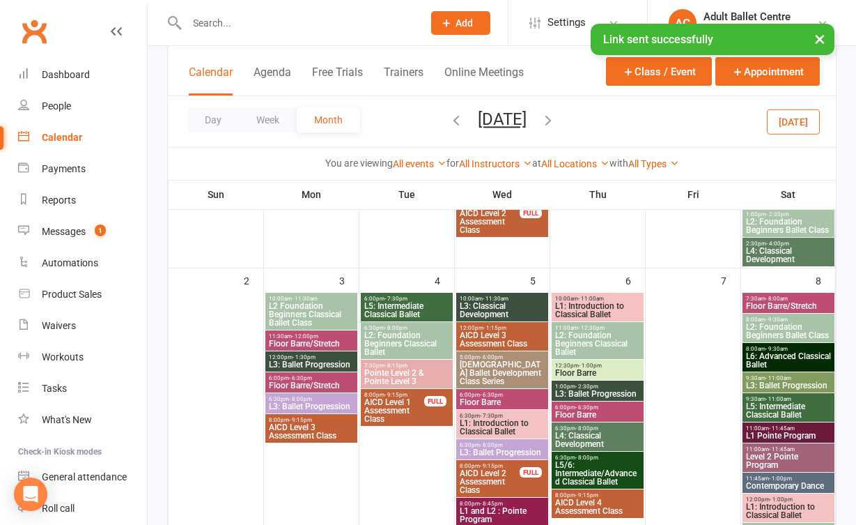
scroll to position [72, 0]
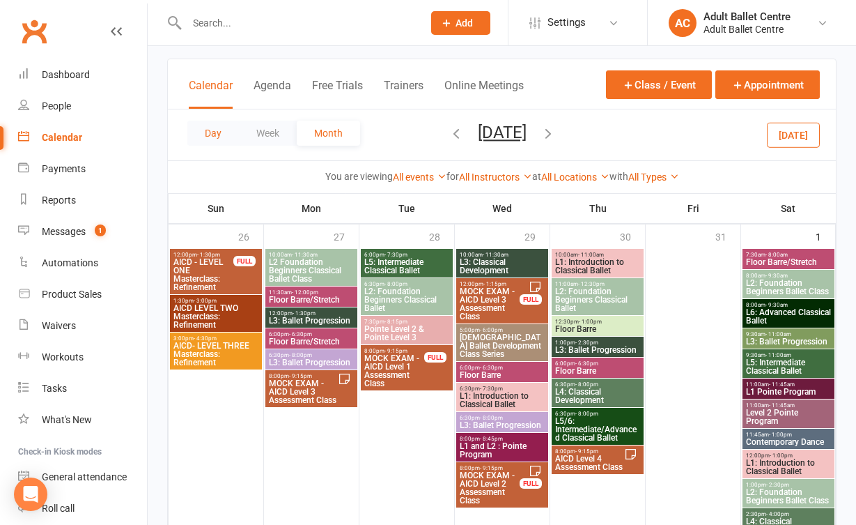
click at [225, 130] on button "Day" at bounding box center [213, 133] width 52 height 25
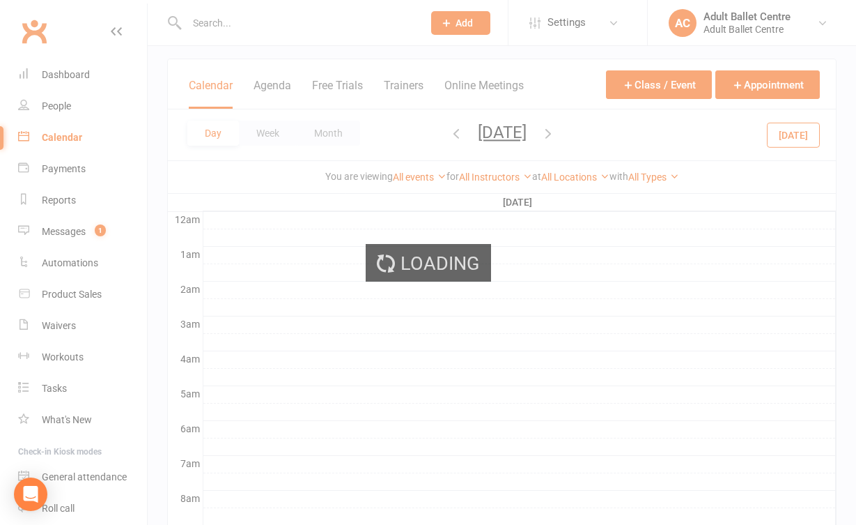
scroll to position [0, 0]
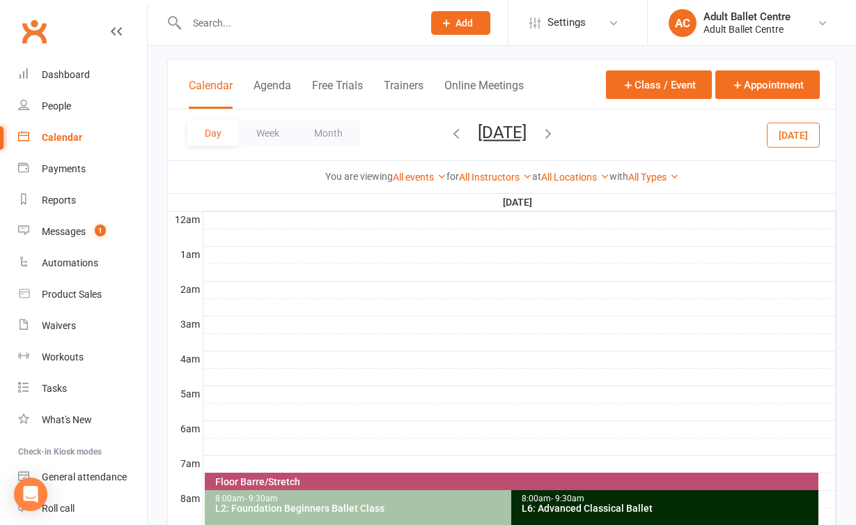
click at [777, 129] on button "[DATE]" at bounding box center [793, 134] width 53 height 25
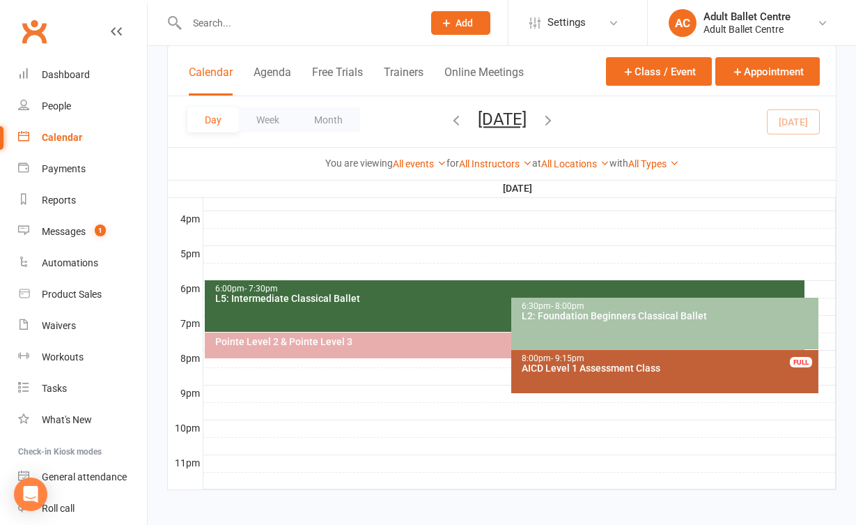
scroll to position [619, 0]
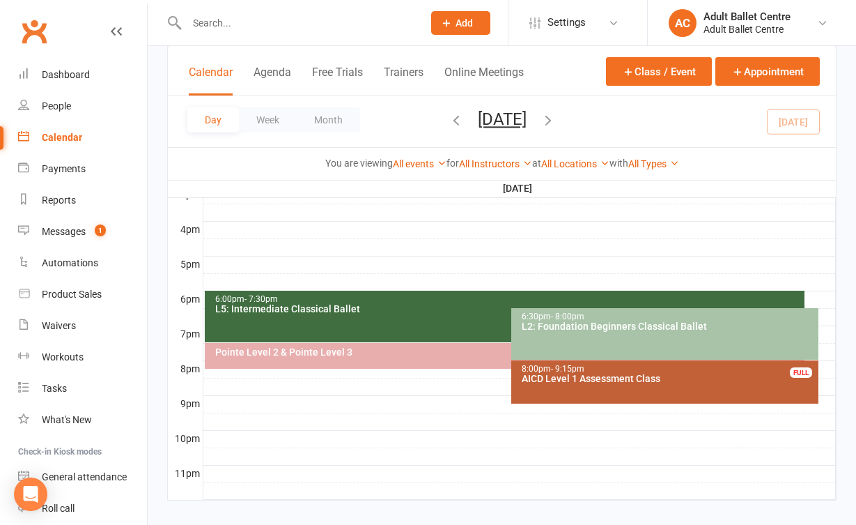
click at [456, 318] on div "6:00pm - 7:30pm L5: Intermediate Classical Ballet" at bounding box center [505, 316] width 600 height 52
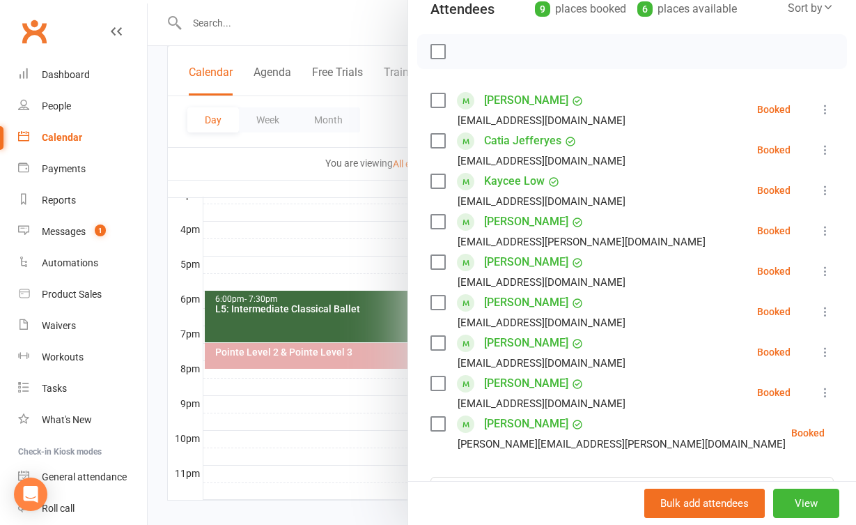
scroll to position [173, 0]
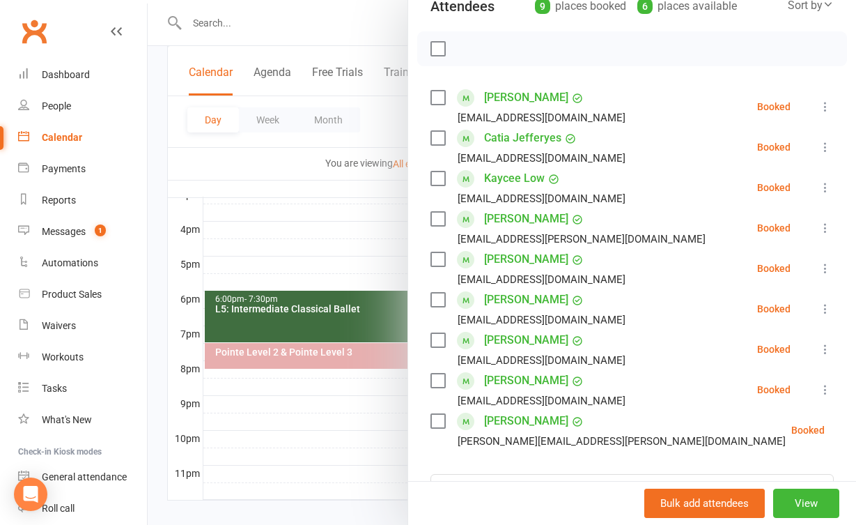
click at [372, 403] on div at bounding box center [502, 262] width 708 height 525
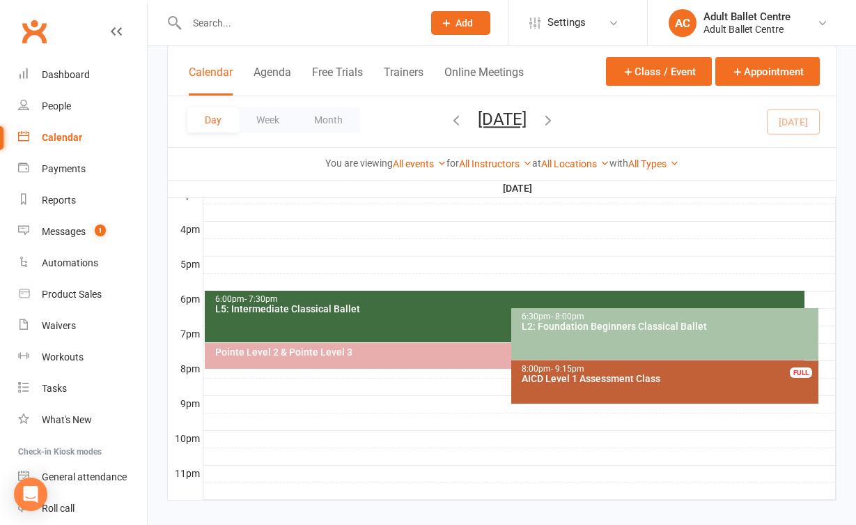
click at [342, 347] on div "Pointe Level 2 & Pointe Level 3" at bounding box center [508, 352] width 587 height 10
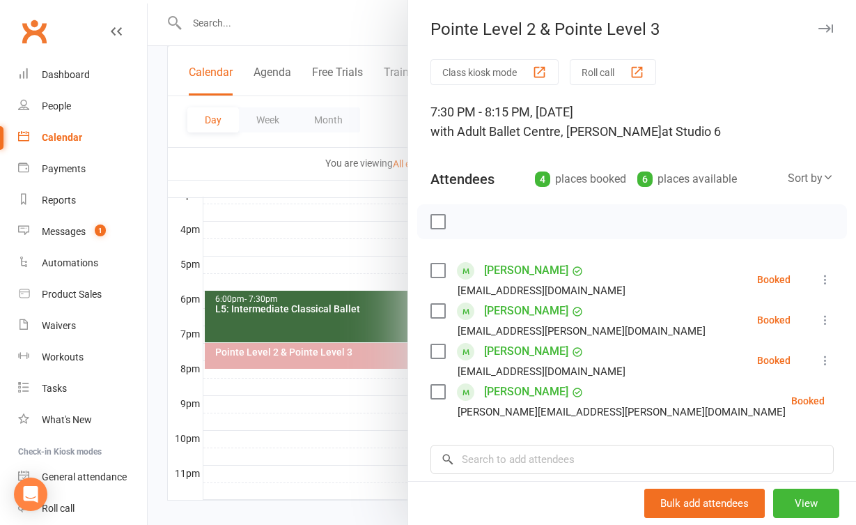
click at [333, 425] on div at bounding box center [502, 262] width 708 height 525
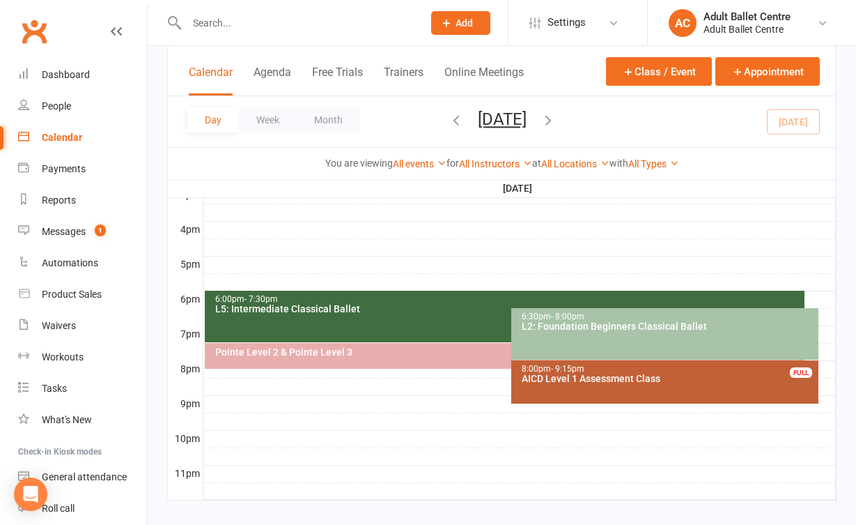
click at [575, 343] on div "6:30pm - 8:00pm L2: Foundation Beginners Classical Ballet" at bounding box center [664, 334] width 307 height 52
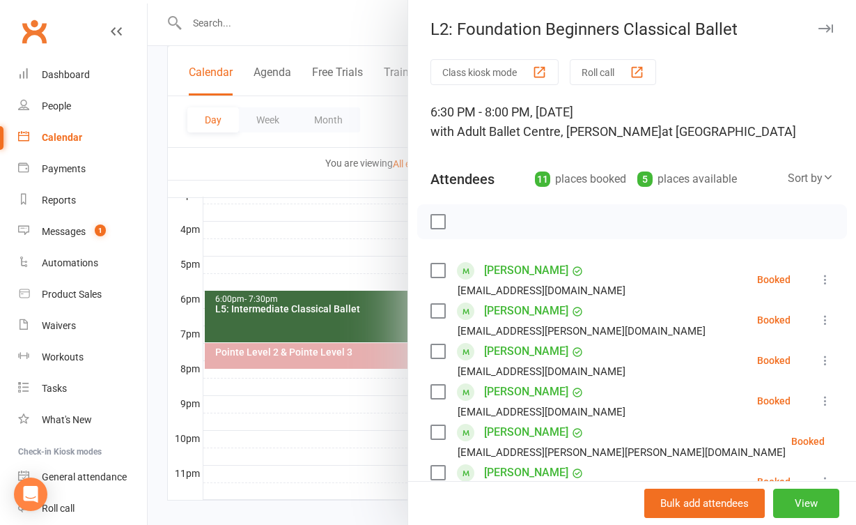
click at [377, 403] on div at bounding box center [502, 262] width 708 height 525
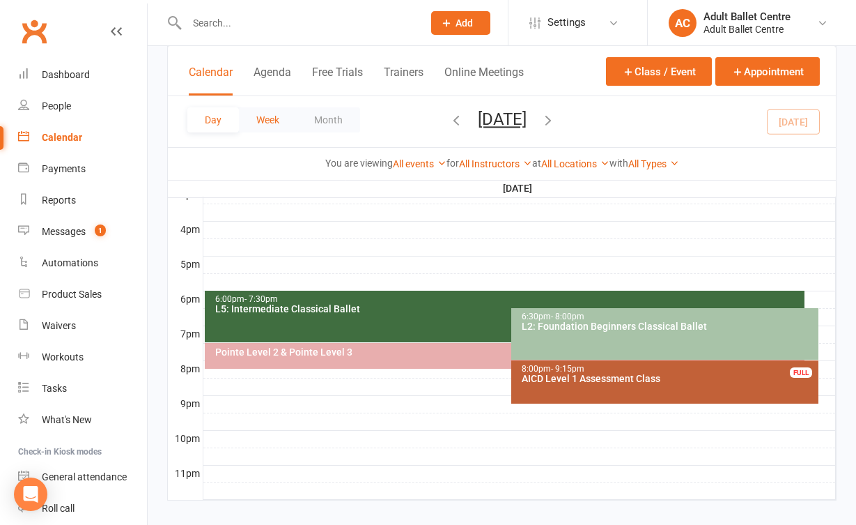
click at [290, 119] on button "Week" at bounding box center [268, 119] width 58 height 25
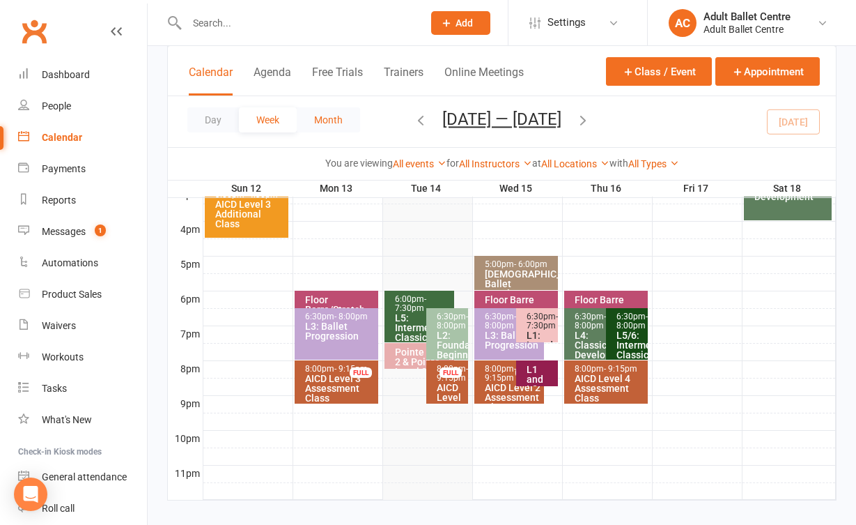
click at [329, 124] on button "Month" at bounding box center [328, 119] width 63 height 25
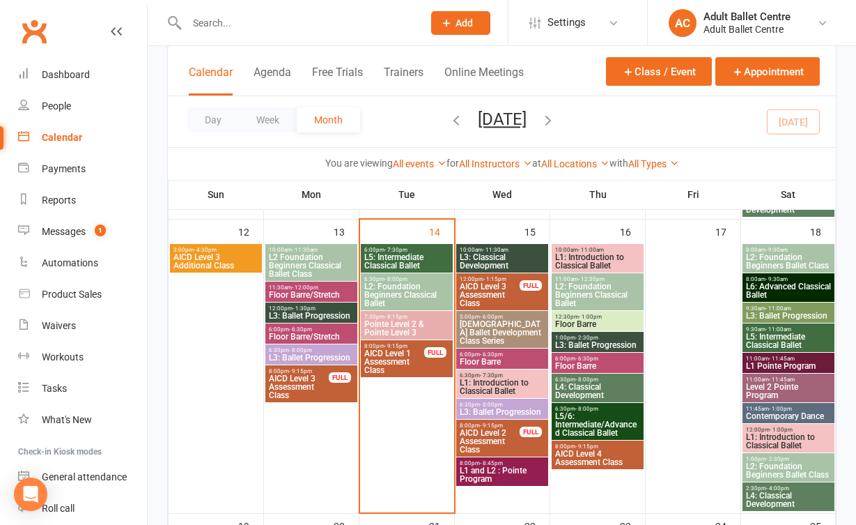
scroll to position [692, 0]
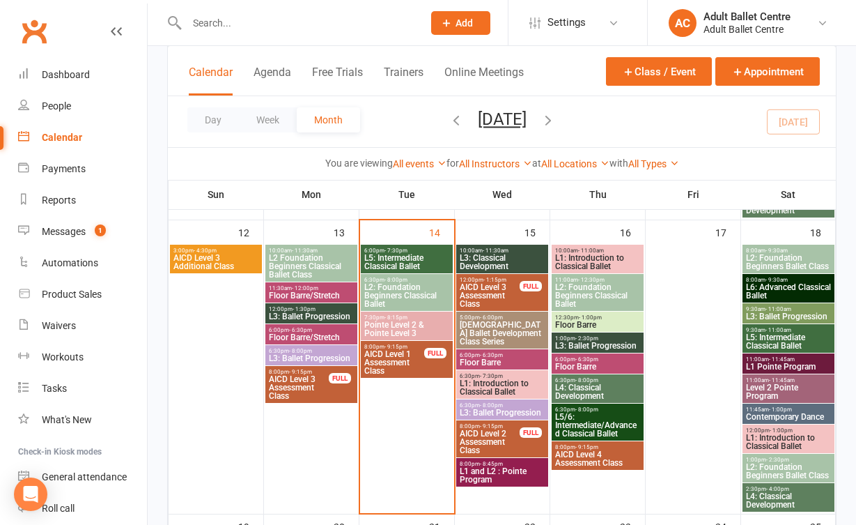
click at [498, 254] on span "L3: Classical Development" at bounding box center [502, 262] width 86 height 17
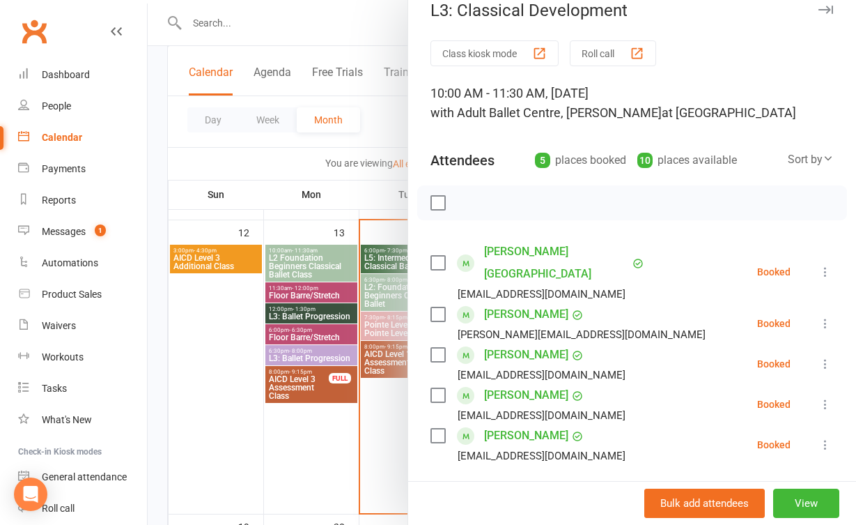
scroll to position [29, 0]
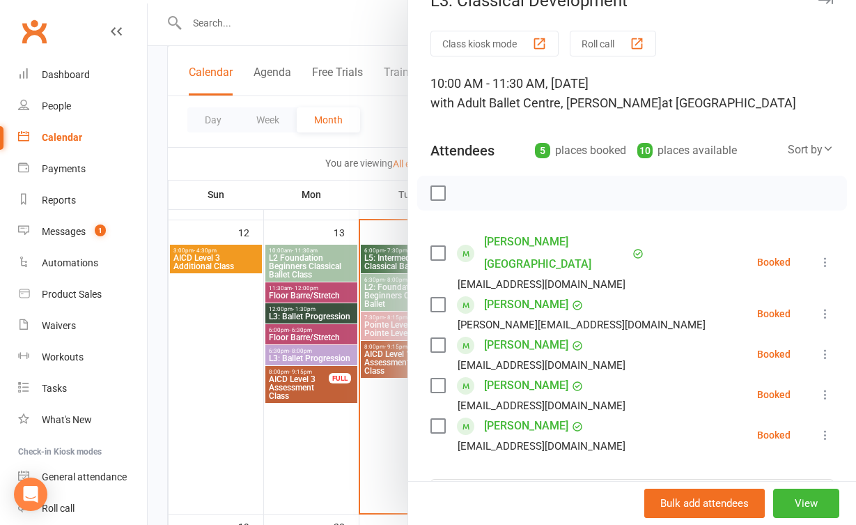
click at [357, 417] on div at bounding box center [502, 262] width 708 height 525
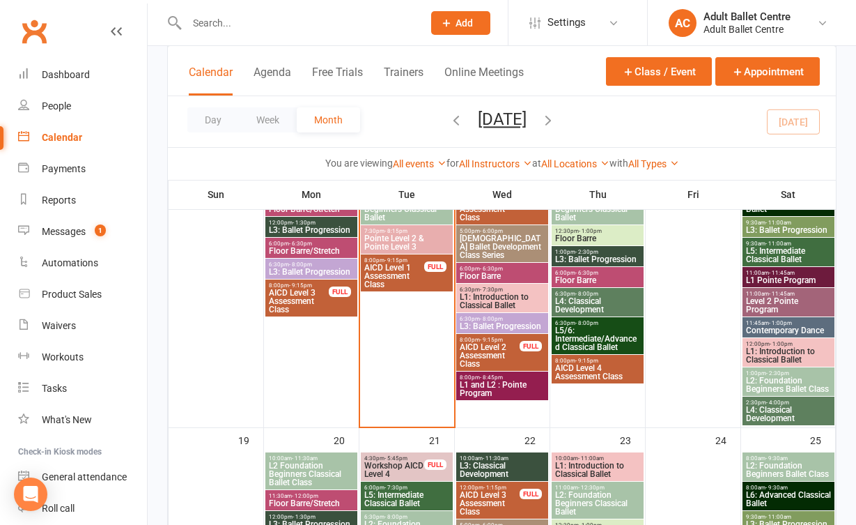
scroll to position [824, 0]
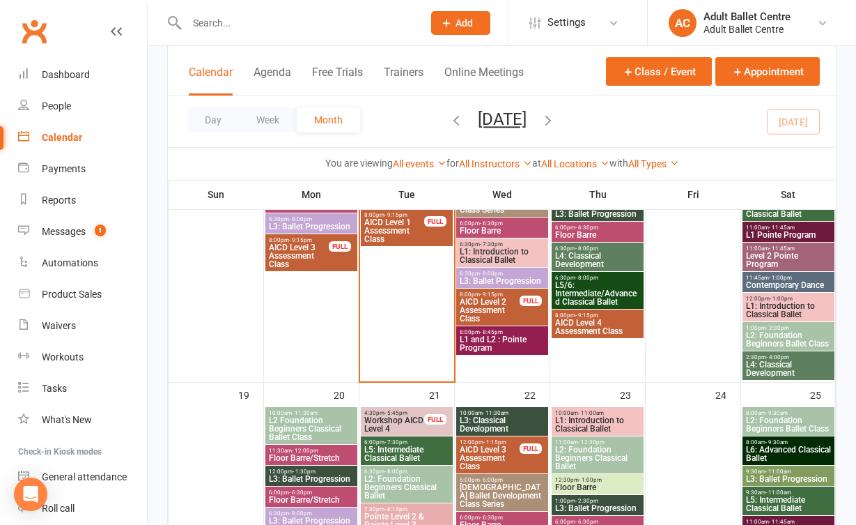
click at [410, 429] on span "Workshop AICD Level 4" at bounding box center [394, 424] width 61 height 17
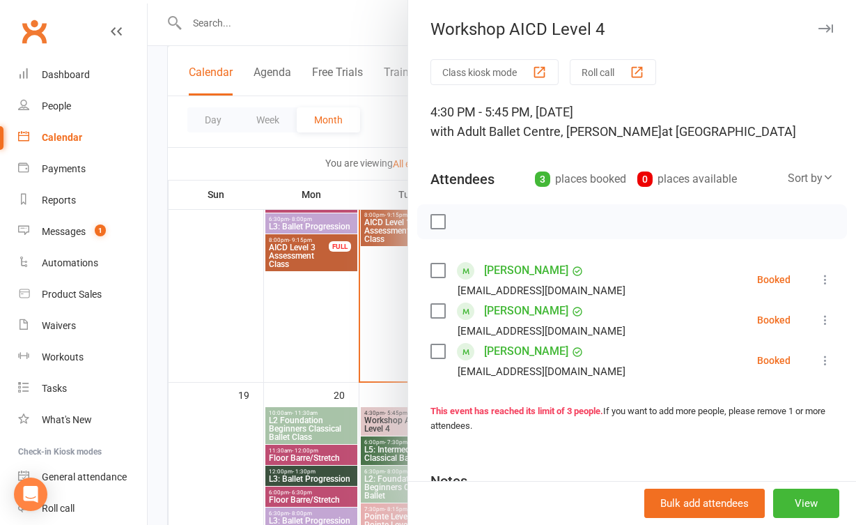
scroll to position [18, 0]
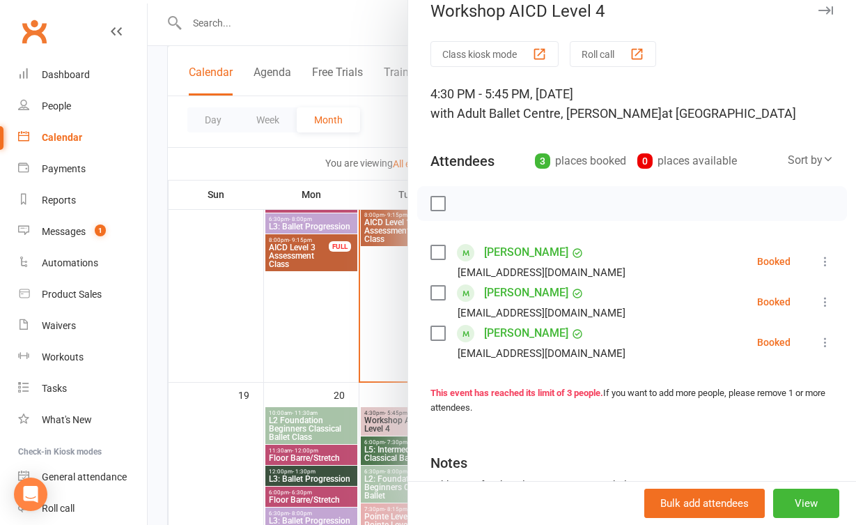
click at [385, 368] on div at bounding box center [502, 262] width 708 height 525
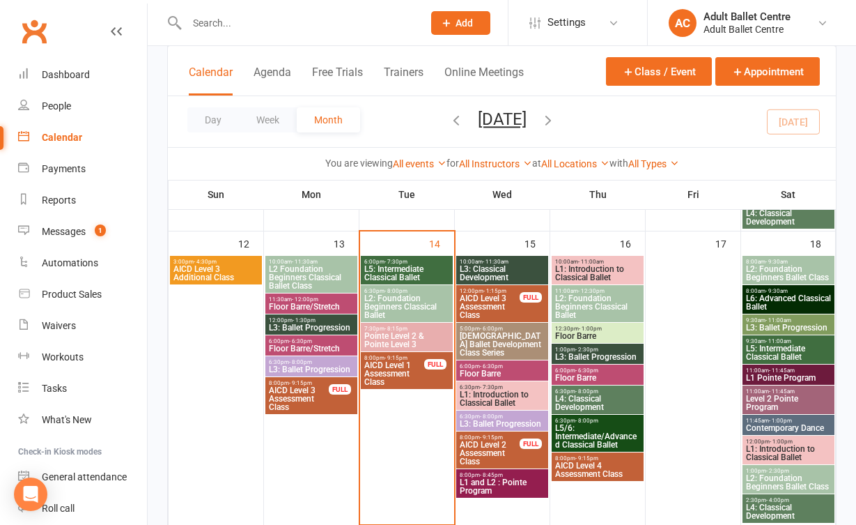
scroll to position [677, 0]
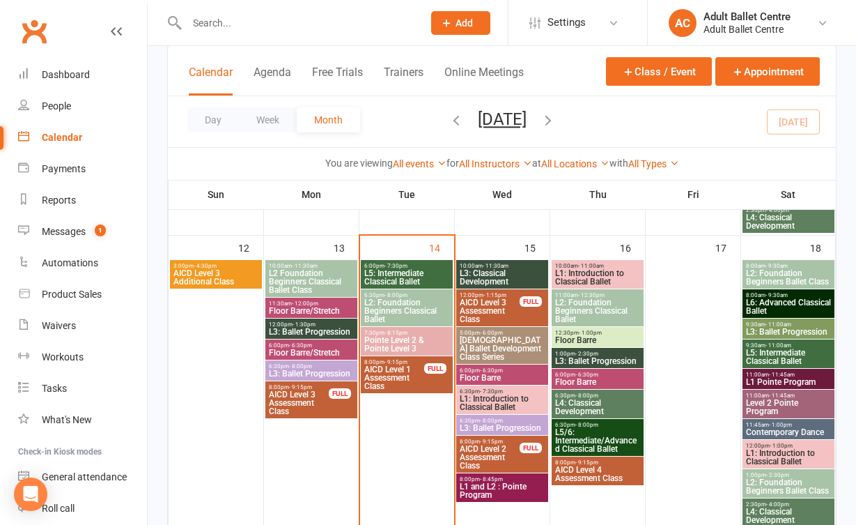
click at [396, 289] on div "6:30pm - 8:00pm L2: Foundation Beginners Classical Ballet" at bounding box center [407, 307] width 92 height 37
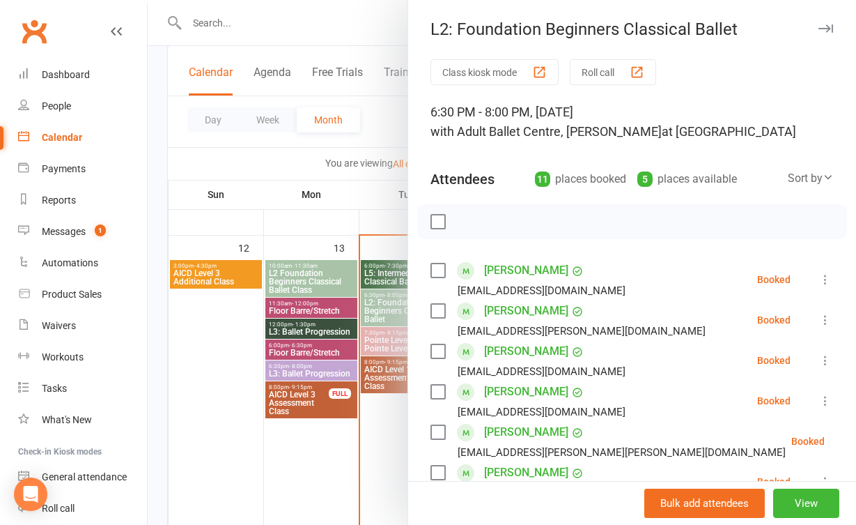
click at [373, 424] on div at bounding box center [502, 262] width 708 height 525
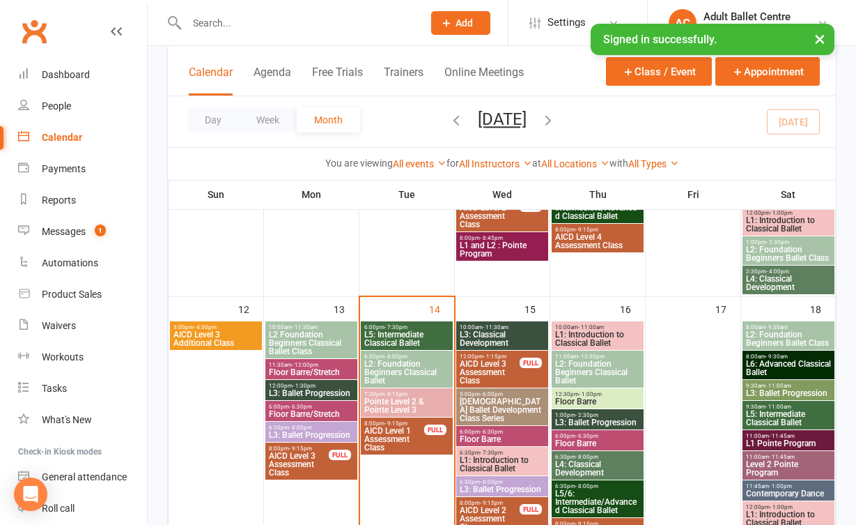
scroll to position [621, 0]
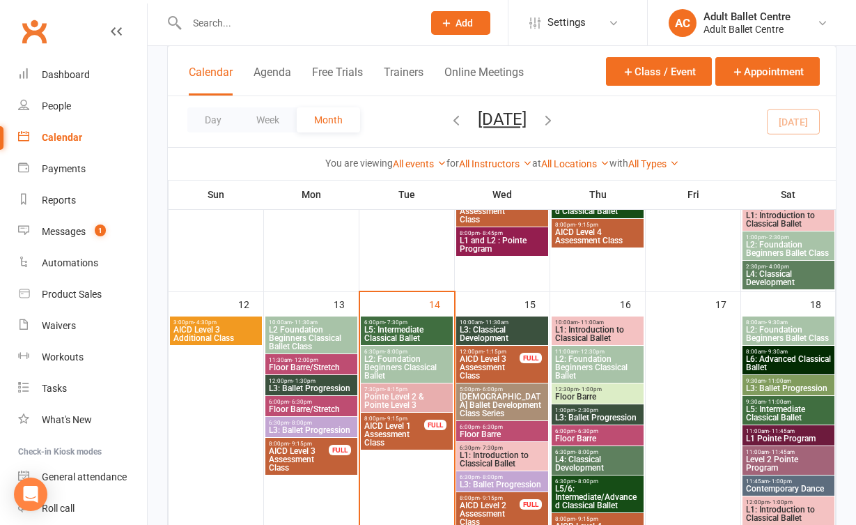
click at [413, 329] on span "L5: Intermediate Classical Ballet" at bounding box center [407, 333] width 86 height 17
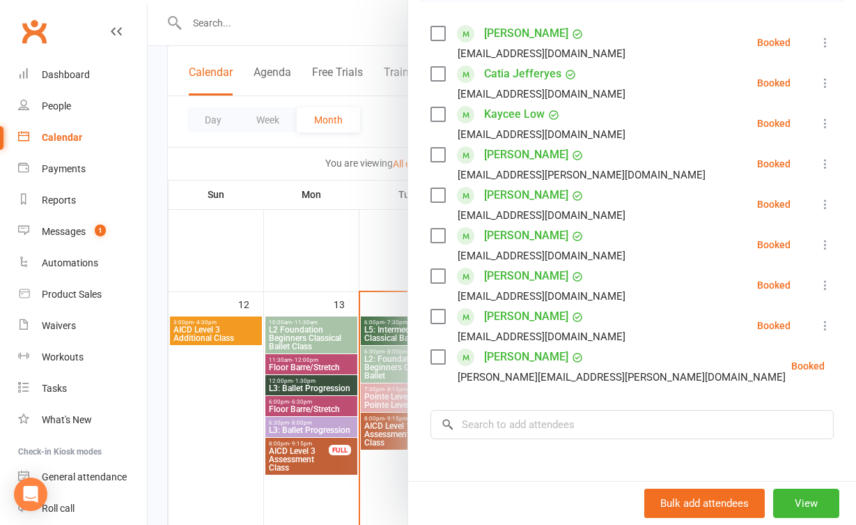
scroll to position [238, 0]
click at [342, 269] on div at bounding box center [502, 262] width 708 height 525
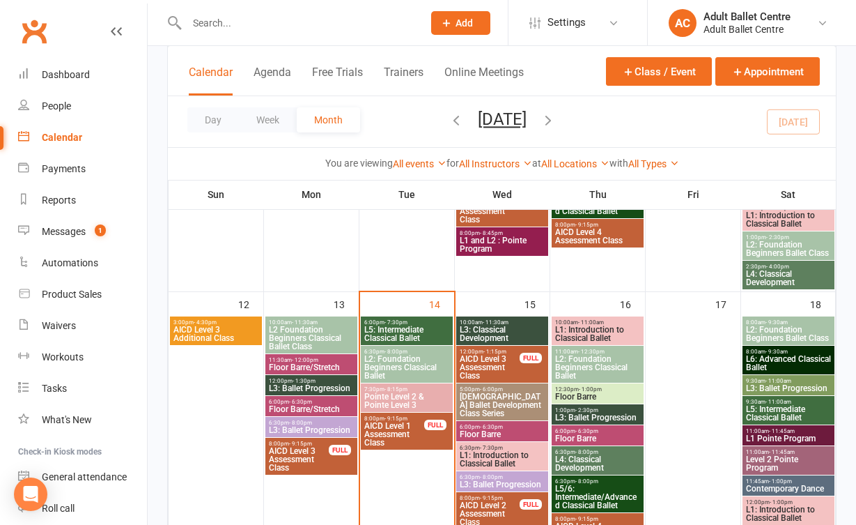
click at [382, 355] on span "L2: Foundation Beginners Classical Ballet" at bounding box center [407, 367] width 86 height 25
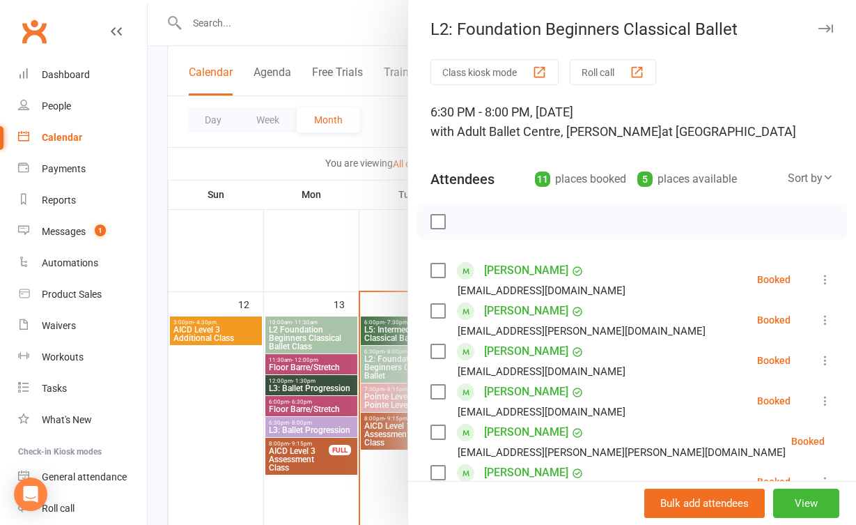
scroll to position [47, 0]
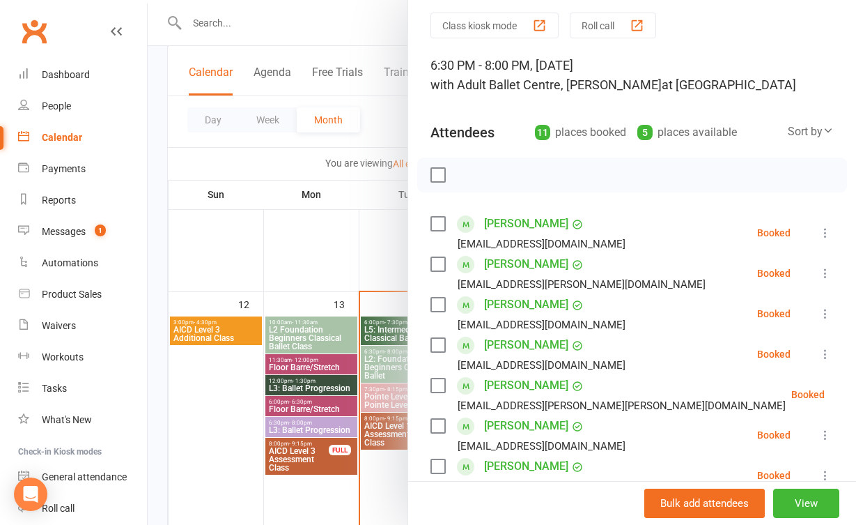
click at [359, 263] on div at bounding box center [502, 262] width 708 height 525
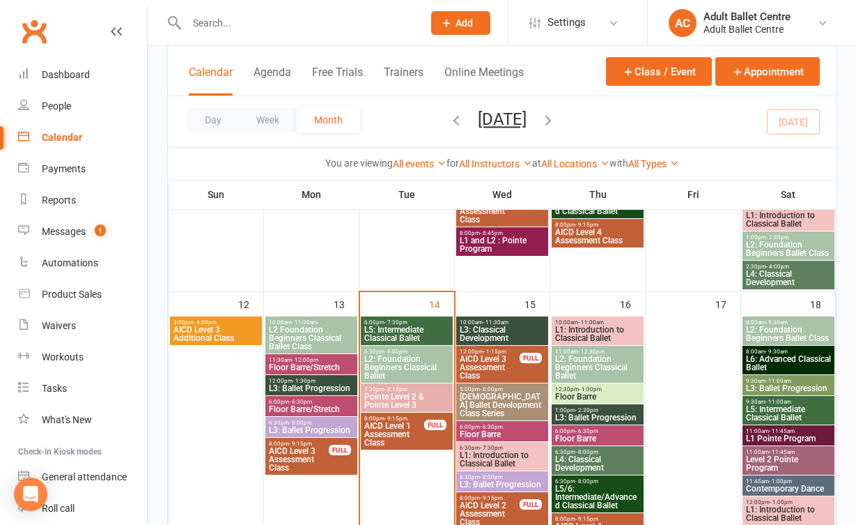
click at [389, 400] on span "Pointe Level 2 & Pointe Level 3" at bounding box center [407, 400] width 86 height 17
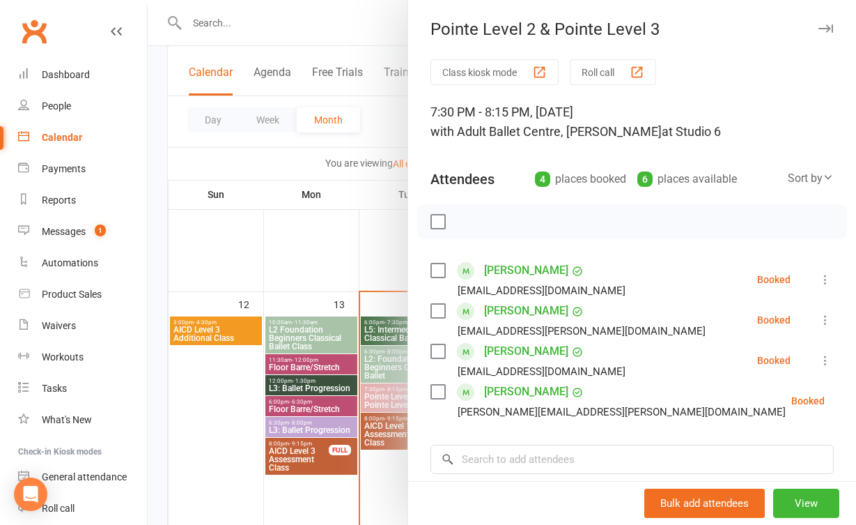
scroll to position [29, 0]
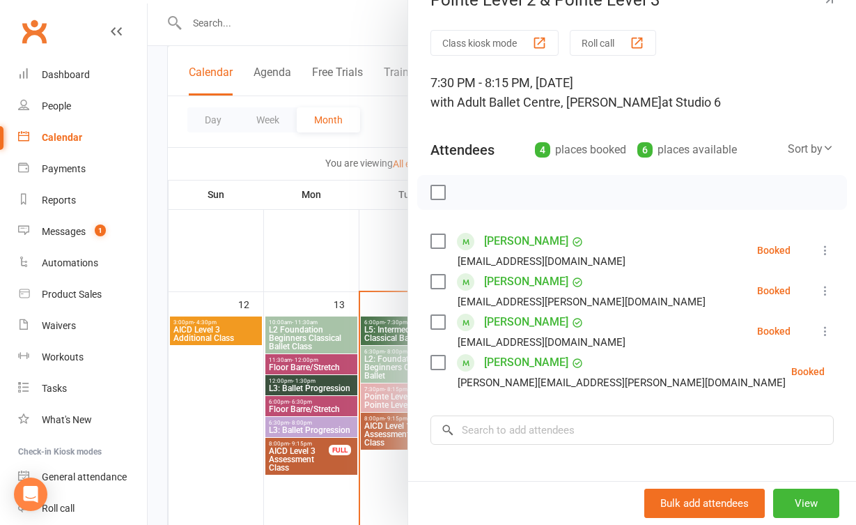
click at [385, 272] on div at bounding box center [502, 262] width 708 height 525
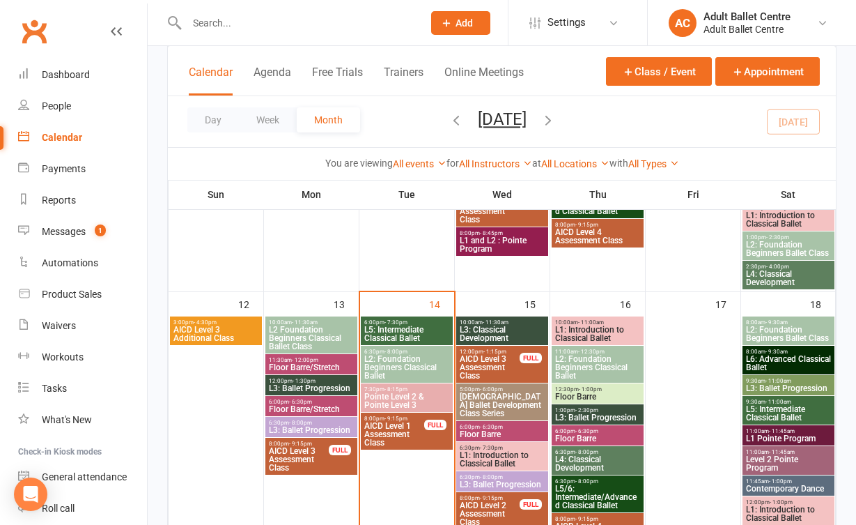
click at [479, 336] on span "L3: Classical Development" at bounding box center [502, 333] width 86 height 17
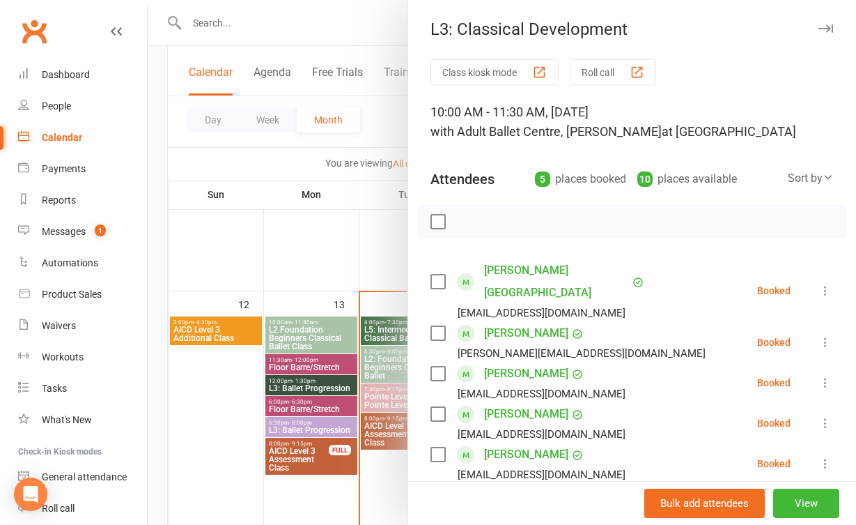
scroll to position [16, 0]
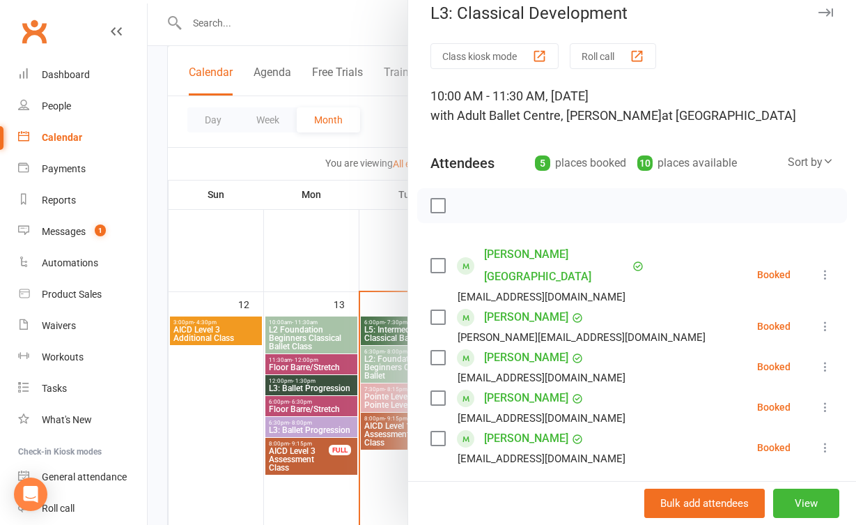
click at [375, 267] on div at bounding box center [502, 262] width 708 height 525
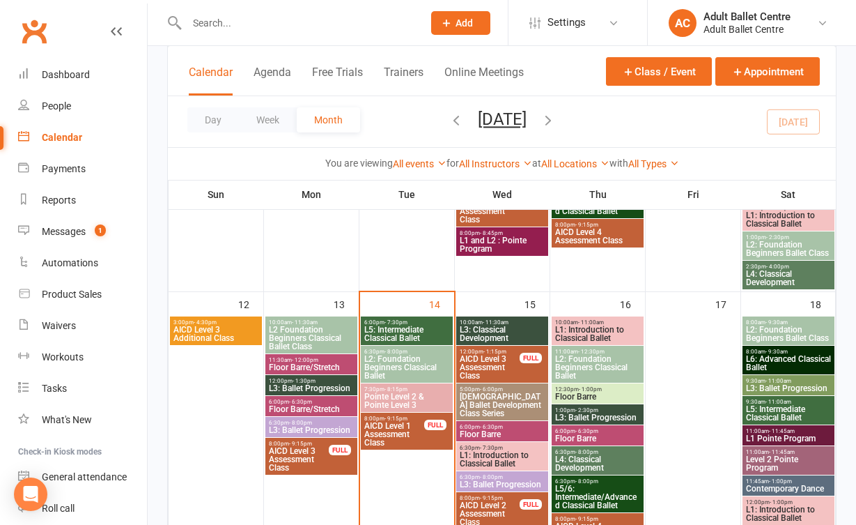
click at [442, 320] on span "6:00pm - 7:30pm" at bounding box center [407, 322] width 86 height 6
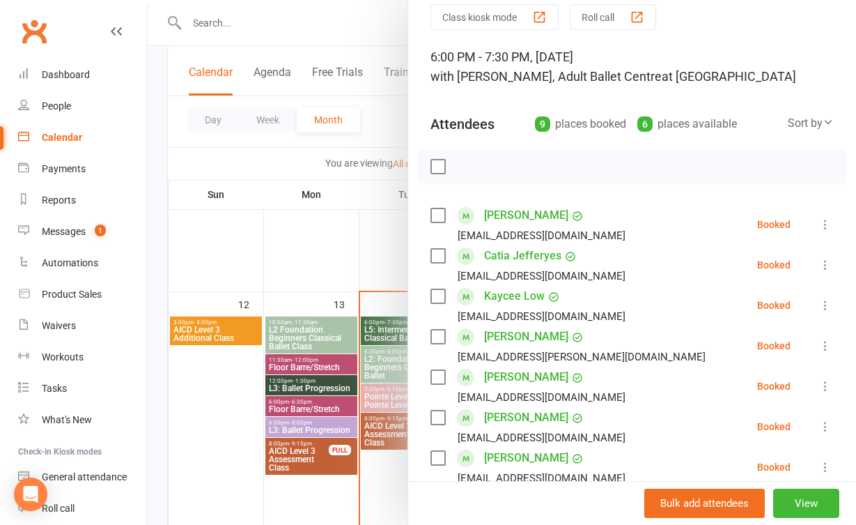
scroll to position [37, 0]
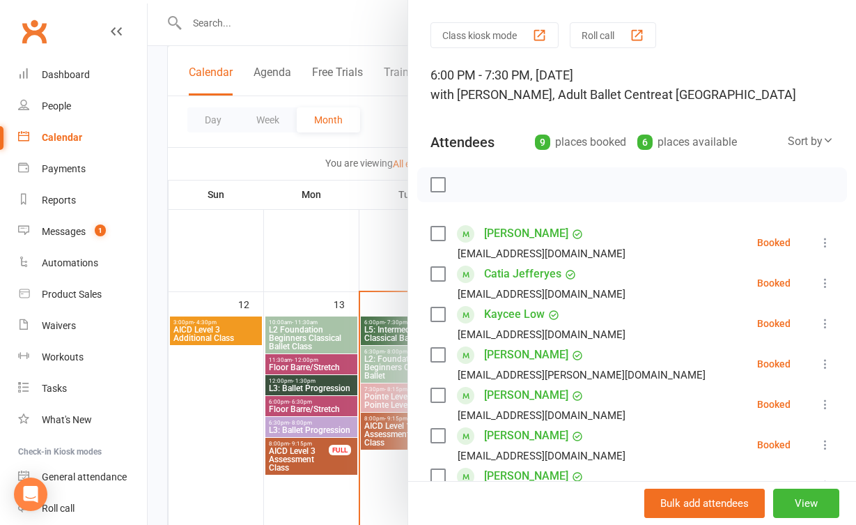
click at [385, 253] on div at bounding box center [502, 262] width 708 height 525
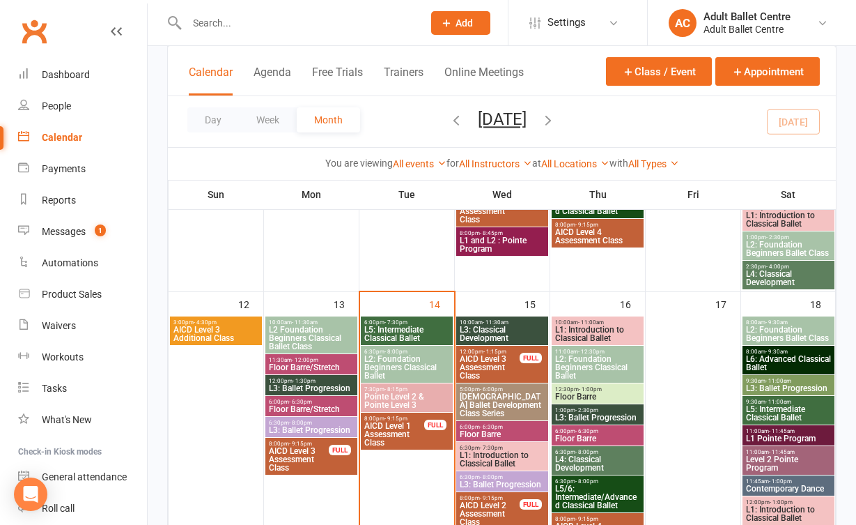
click at [483, 482] on span "L3: Ballet Progression" at bounding box center [502, 484] width 86 height 8
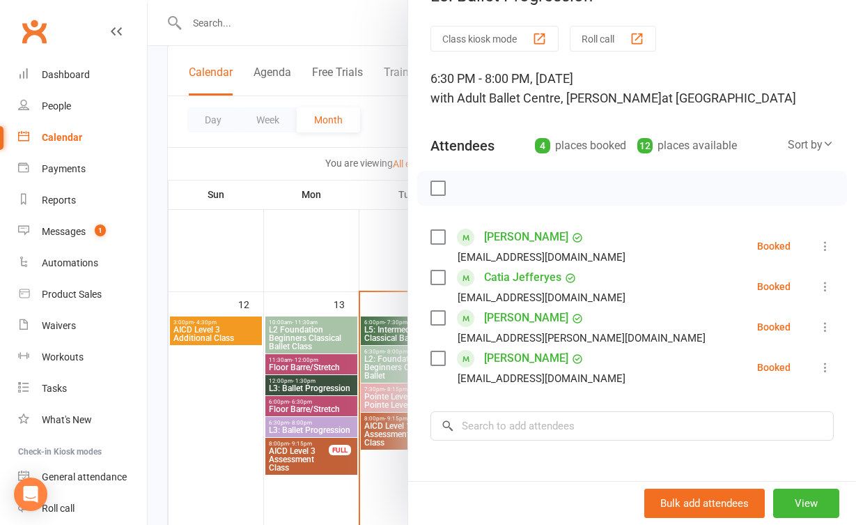
scroll to position [33, 0]
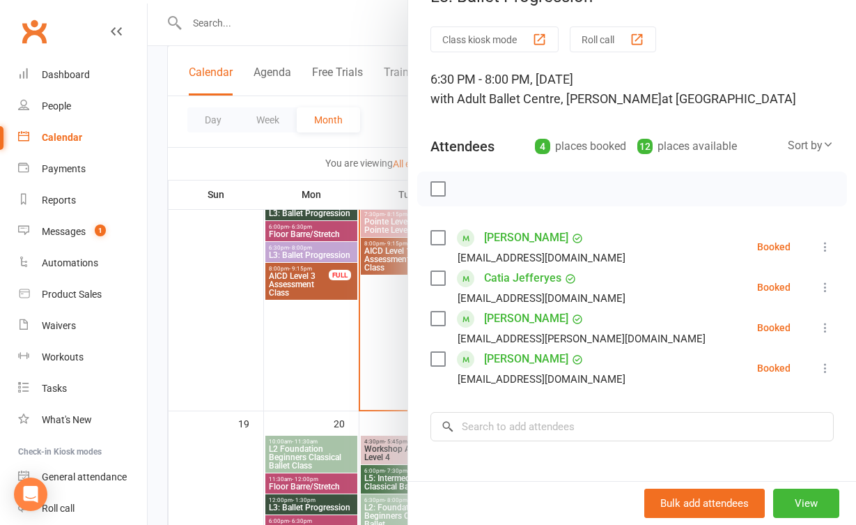
click at [373, 485] on div at bounding box center [502, 262] width 708 height 525
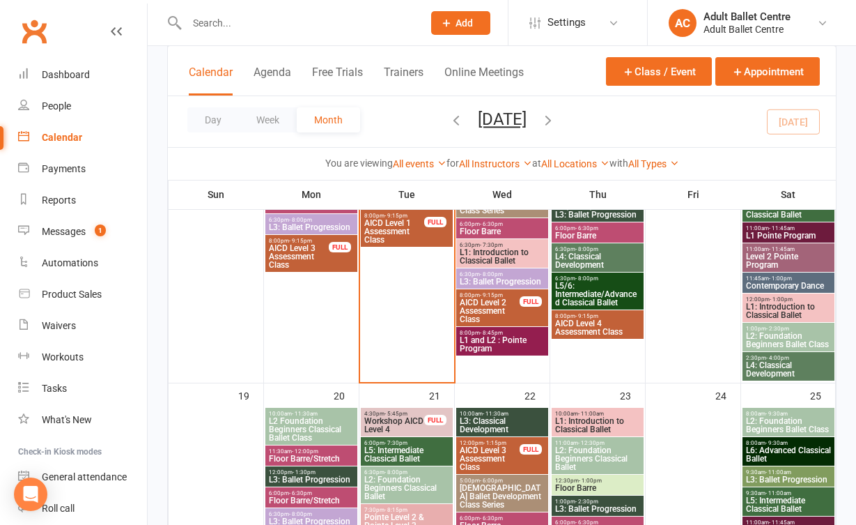
scroll to position [836, 0]
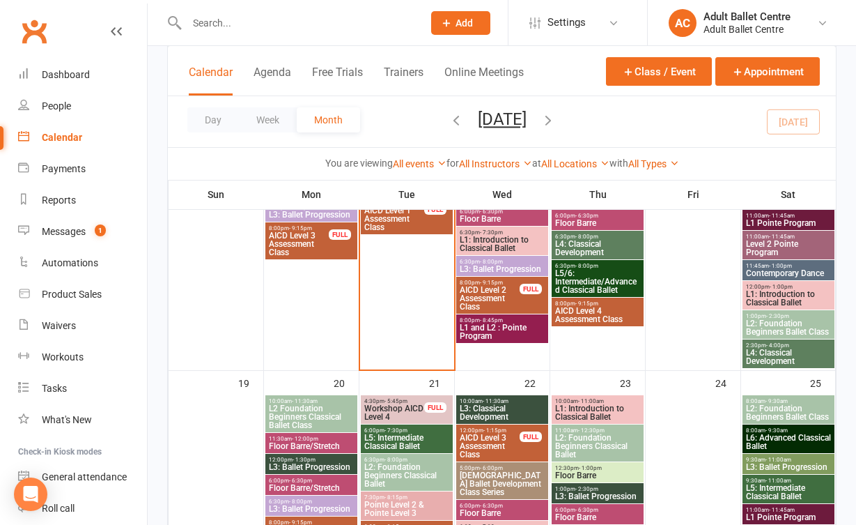
click at [483, 324] on span "L1 and L2 : Pointe Program" at bounding box center [502, 331] width 86 height 17
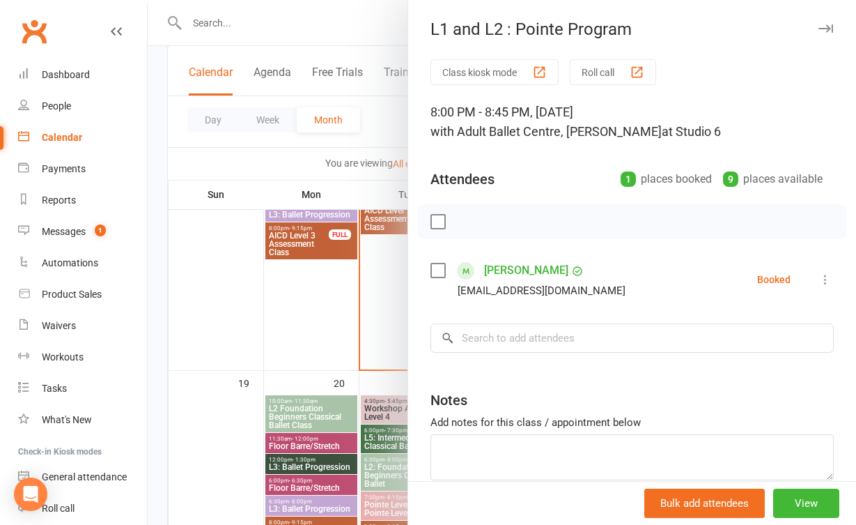
click at [362, 319] on div at bounding box center [502, 262] width 708 height 525
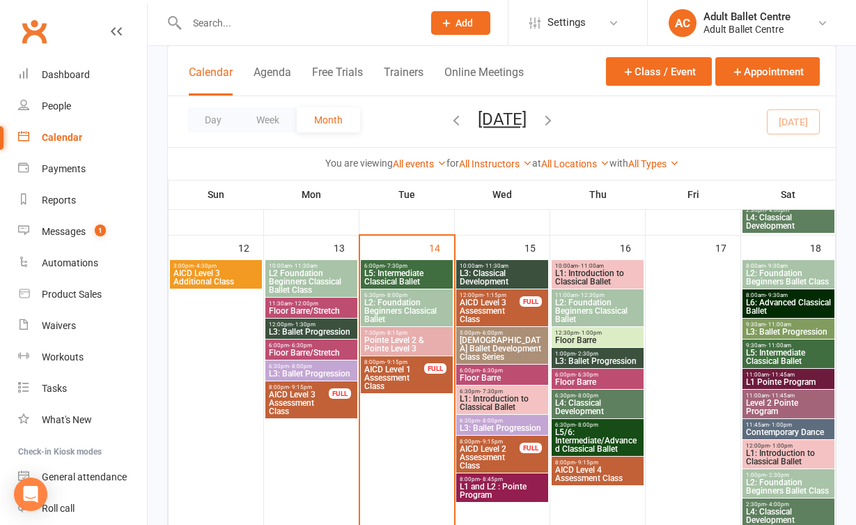
click at [384, 273] on span "L5: Intermediate Classical Ballet" at bounding box center [407, 277] width 86 height 17
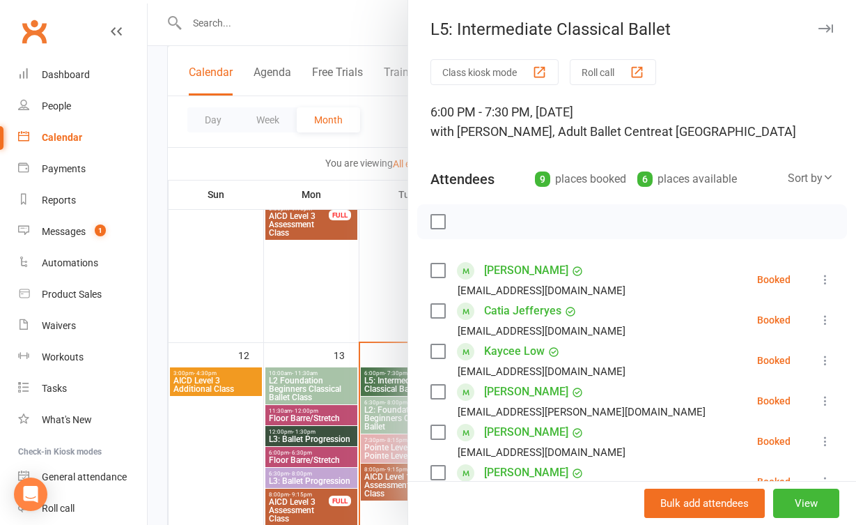
scroll to position [534, 0]
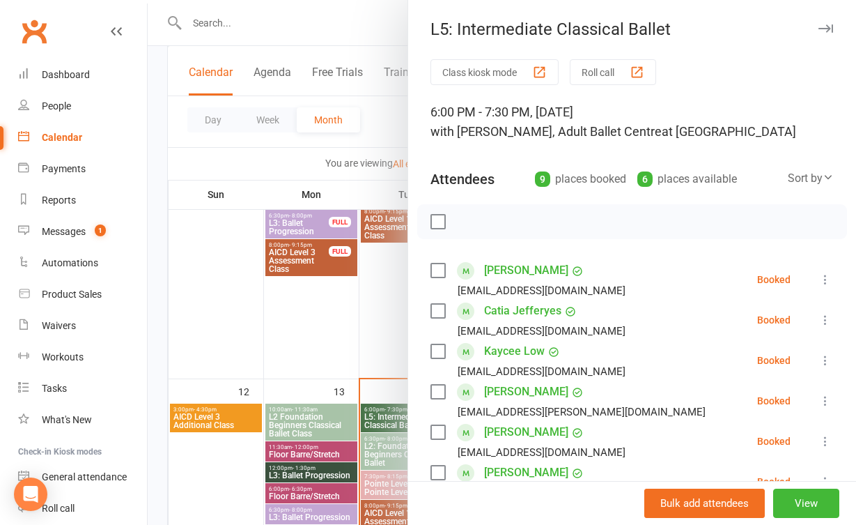
click at [369, 292] on div at bounding box center [502, 262] width 708 height 525
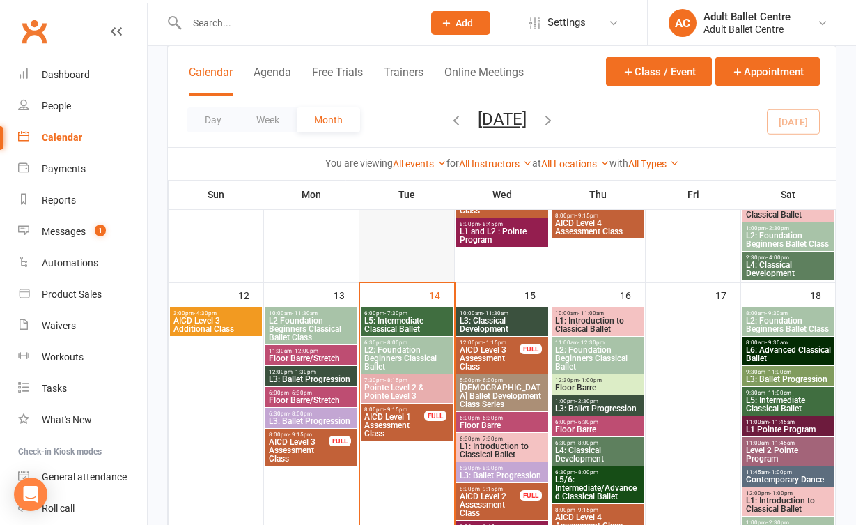
scroll to position [660, 0]
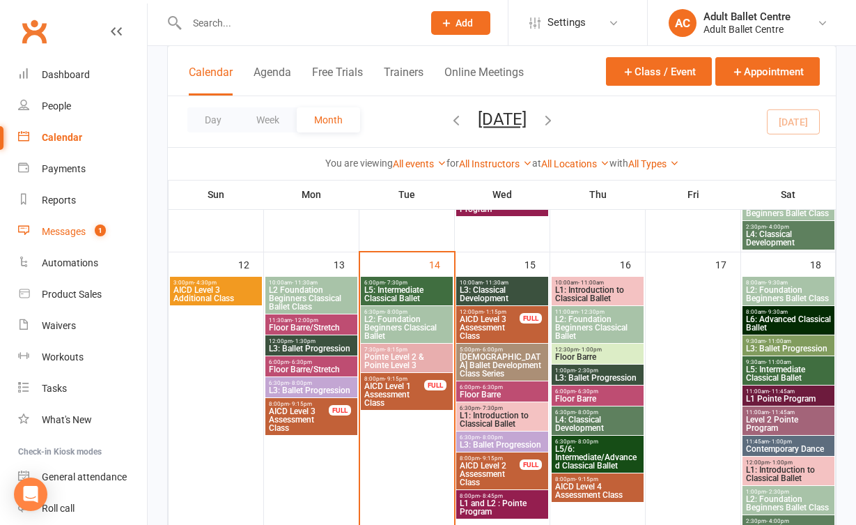
click at [98, 234] on span "1" at bounding box center [100, 230] width 11 height 12
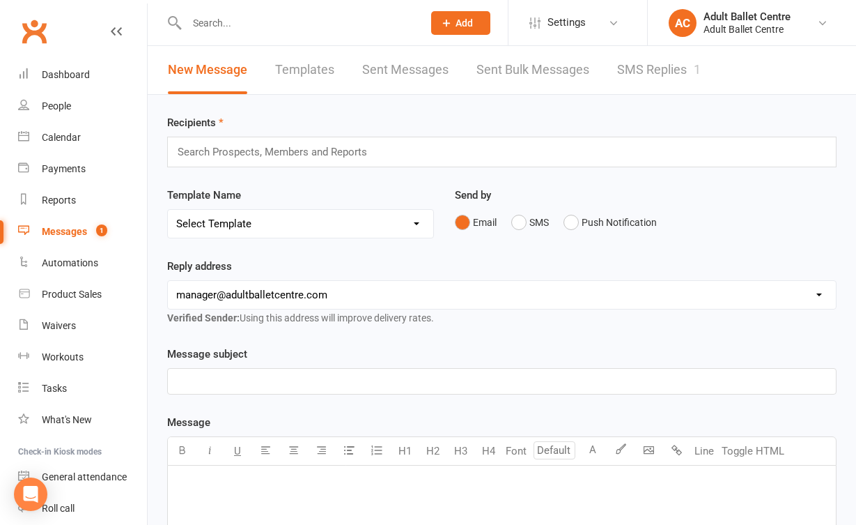
click at [640, 67] on link "SMS Replies 1" at bounding box center [659, 70] width 84 height 48
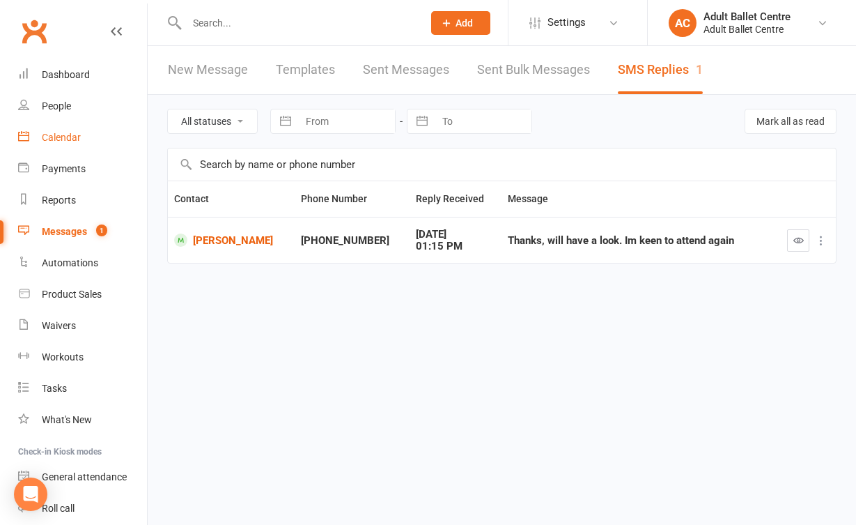
click at [97, 138] on link "Calendar" at bounding box center [82, 137] width 129 height 31
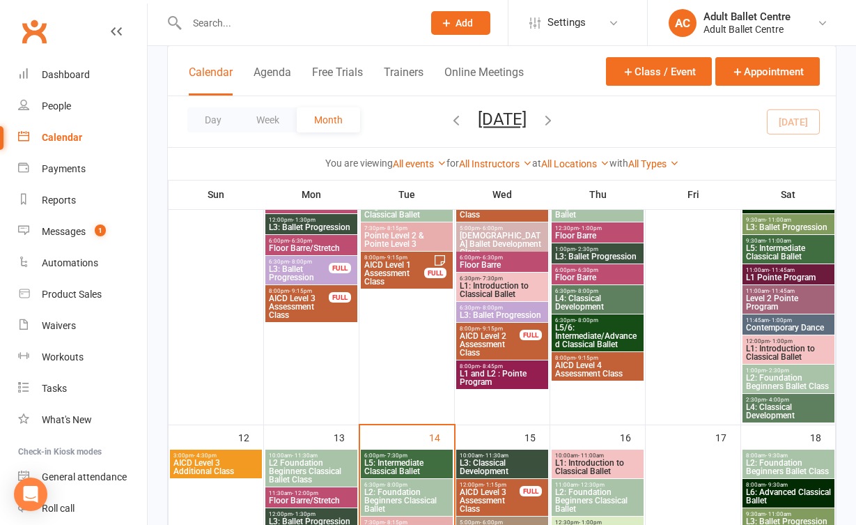
scroll to position [507, 0]
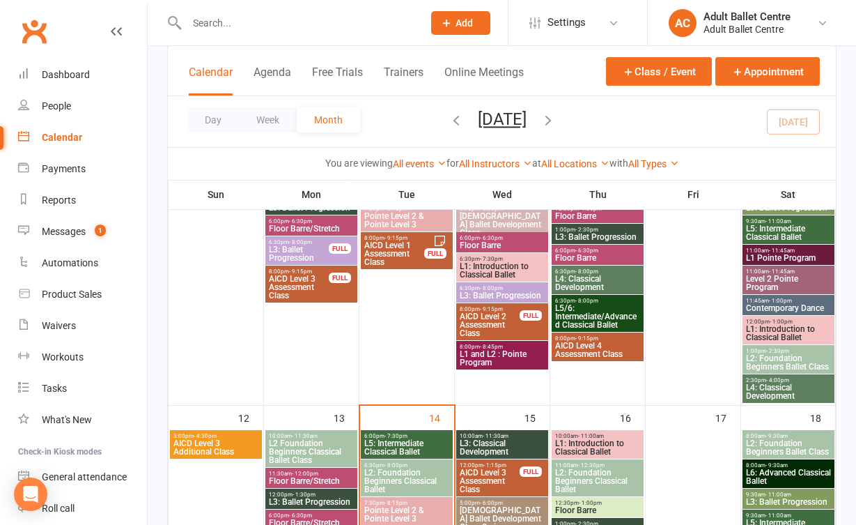
click at [807, 121] on div "Day Week Month [DATE] [DATE] Sun Mon Tue Wed Thu Fri Sat 28 29 30 01 02 03 04 0…" at bounding box center [502, 121] width 668 height 51
click at [798, 120] on div "Day Week Month [DATE] [DATE] Sun Mon Tue Wed Thu Fri Sat 28 29 30 01 02 03 04 0…" at bounding box center [502, 121] width 668 height 51
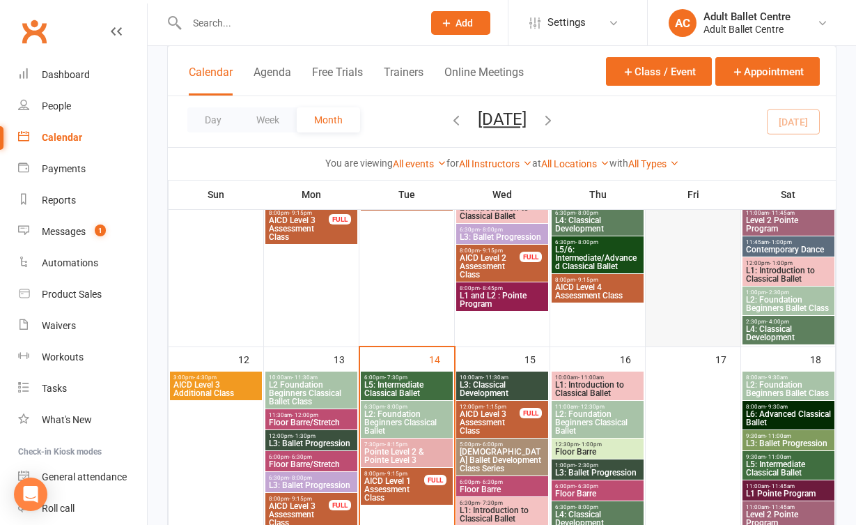
scroll to position [588, 0]
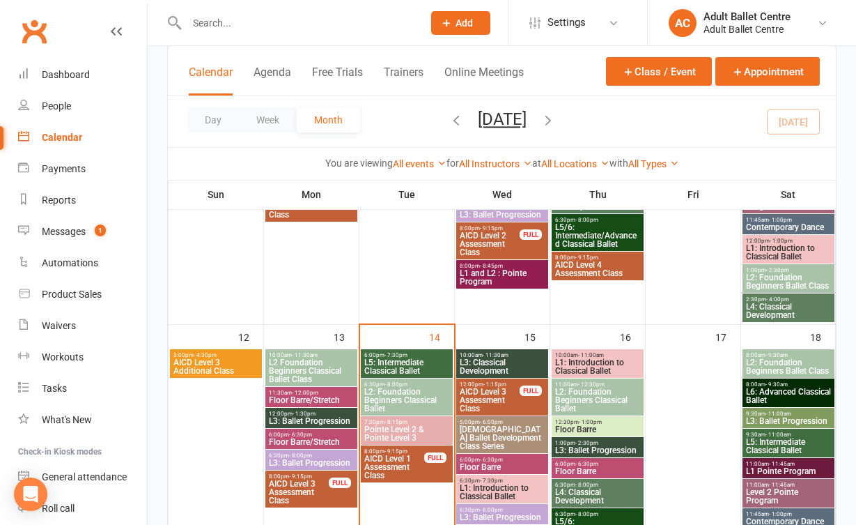
click at [621, 350] on div "10:00am - 11:00am L1: Introduction to Classical Ballet" at bounding box center [598, 363] width 92 height 29
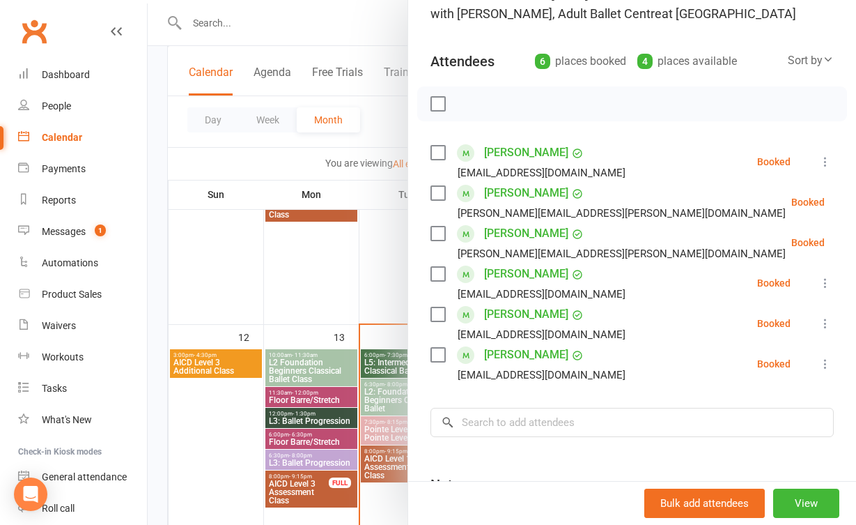
scroll to position [125, 0]
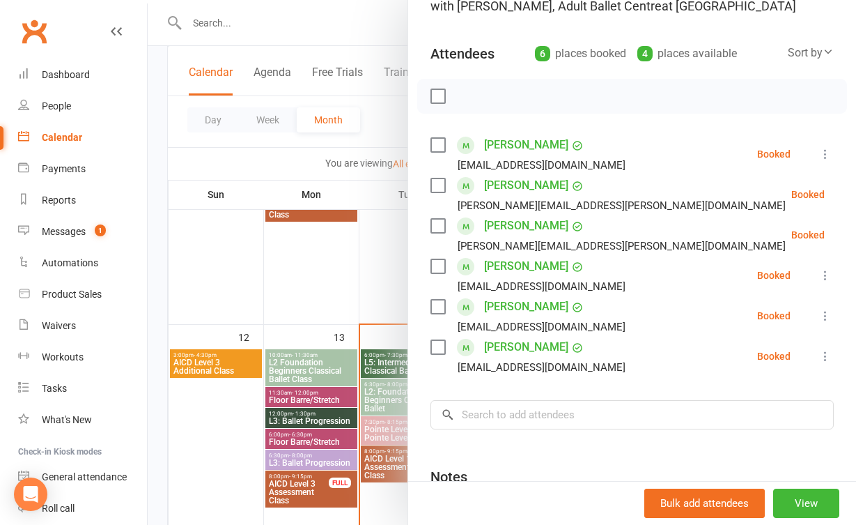
click at [375, 263] on div at bounding box center [502, 262] width 708 height 525
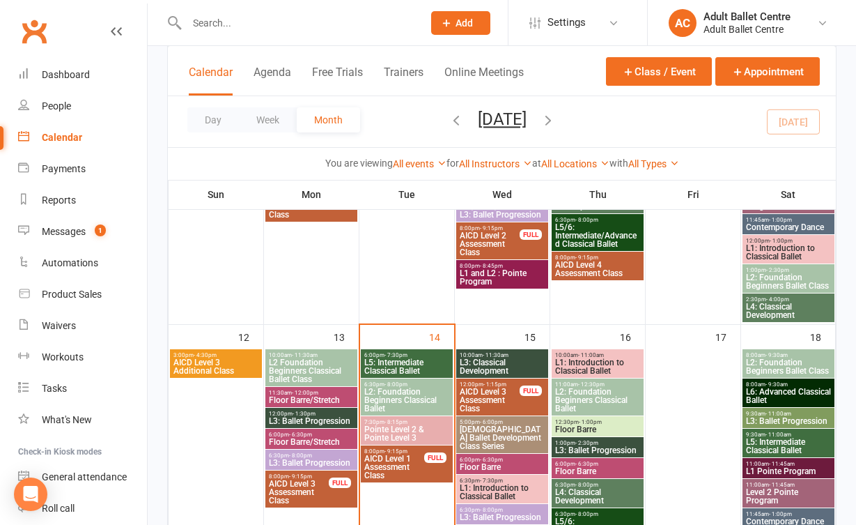
click at [590, 450] on span "L3: Ballet Progression" at bounding box center [597, 450] width 86 height 8
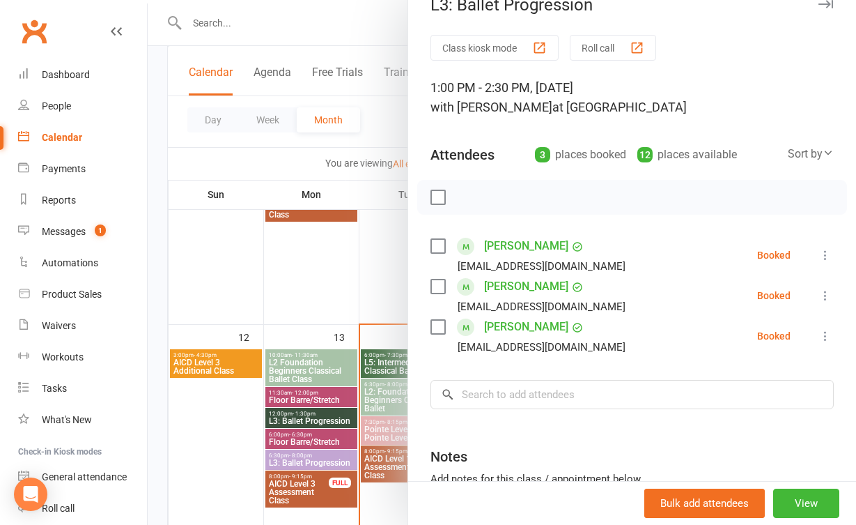
scroll to position [26, 0]
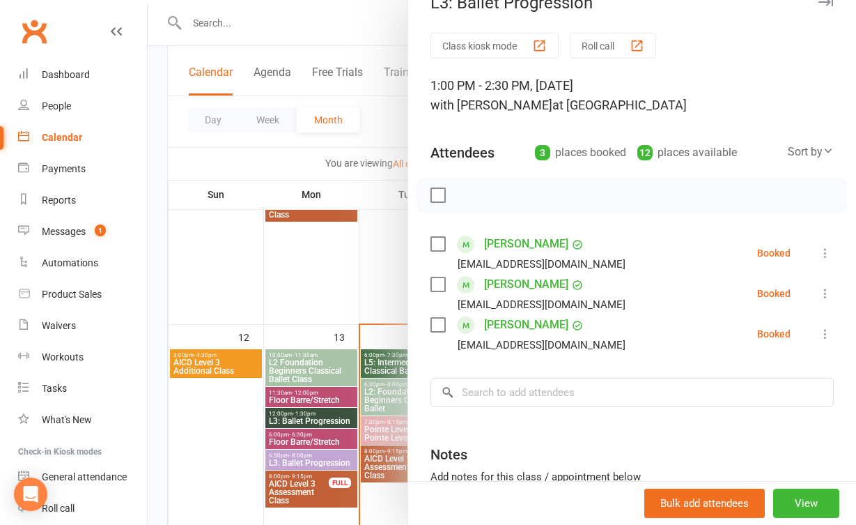
click at [343, 304] on div at bounding box center [502, 262] width 708 height 525
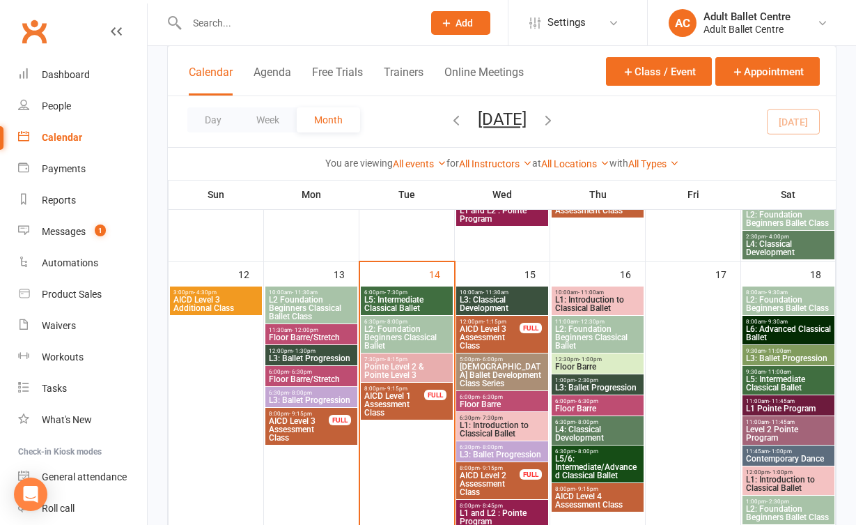
scroll to position [652, 0]
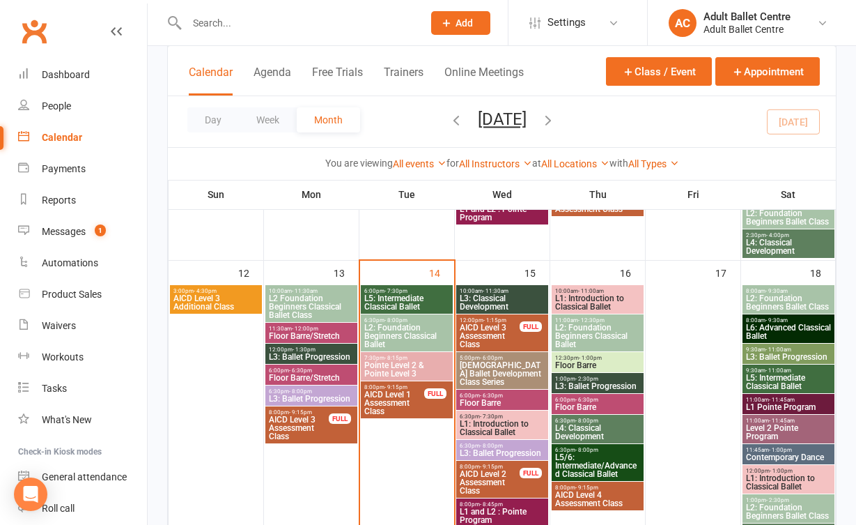
click at [577, 335] on span "L2: Foundation Beginners Classical Ballet" at bounding box center [597, 335] width 86 height 25
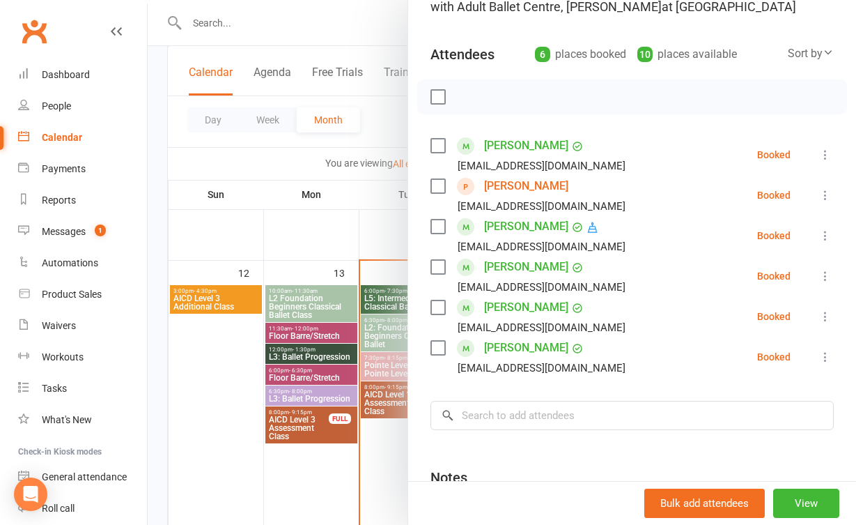
scroll to position [126, 0]
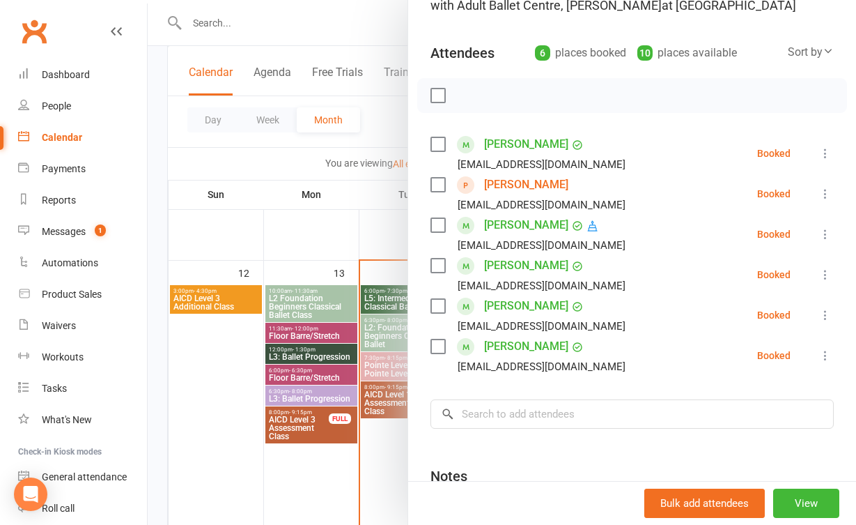
click at [361, 454] on div at bounding box center [502, 262] width 708 height 525
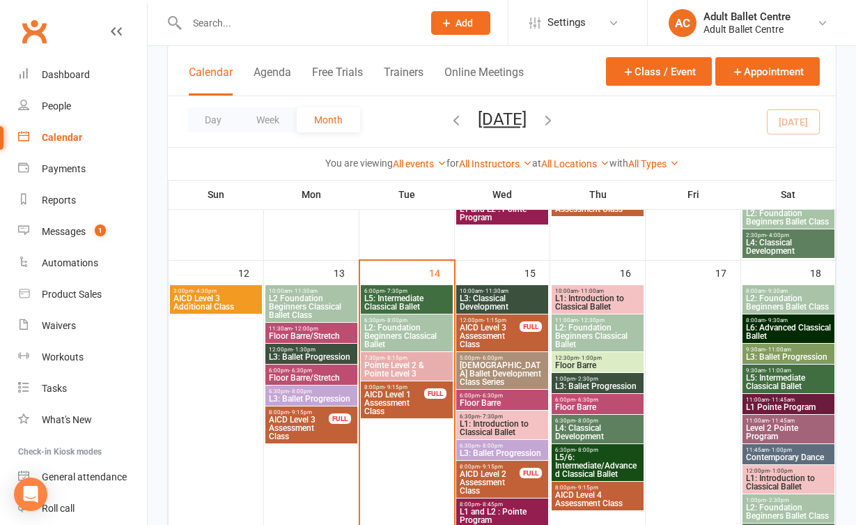
click at [510, 370] on span "Male Ballet Development Class Series" at bounding box center [502, 373] width 86 height 25
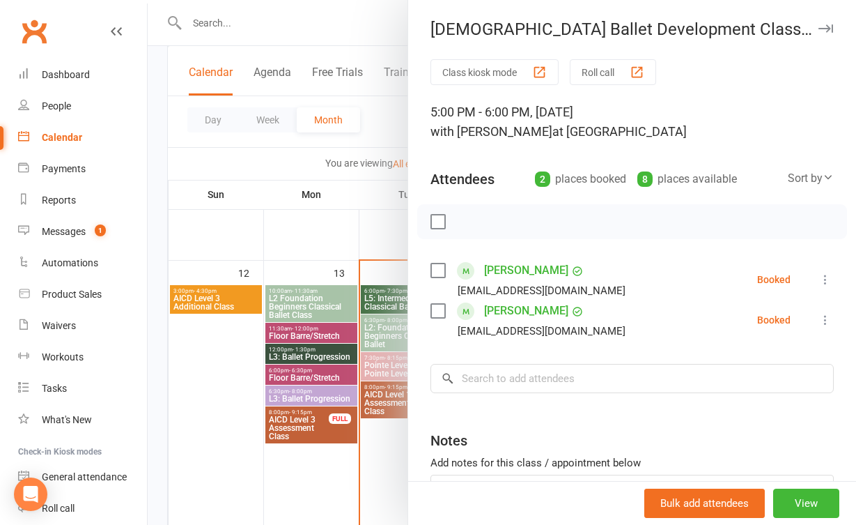
click at [394, 437] on div at bounding box center [502, 262] width 708 height 525
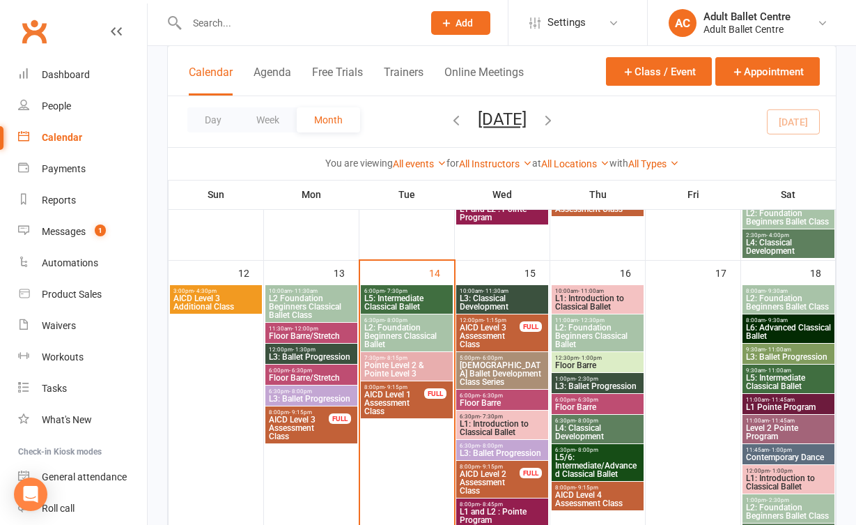
click at [495, 426] on span "L1: Introduction to Classical Ballet" at bounding box center [502, 427] width 86 height 17
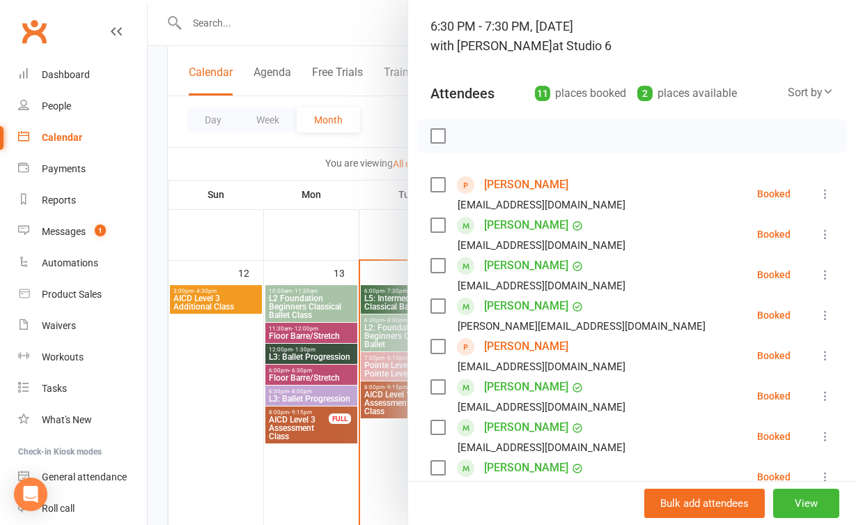
scroll to position [71, 0]
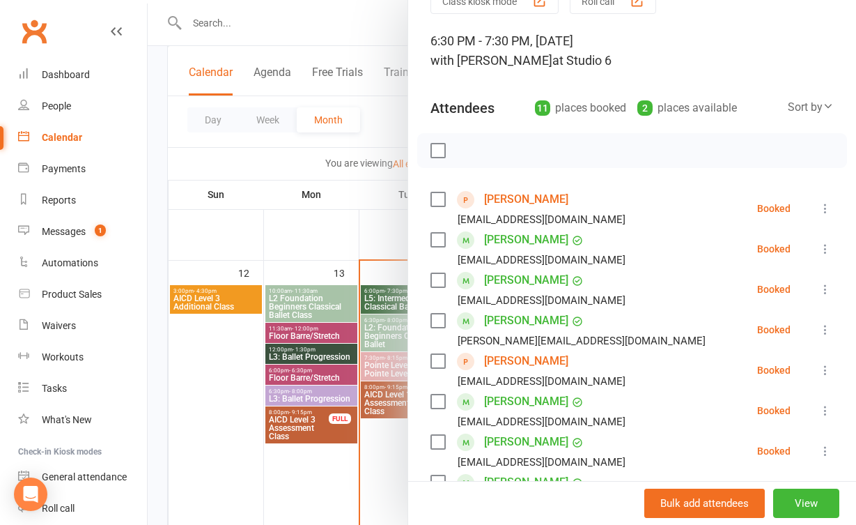
click at [390, 454] on div at bounding box center [502, 262] width 708 height 525
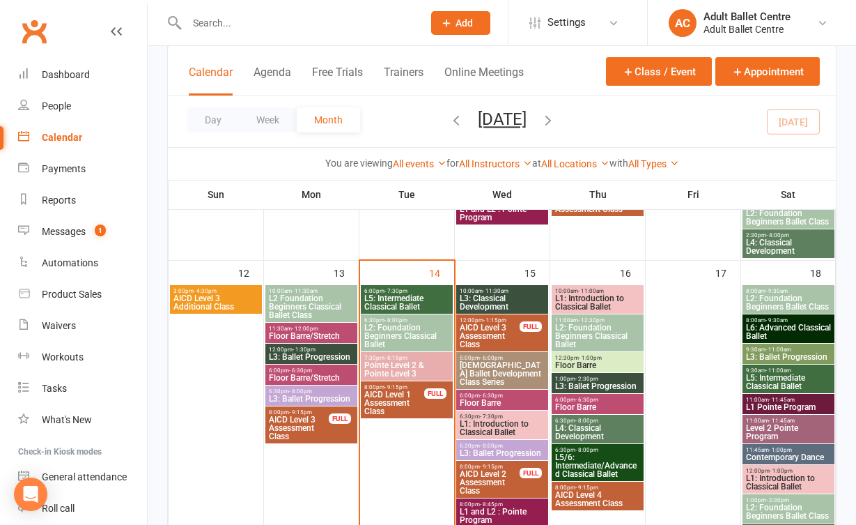
click at [487, 425] on span "L1: Introduction to Classical Ballet" at bounding box center [502, 427] width 86 height 17
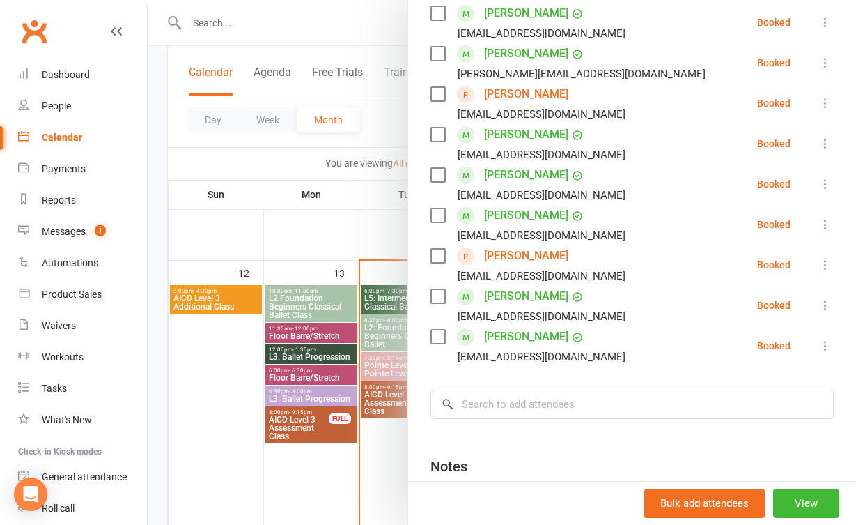
scroll to position [393, 0]
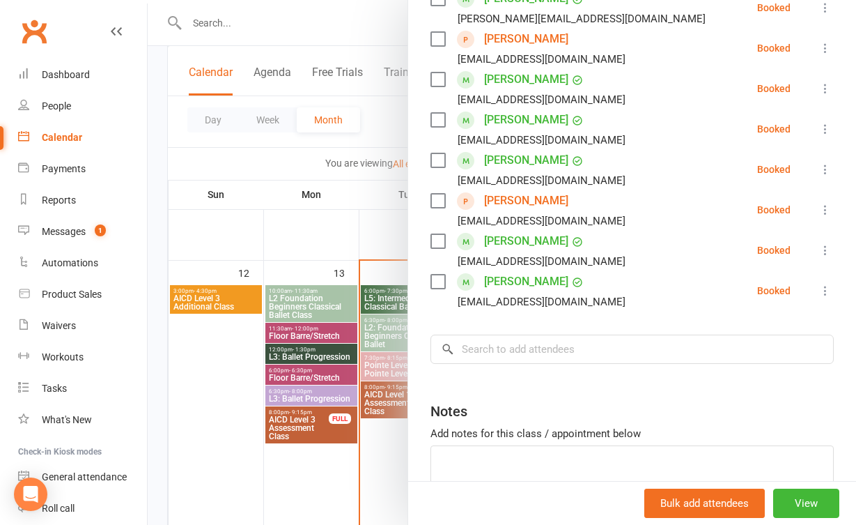
click at [382, 449] on div at bounding box center [502, 262] width 708 height 525
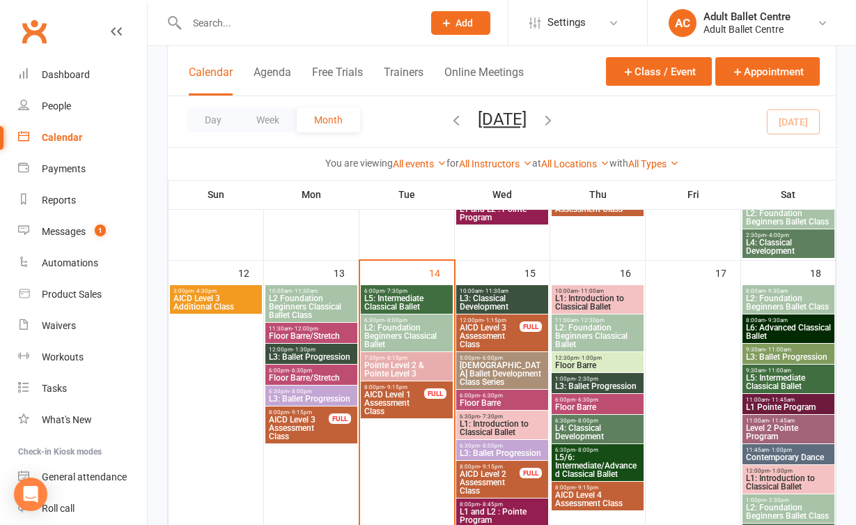
scroll to position [699, 0]
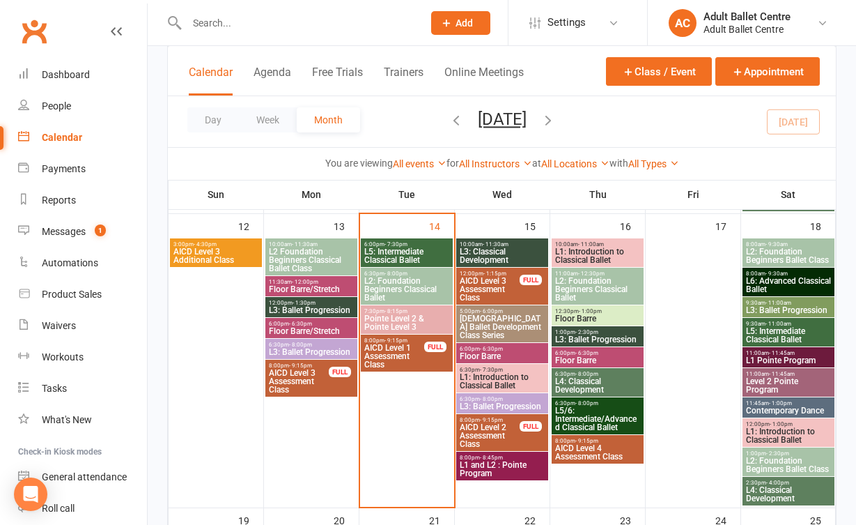
click at [495, 407] on span "L3: Ballet Progression" at bounding box center [502, 406] width 86 height 8
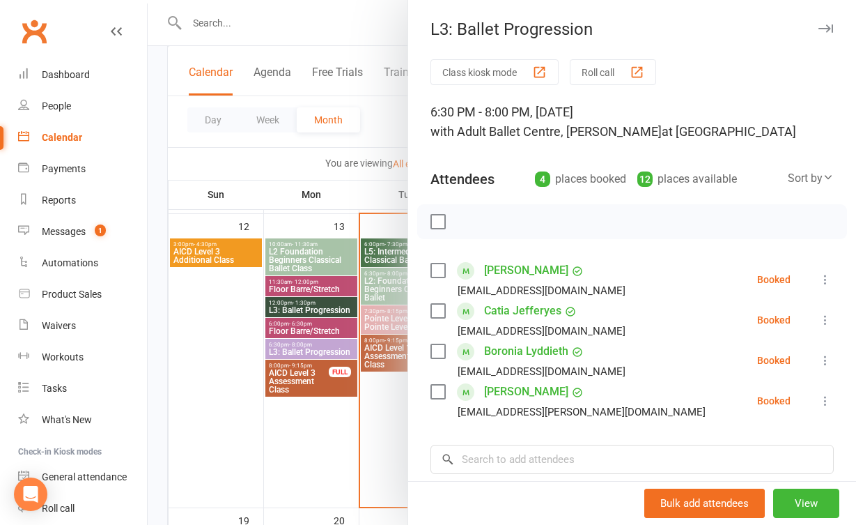
click at [393, 457] on div at bounding box center [502, 262] width 708 height 525
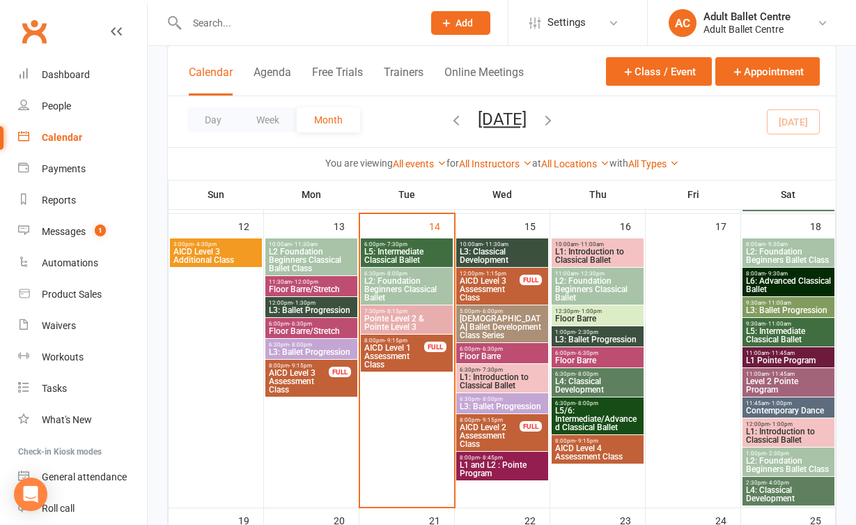
click at [402, 260] on span "L5: Intermediate Classical Ballet" at bounding box center [407, 255] width 86 height 17
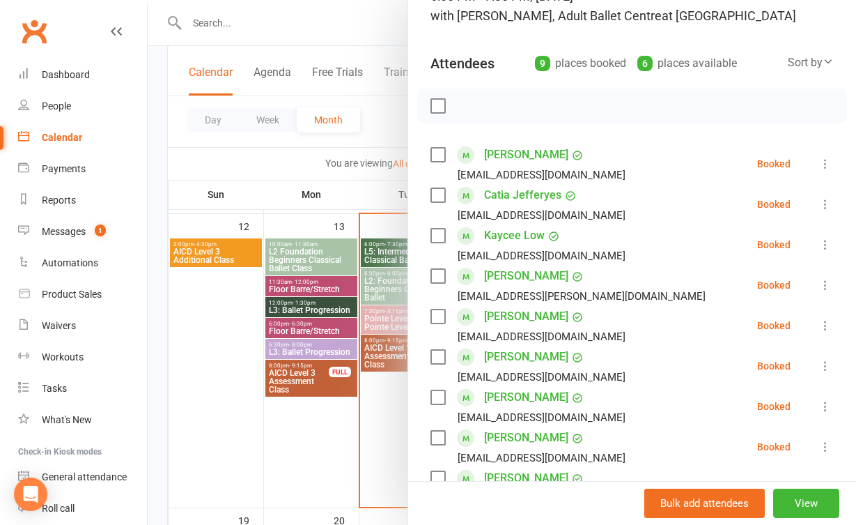
scroll to position [97, 0]
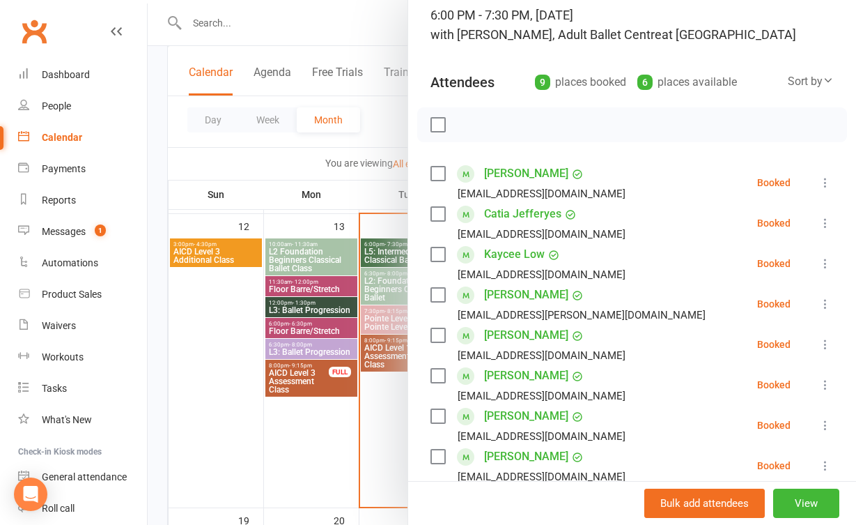
click at [392, 416] on div at bounding box center [502, 262] width 708 height 525
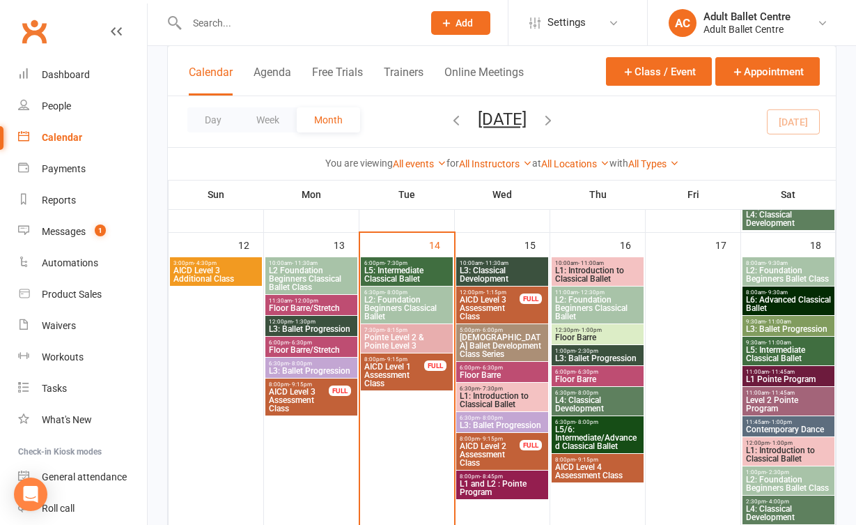
scroll to position [658, 0]
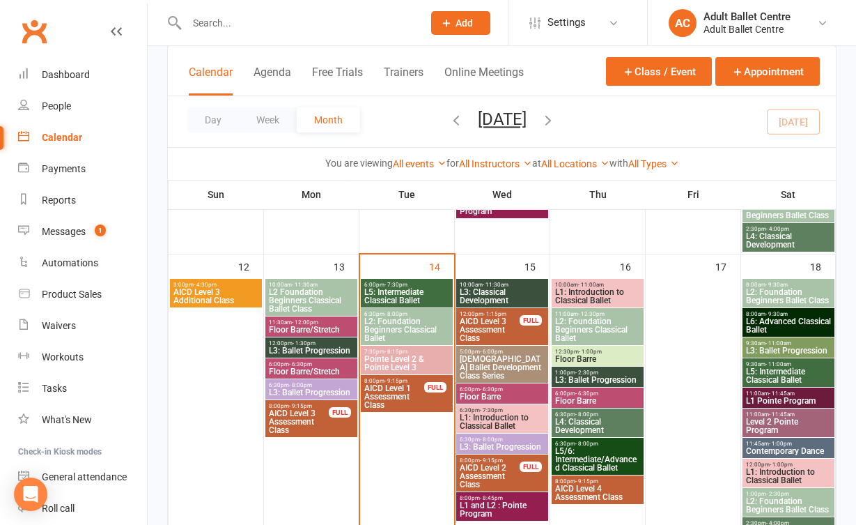
click at [391, 299] on span "L5: Intermediate Classical Ballet" at bounding box center [407, 296] width 86 height 17
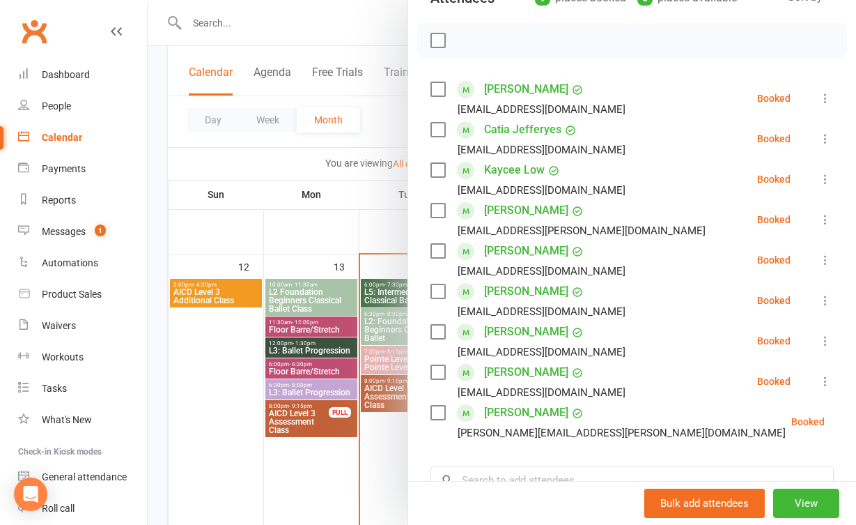
scroll to position [195, 0]
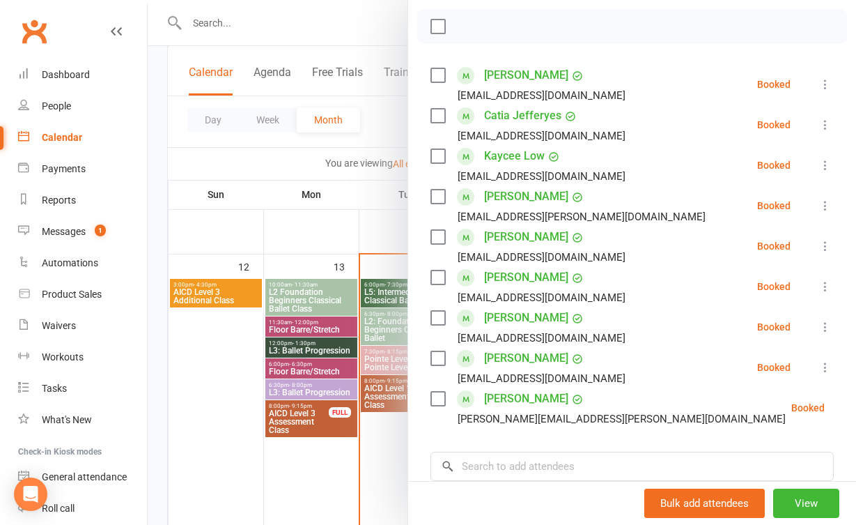
click at [389, 473] on div at bounding box center [502, 262] width 708 height 525
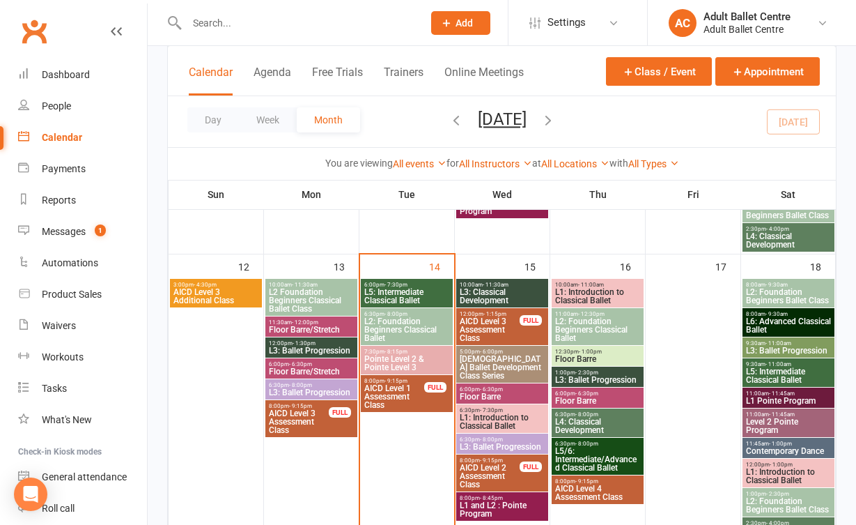
click at [482, 292] on span "L3: Classical Development" at bounding box center [502, 296] width 86 height 17
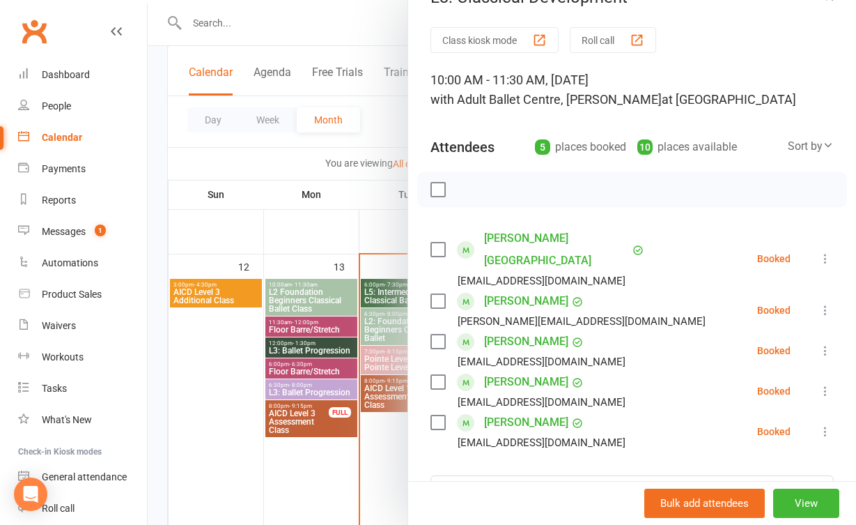
scroll to position [31, 0]
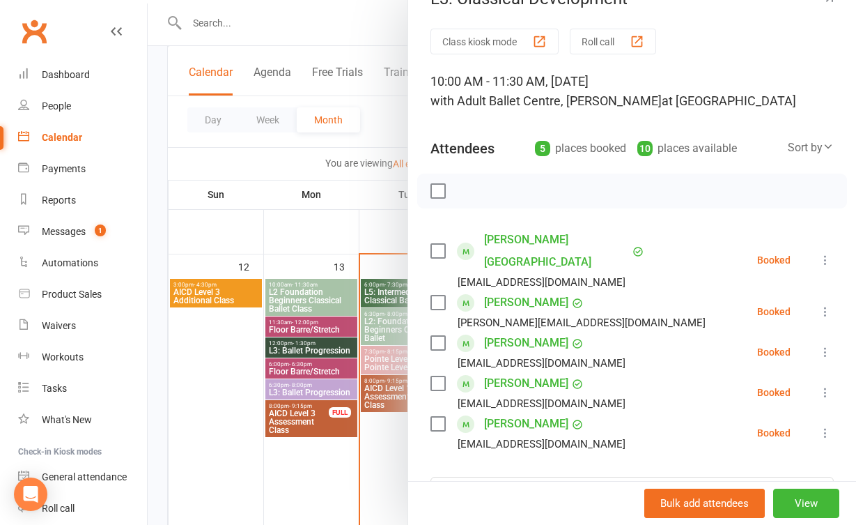
click at [394, 471] on div at bounding box center [502, 262] width 708 height 525
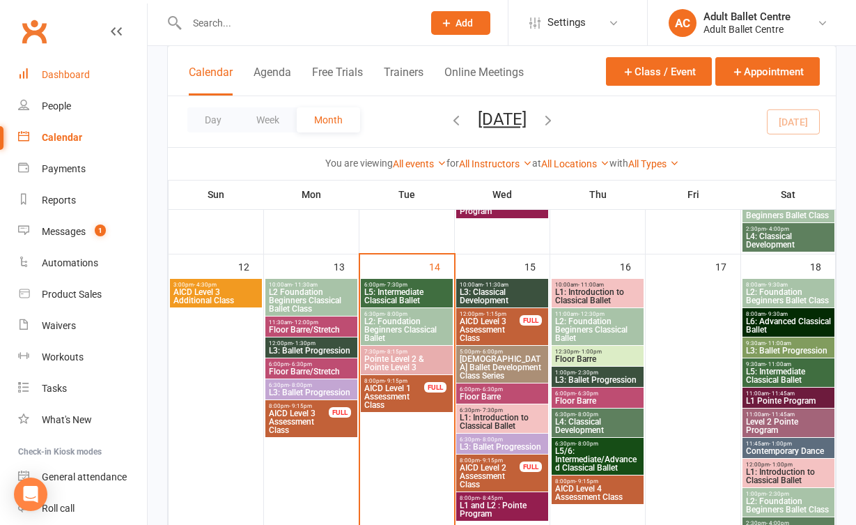
click at [77, 76] on div "Dashboard" at bounding box center [66, 74] width 48 height 11
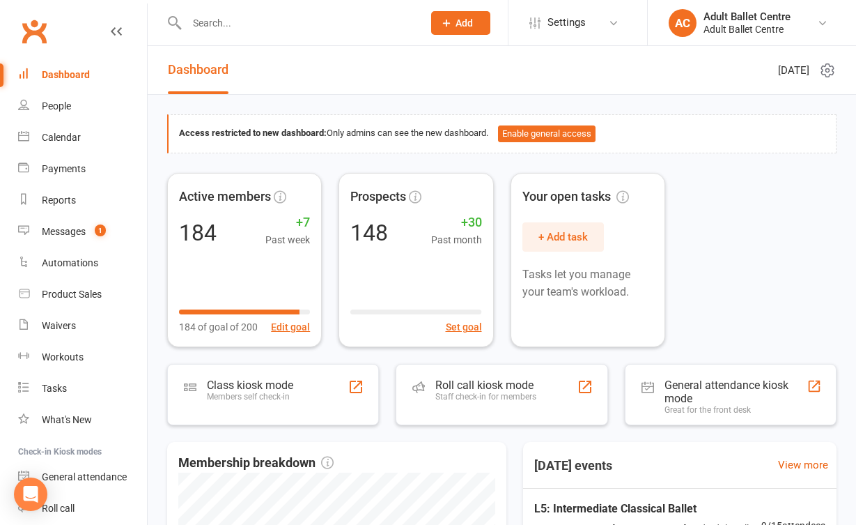
click at [202, 79] on link "Dashboard" at bounding box center [198, 70] width 61 height 48
